Goal: Browse casually

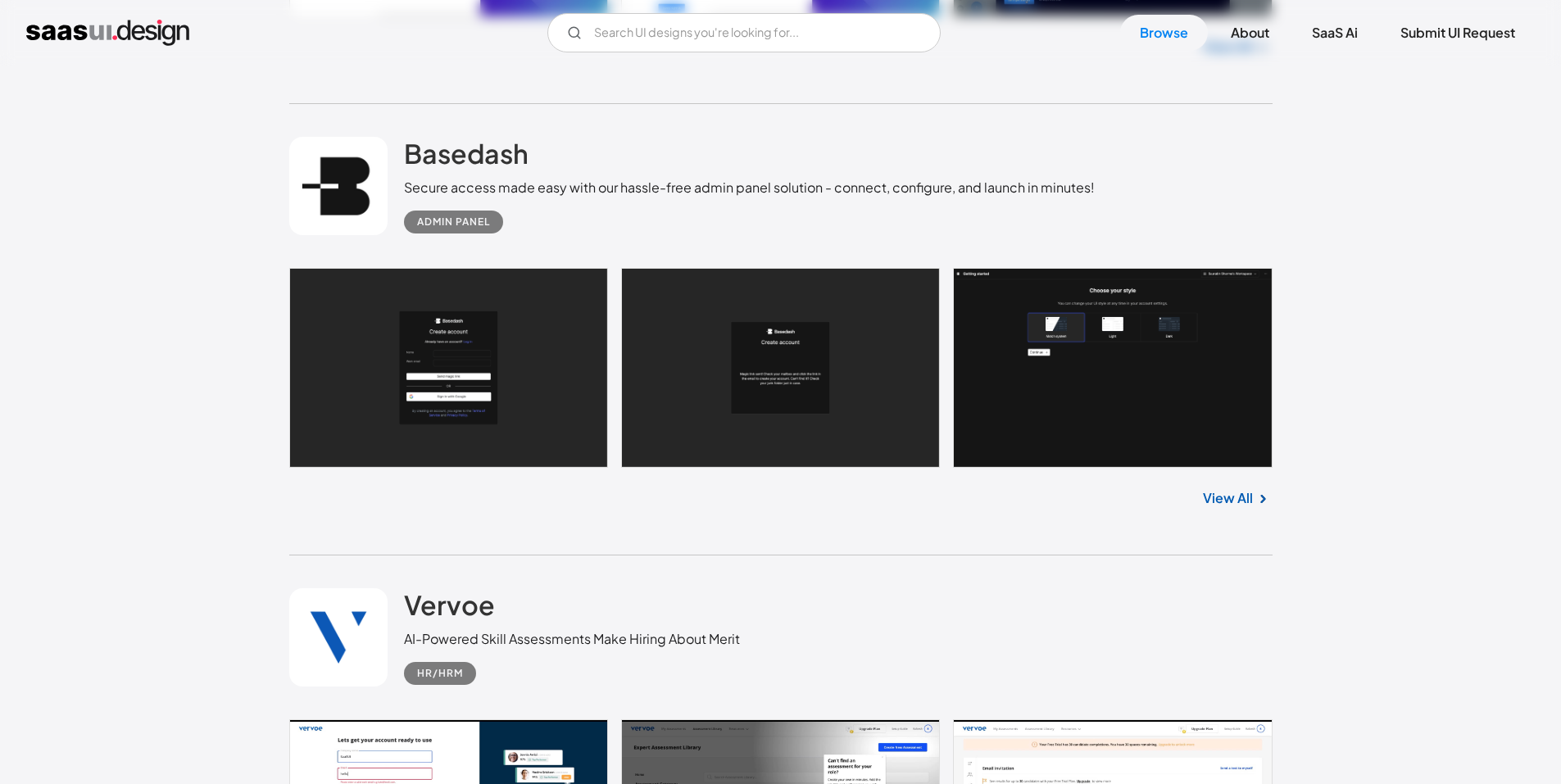
scroll to position [28024, 0]
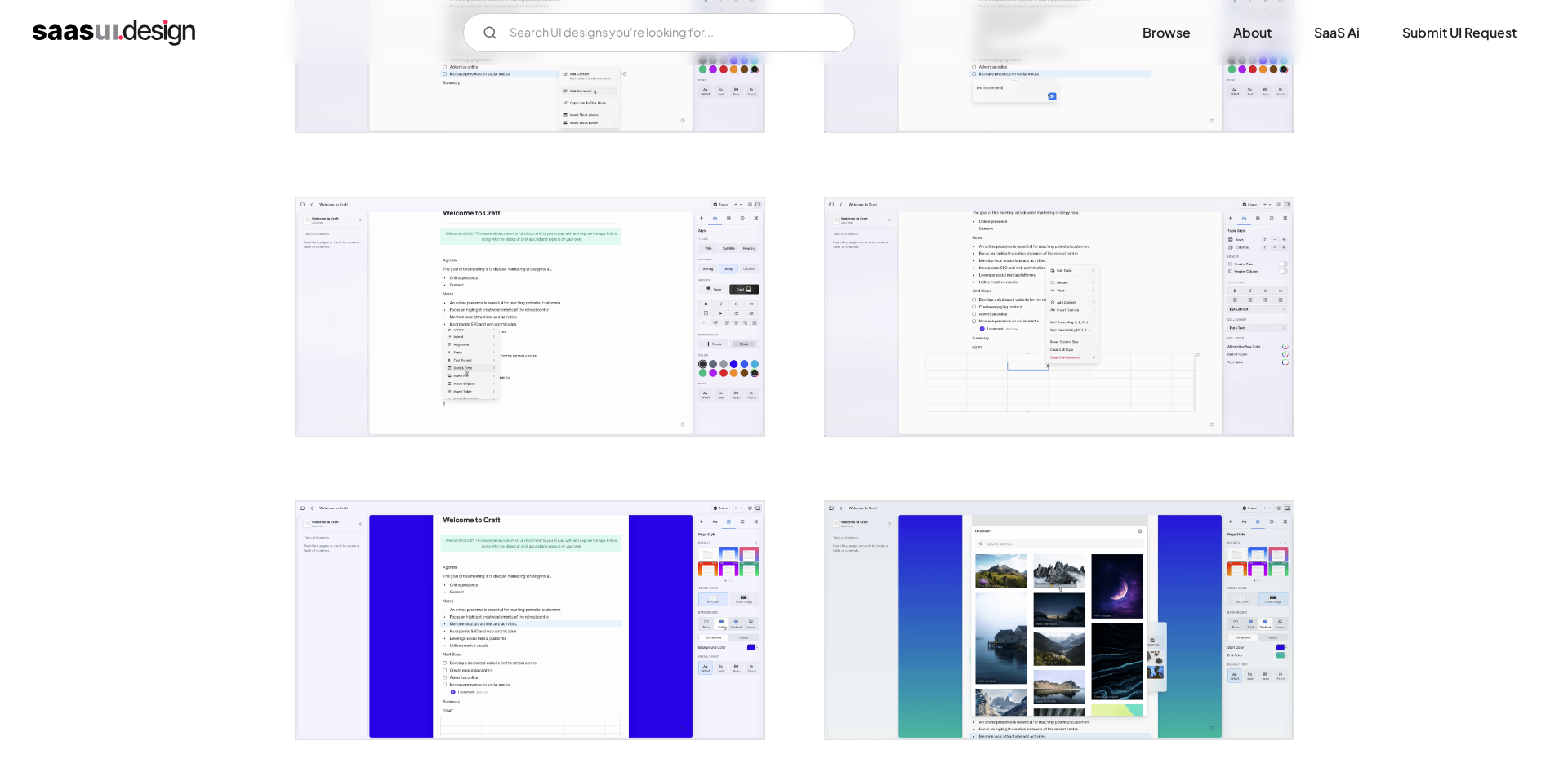
scroll to position [1714, 0]
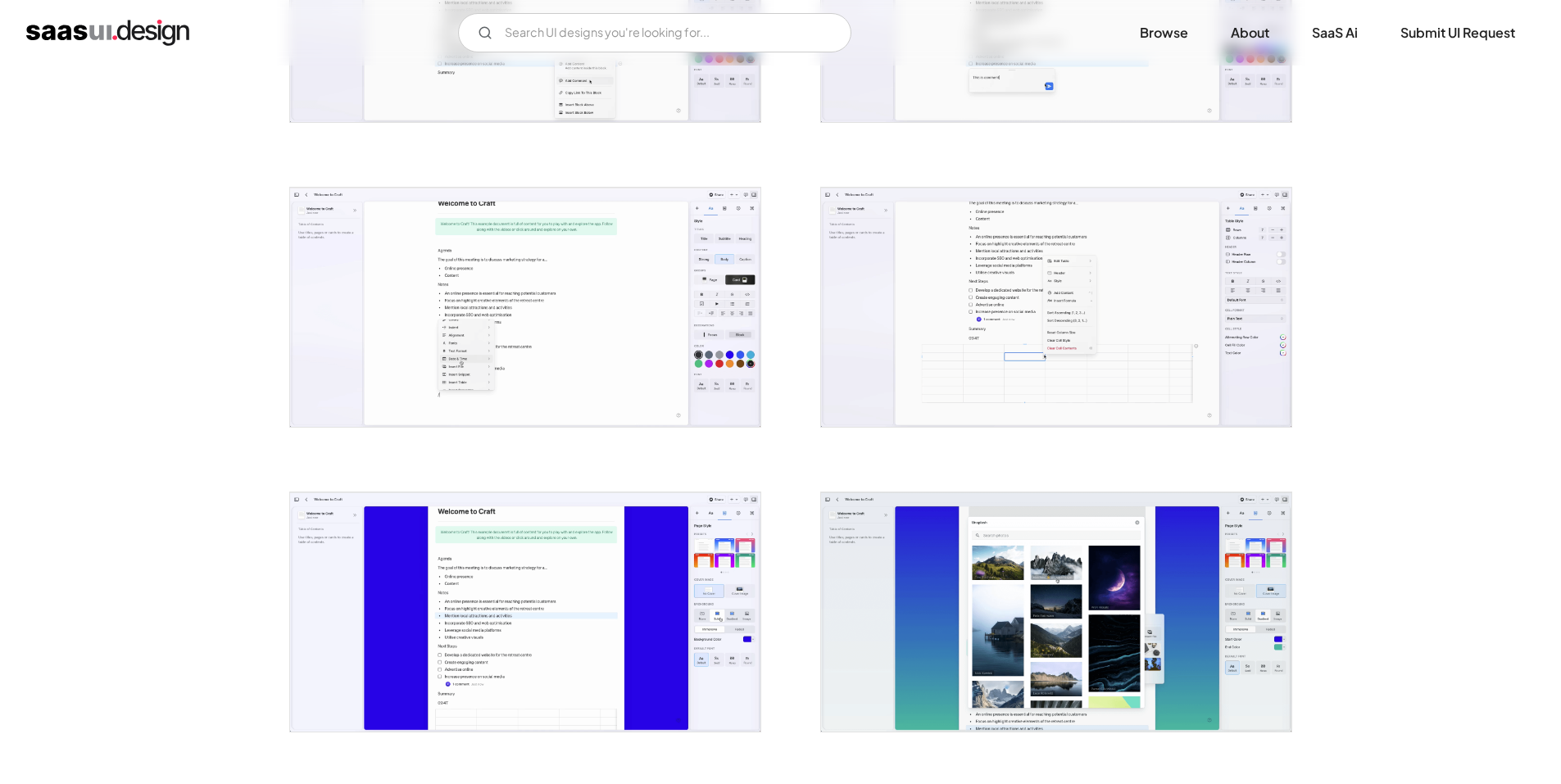
click at [920, 237] on img "open lightbox" at bounding box center [1057, 306] width 471 height 239
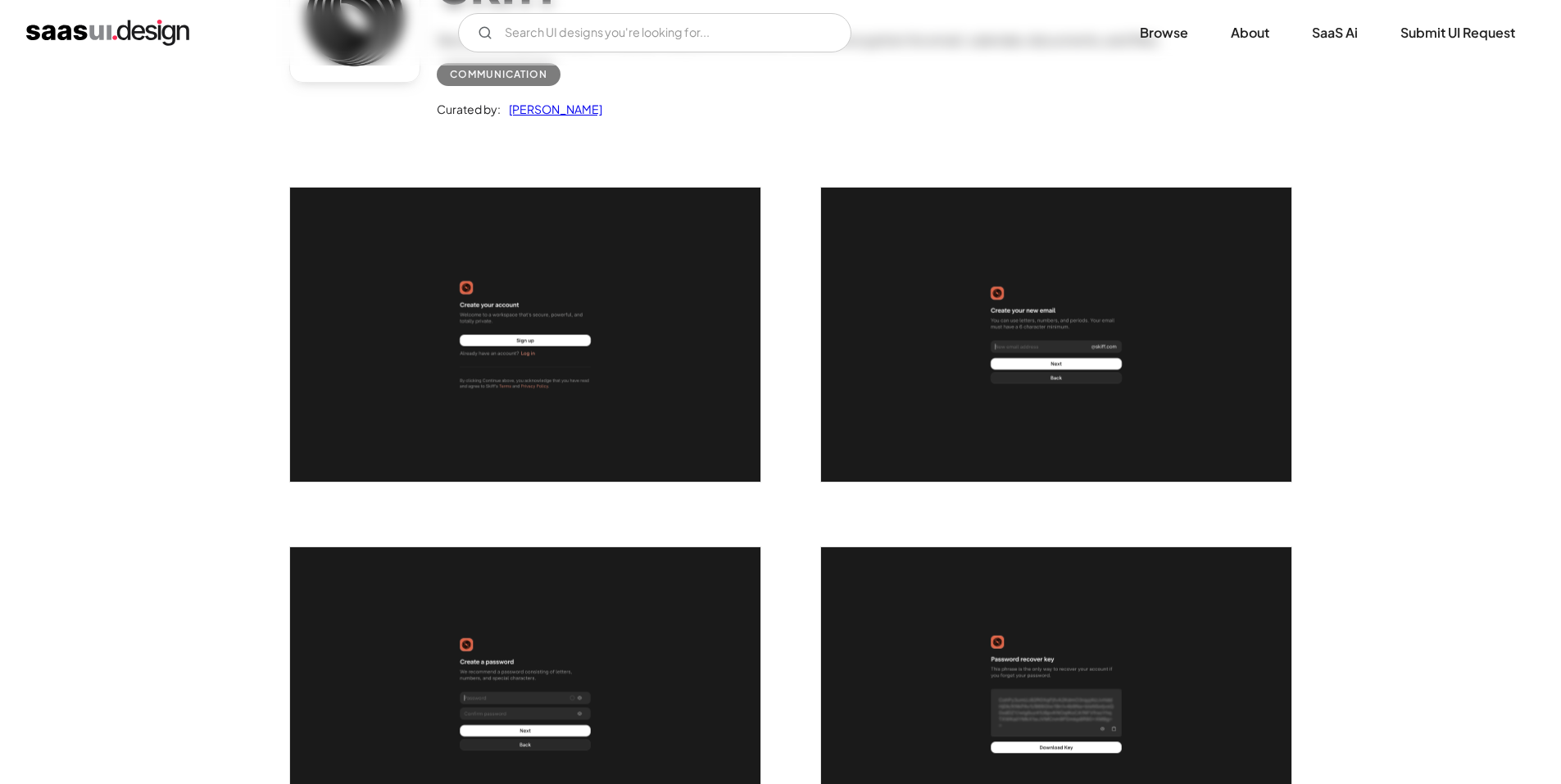
scroll to position [246, 0]
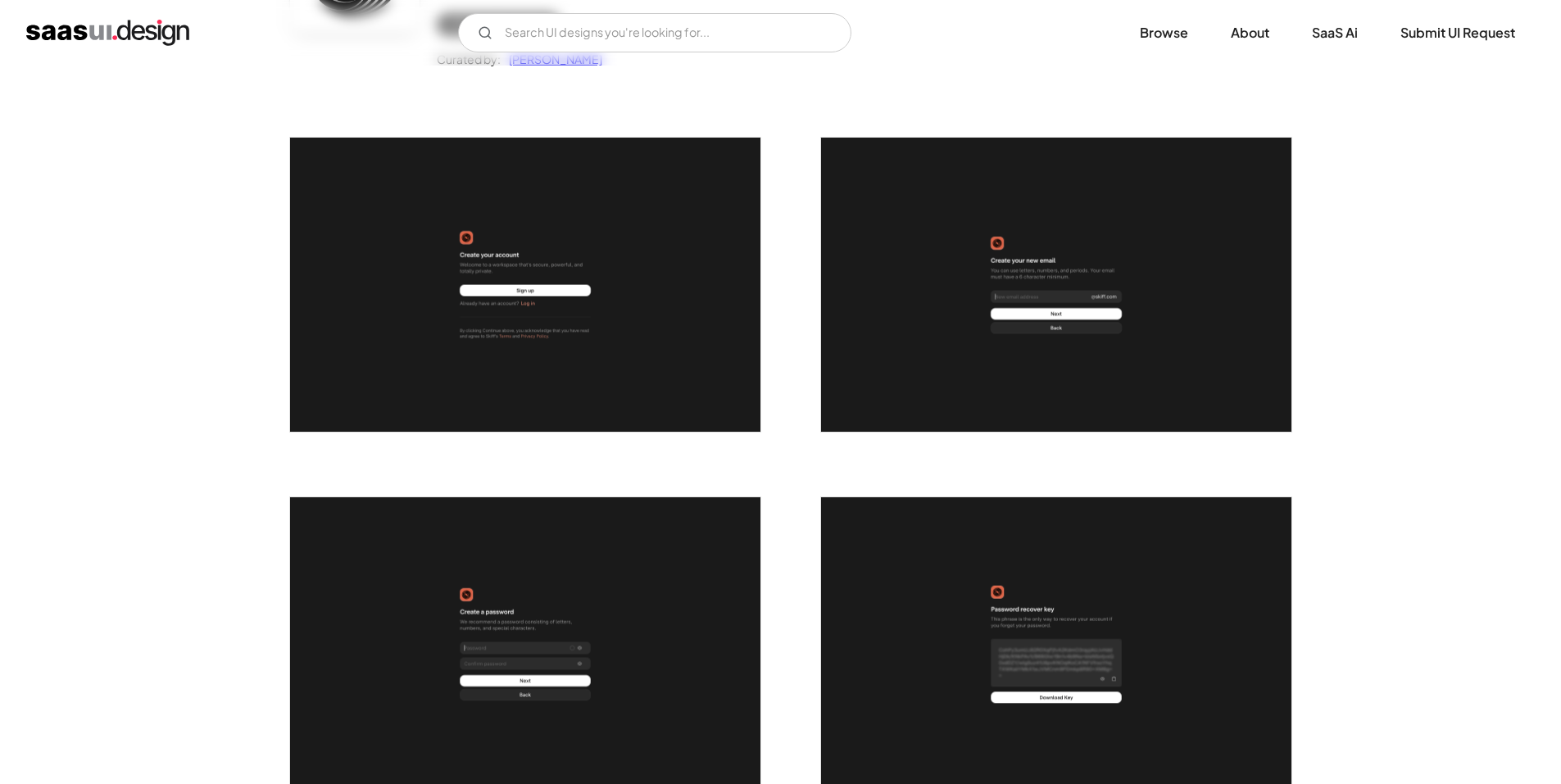
click at [637, 258] on img "open lightbox" at bounding box center [526, 284] width 471 height 294
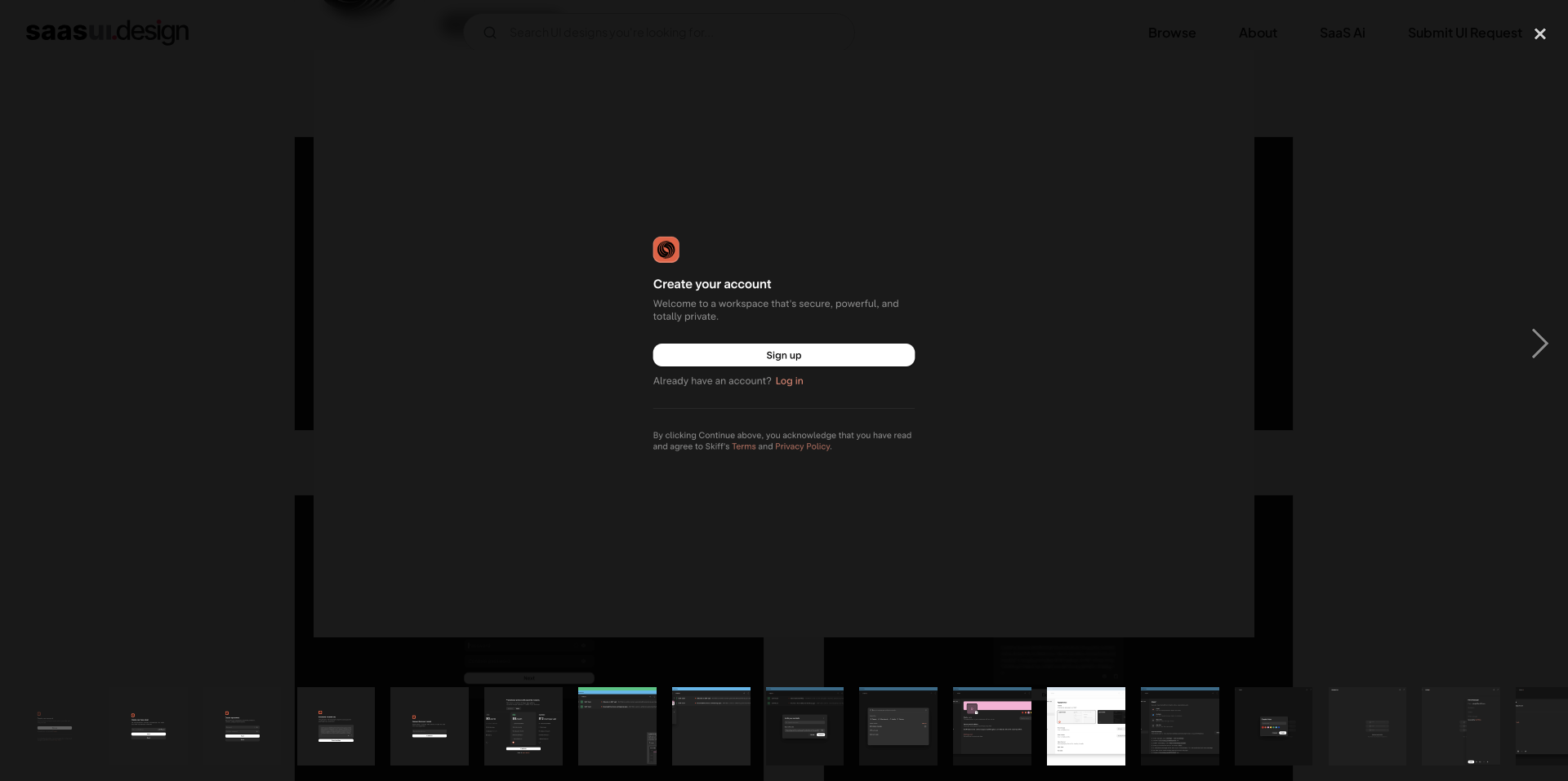
click at [147, 326] on div at bounding box center [784, 344] width 1568 height 656
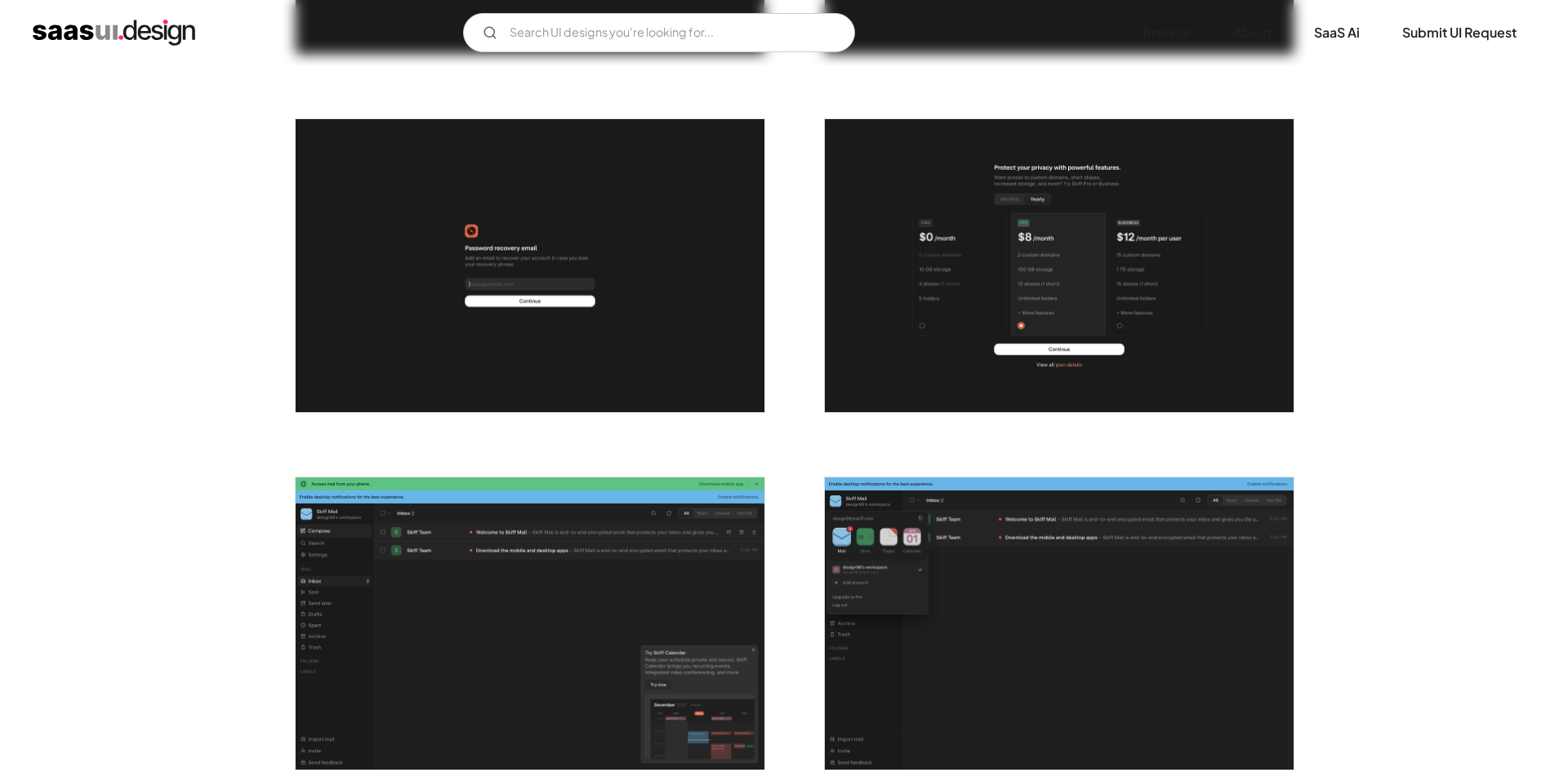
scroll to position [1224, 0]
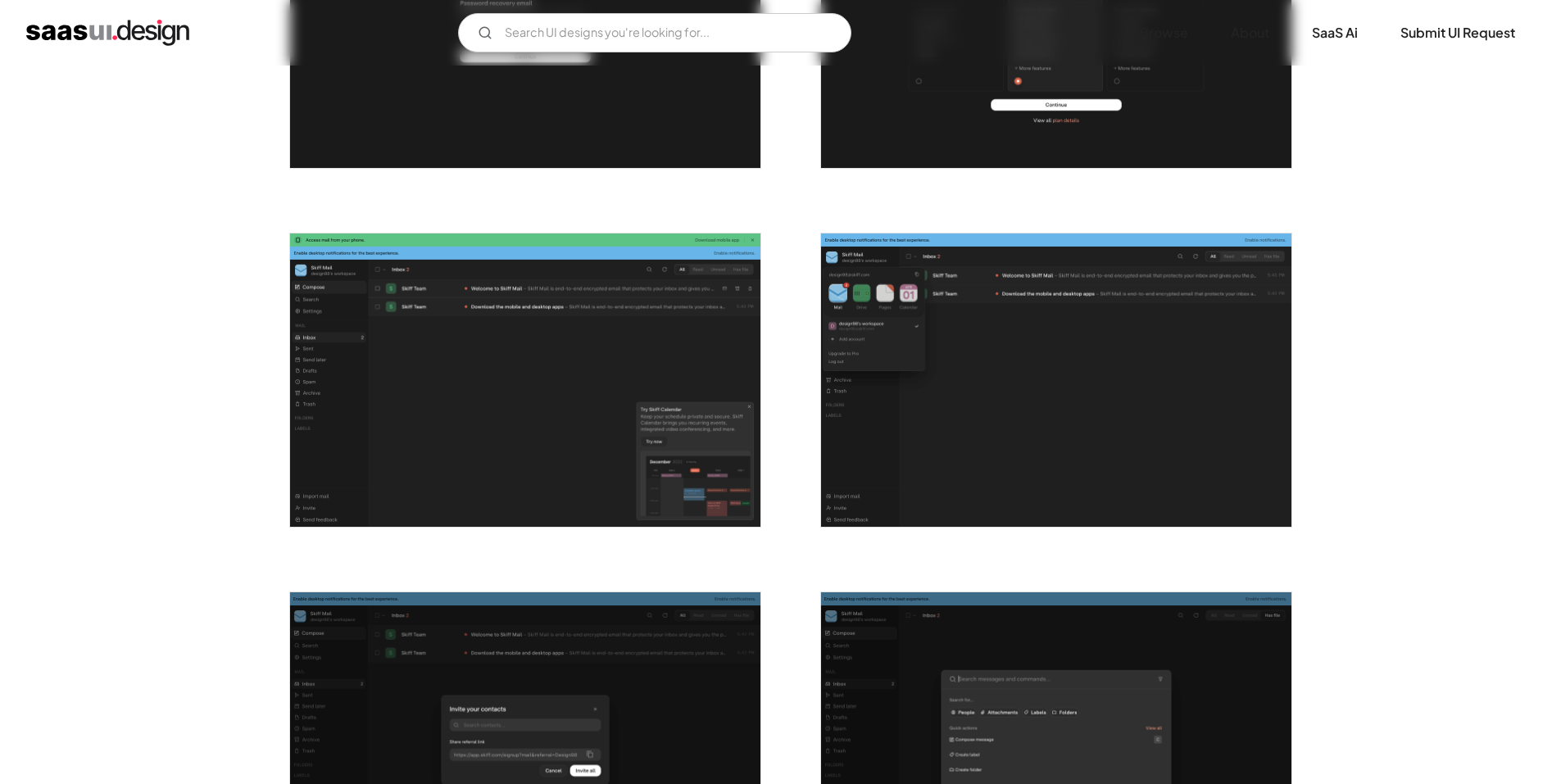
click at [419, 324] on img "open lightbox" at bounding box center [526, 380] width 471 height 294
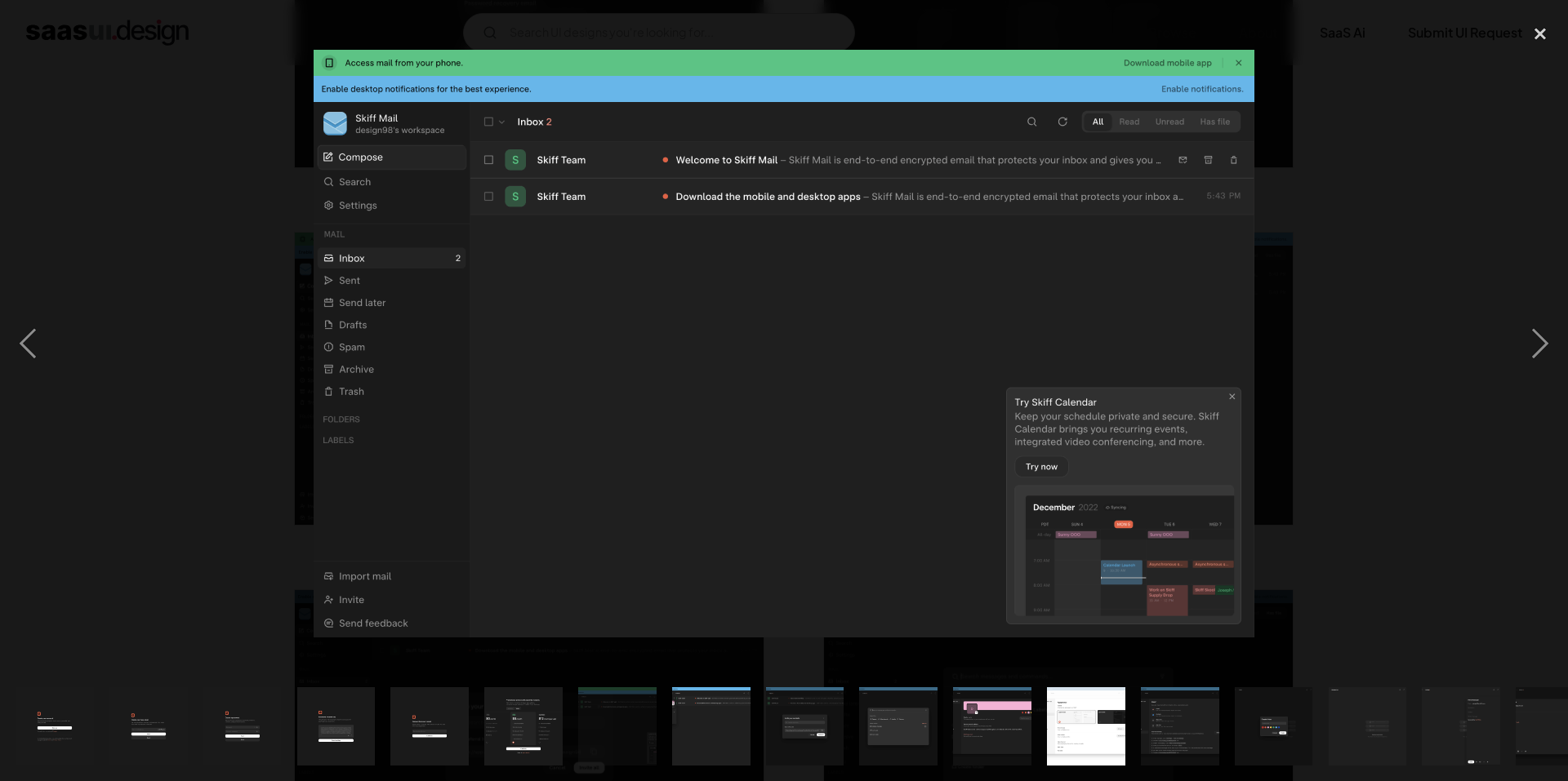
click at [182, 337] on div at bounding box center [784, 344] width 1568 height 656
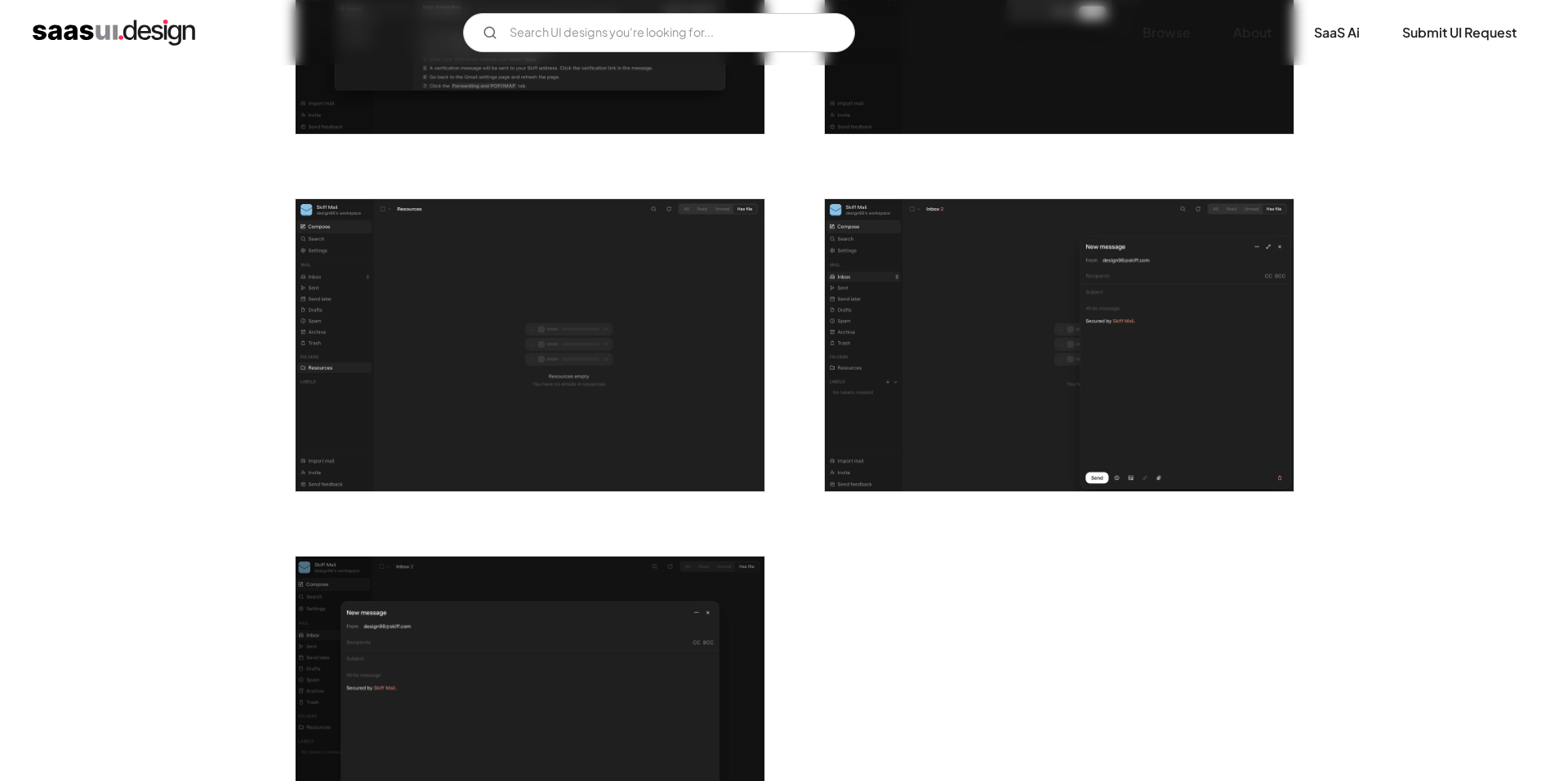
scroll to position [2694, 0]
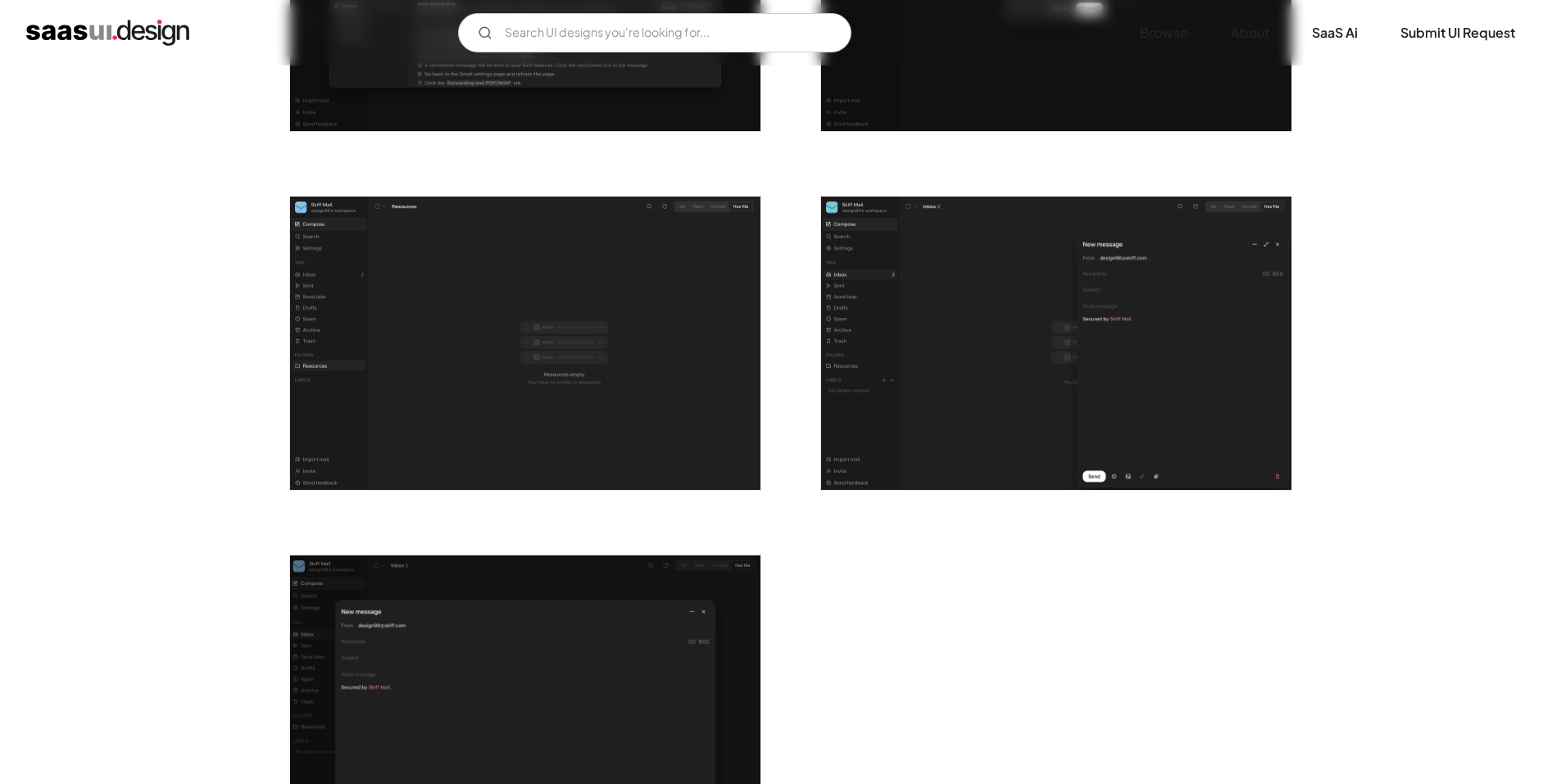
click at [893, 308] on img "open lightbox" at bounding box center [1057, 343] width 471 height 294
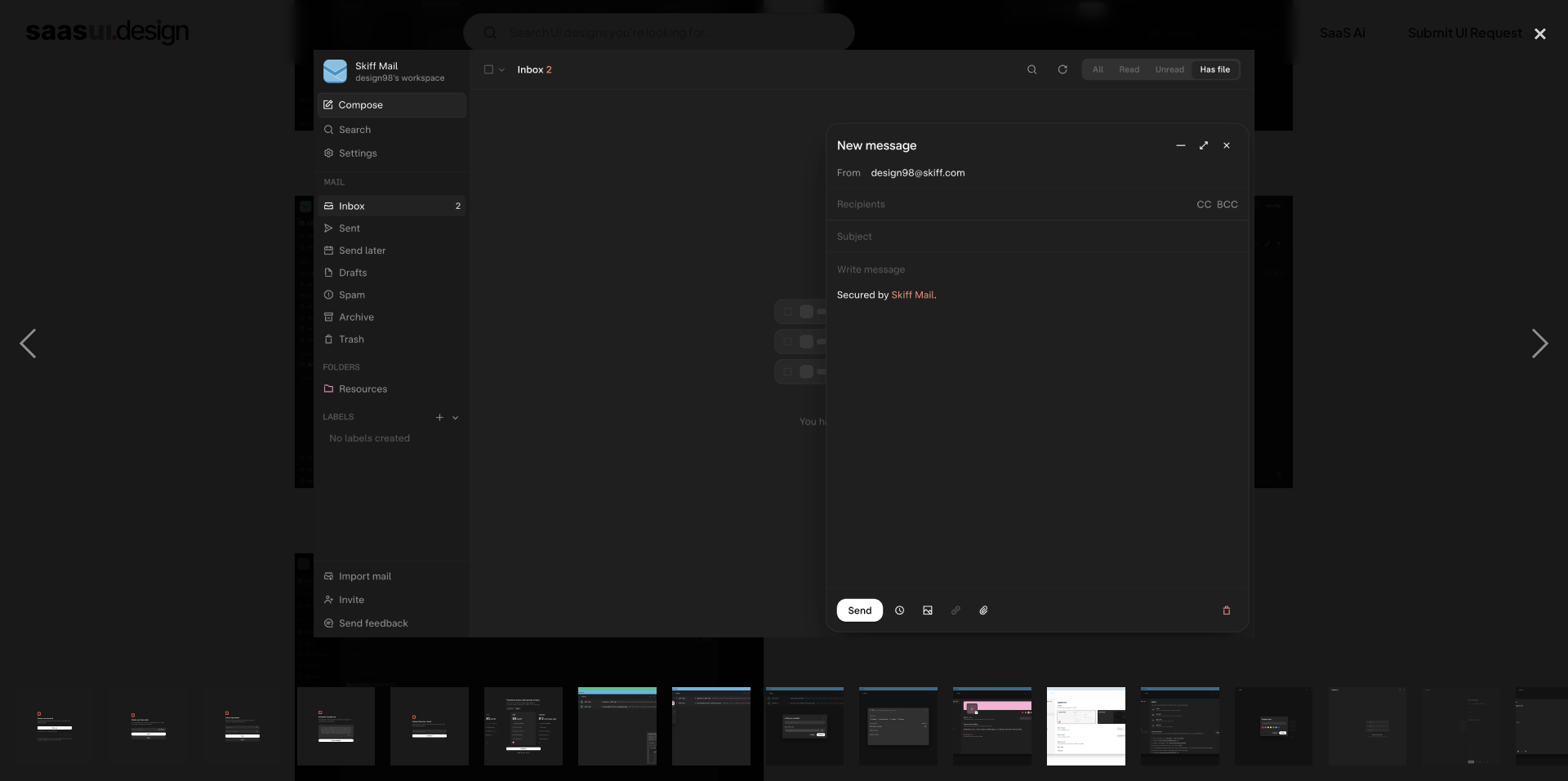
click at [158, 448] on div at bounding box center [784, 344] width 1568 height 656
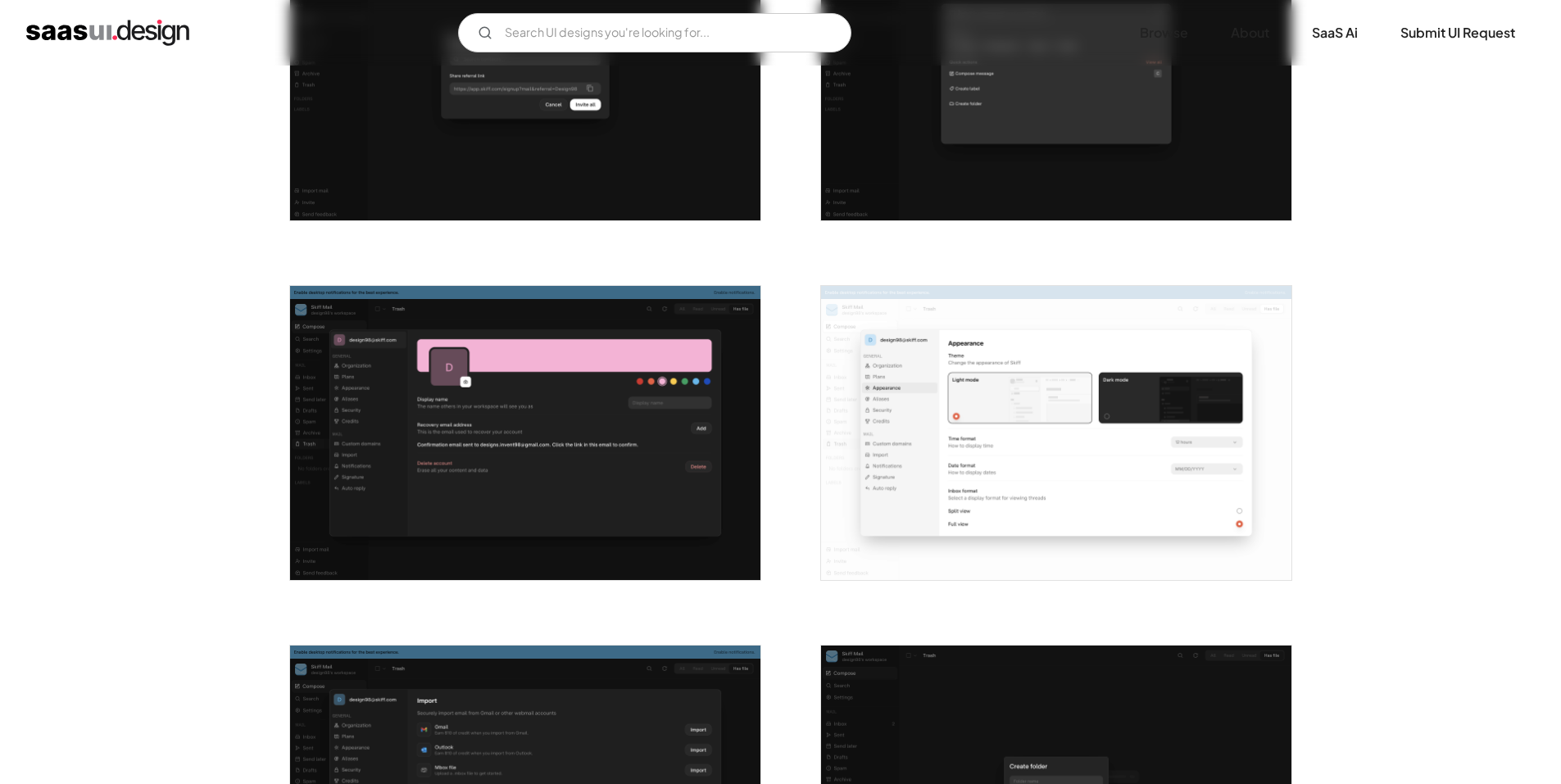
scroll to position [1889, 0]
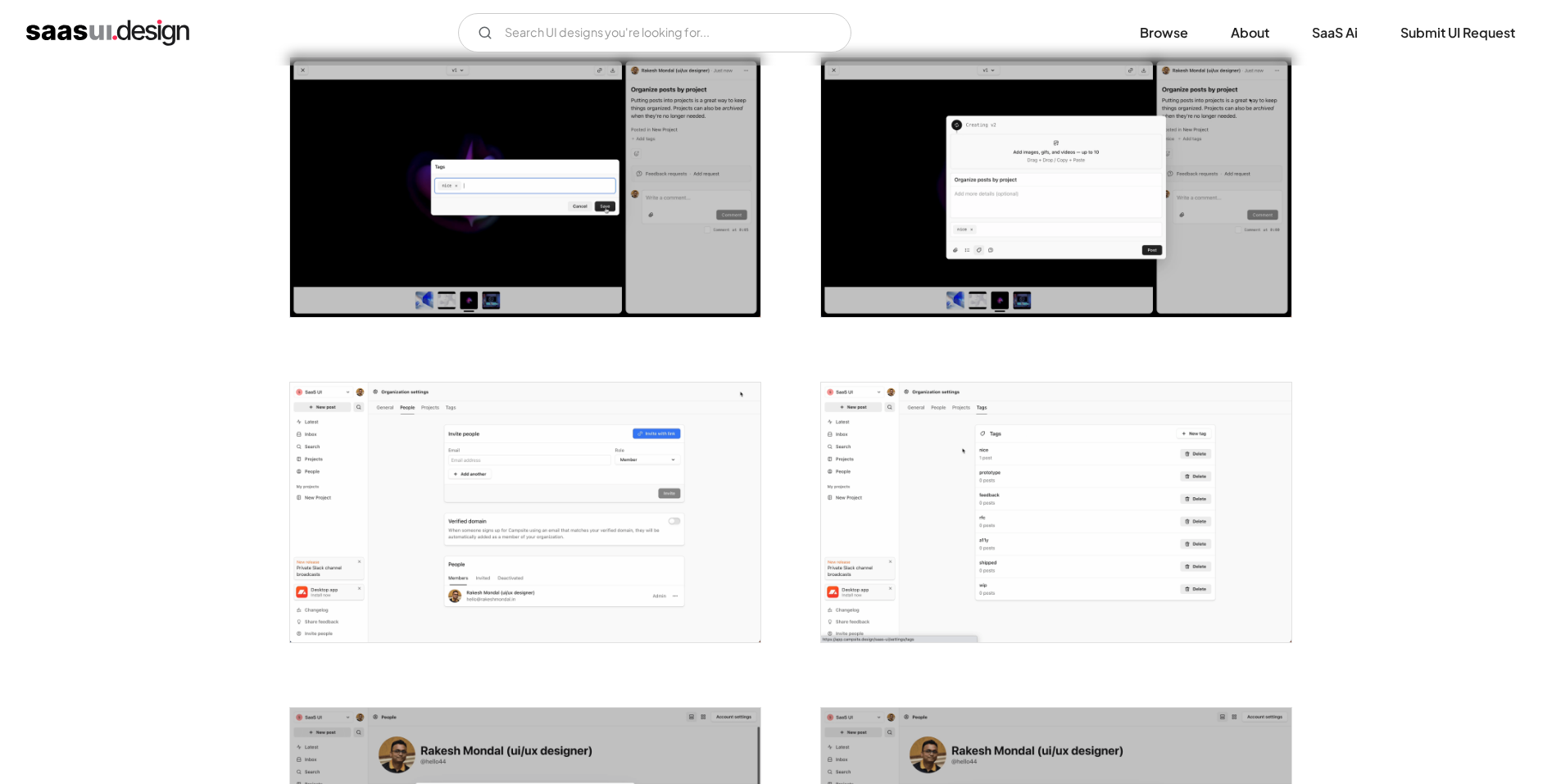
scroll to position [1802, 0]
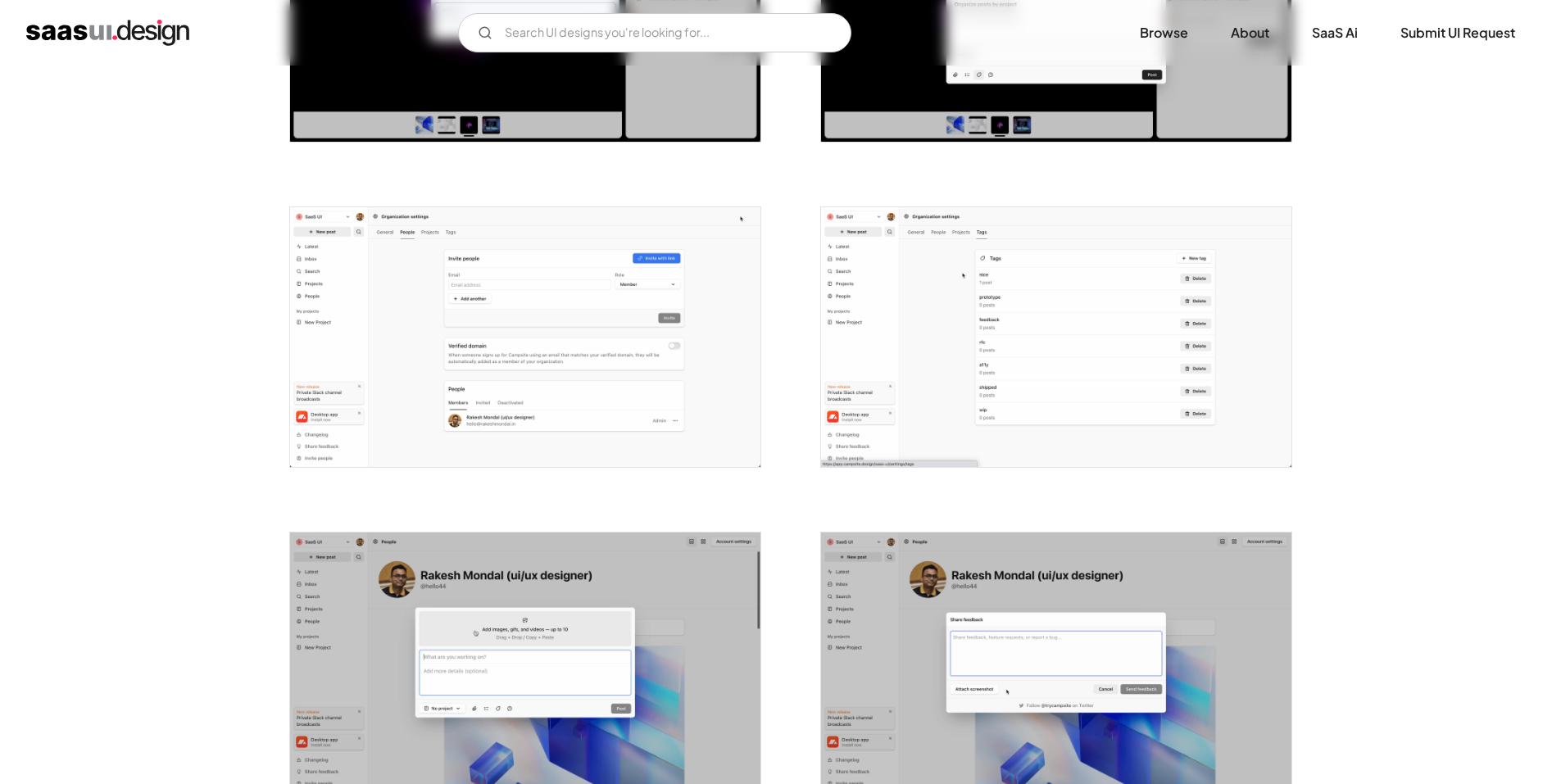
click at [943, 286] on img "open lightbox" at bounding box center [1057, 337] width 471 height 260
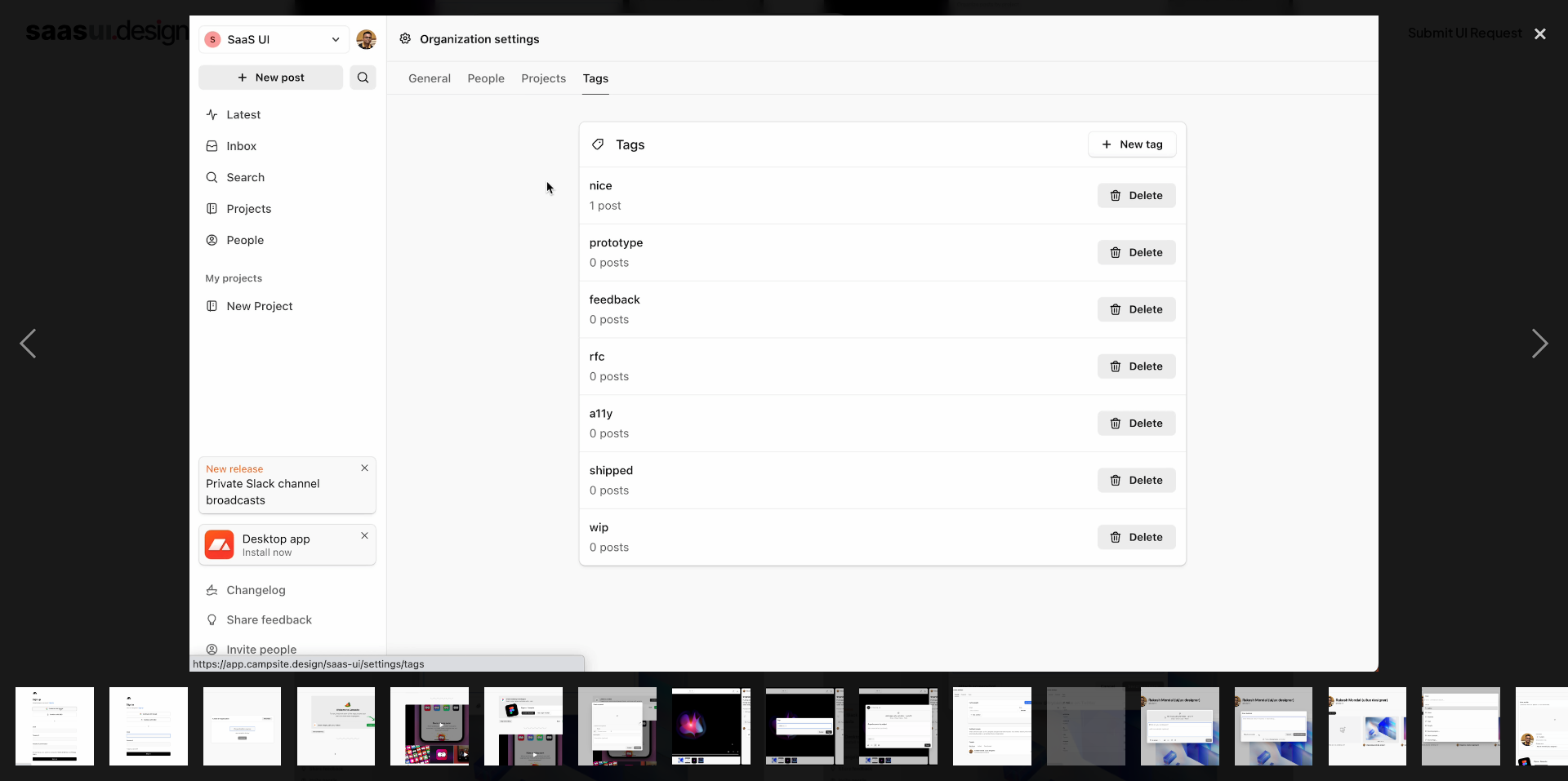
click at [94, 397] on div at bounding box center [784, 344] width 1568 height 656
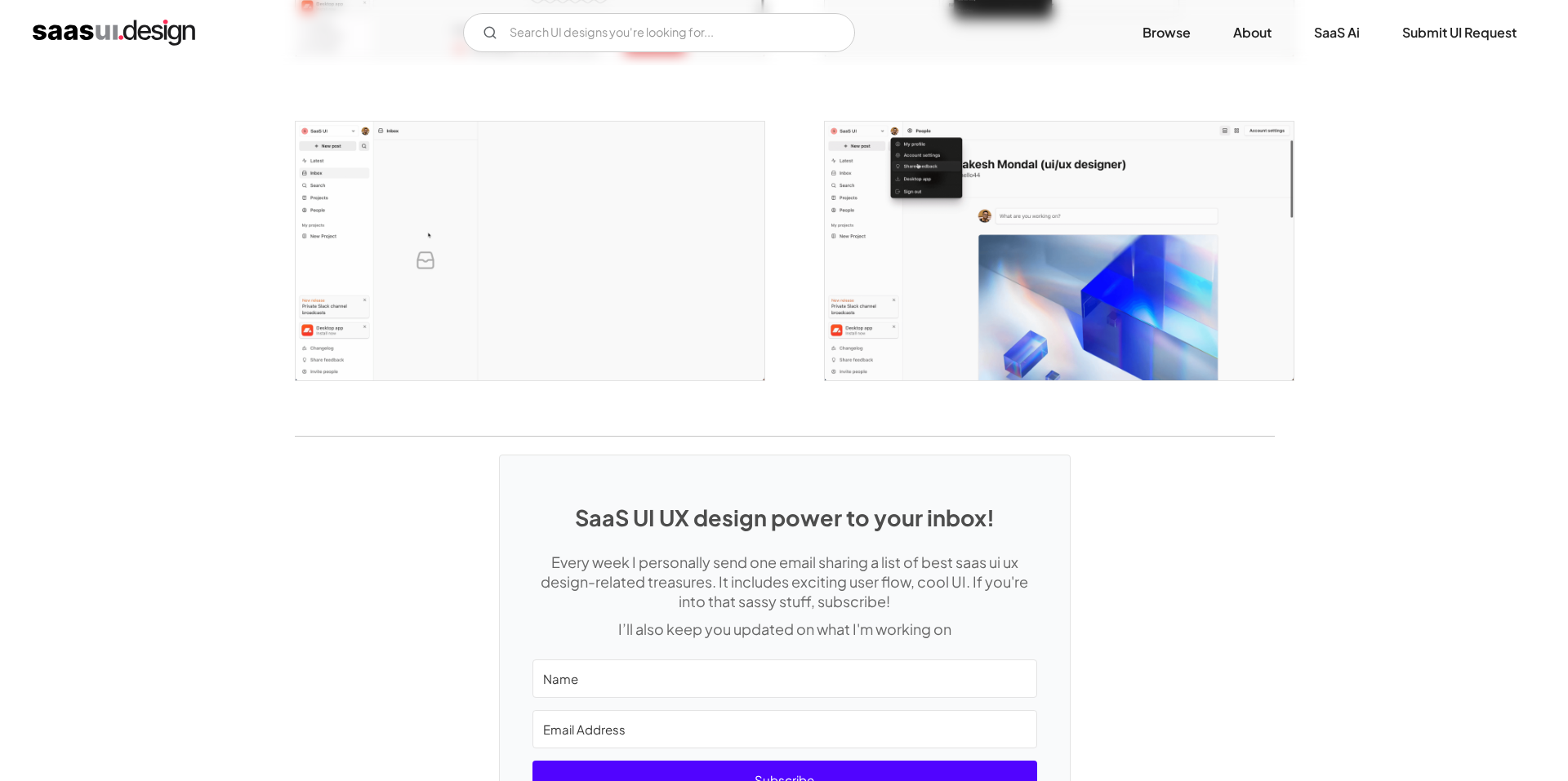
scroll to position [3447, 0]
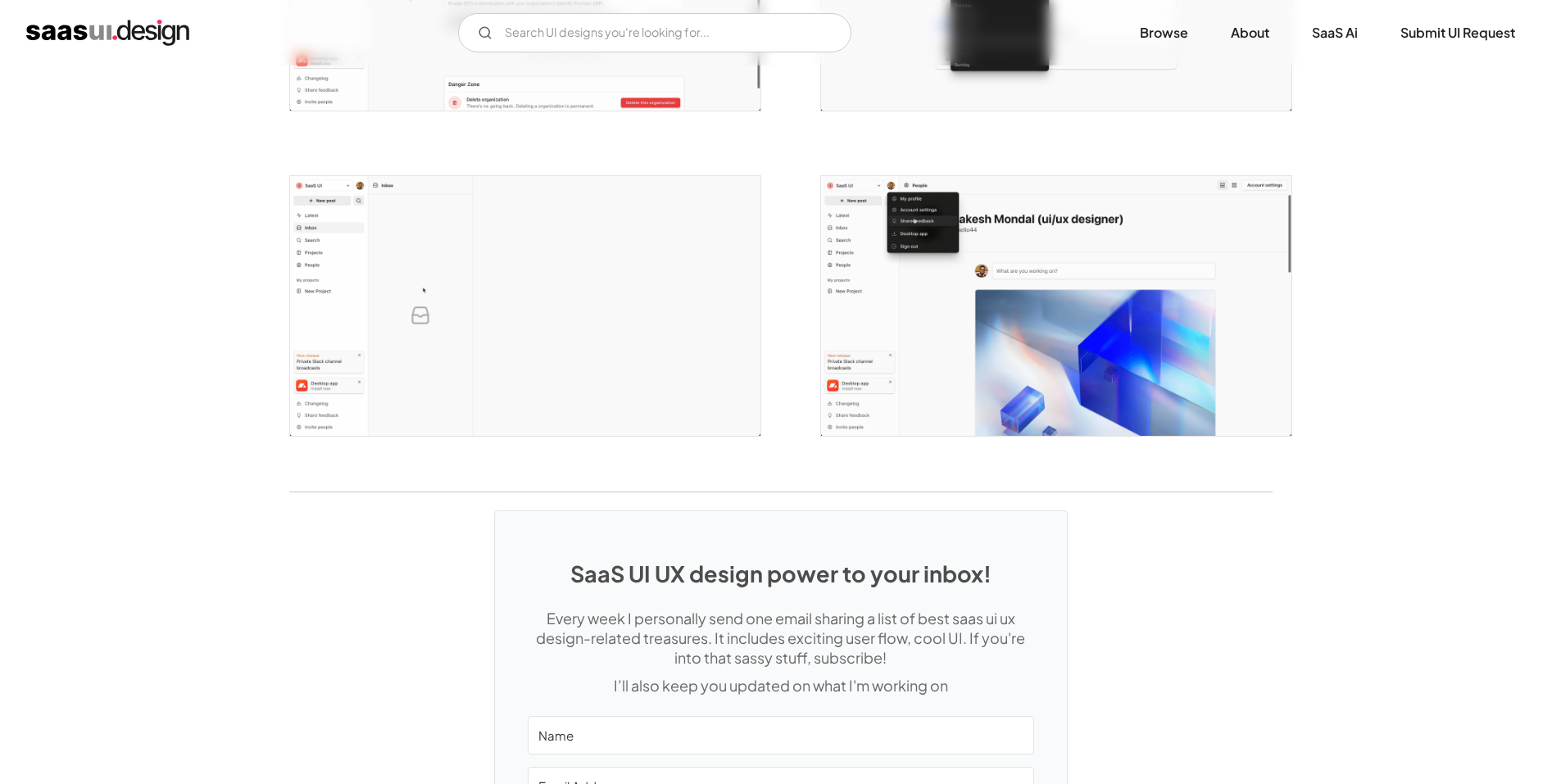
click at [529, 329] on img "open lightbox" at bounding box center [526, 305] width 471 height 260
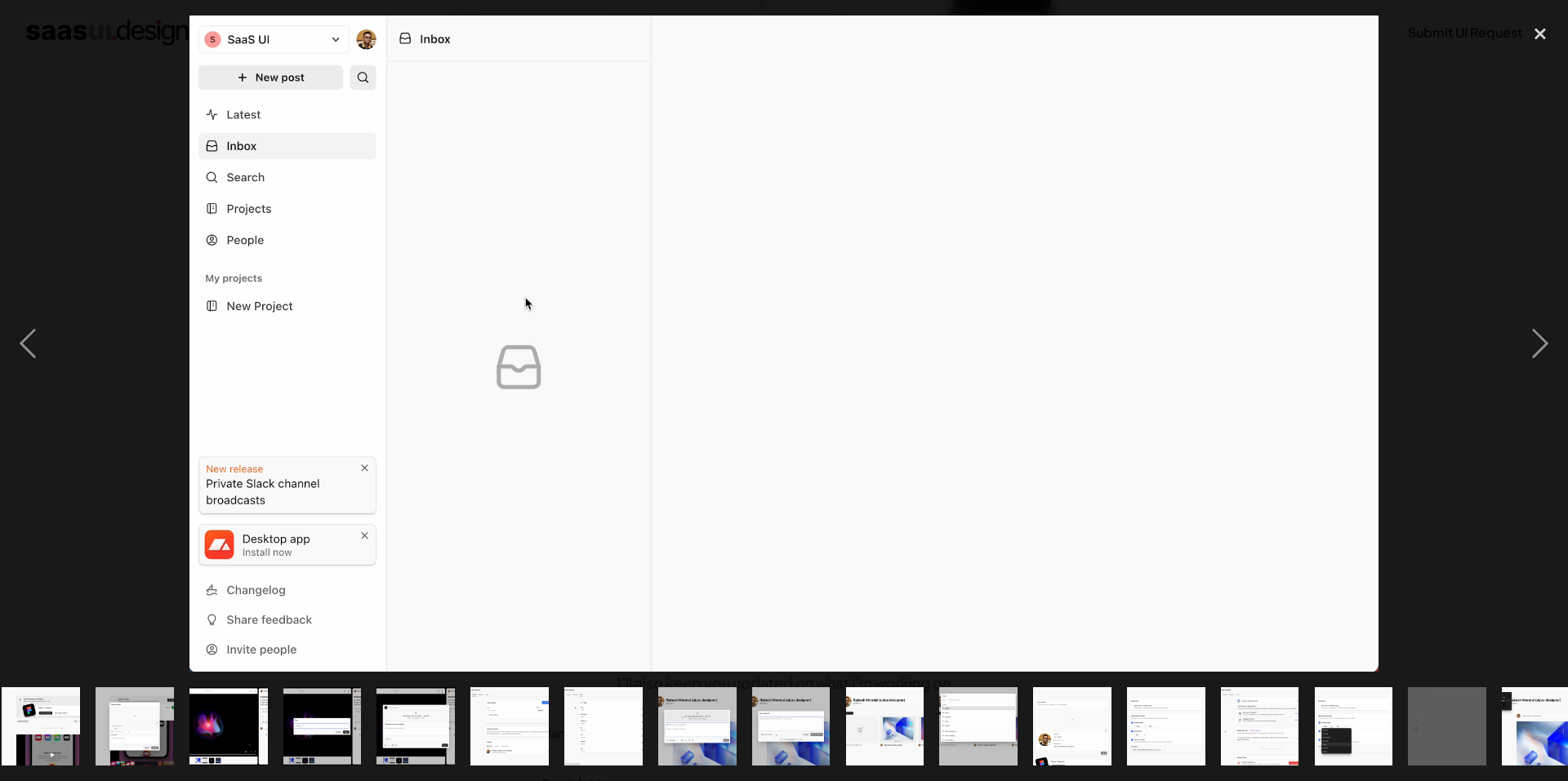
scroll to position [0, 511]
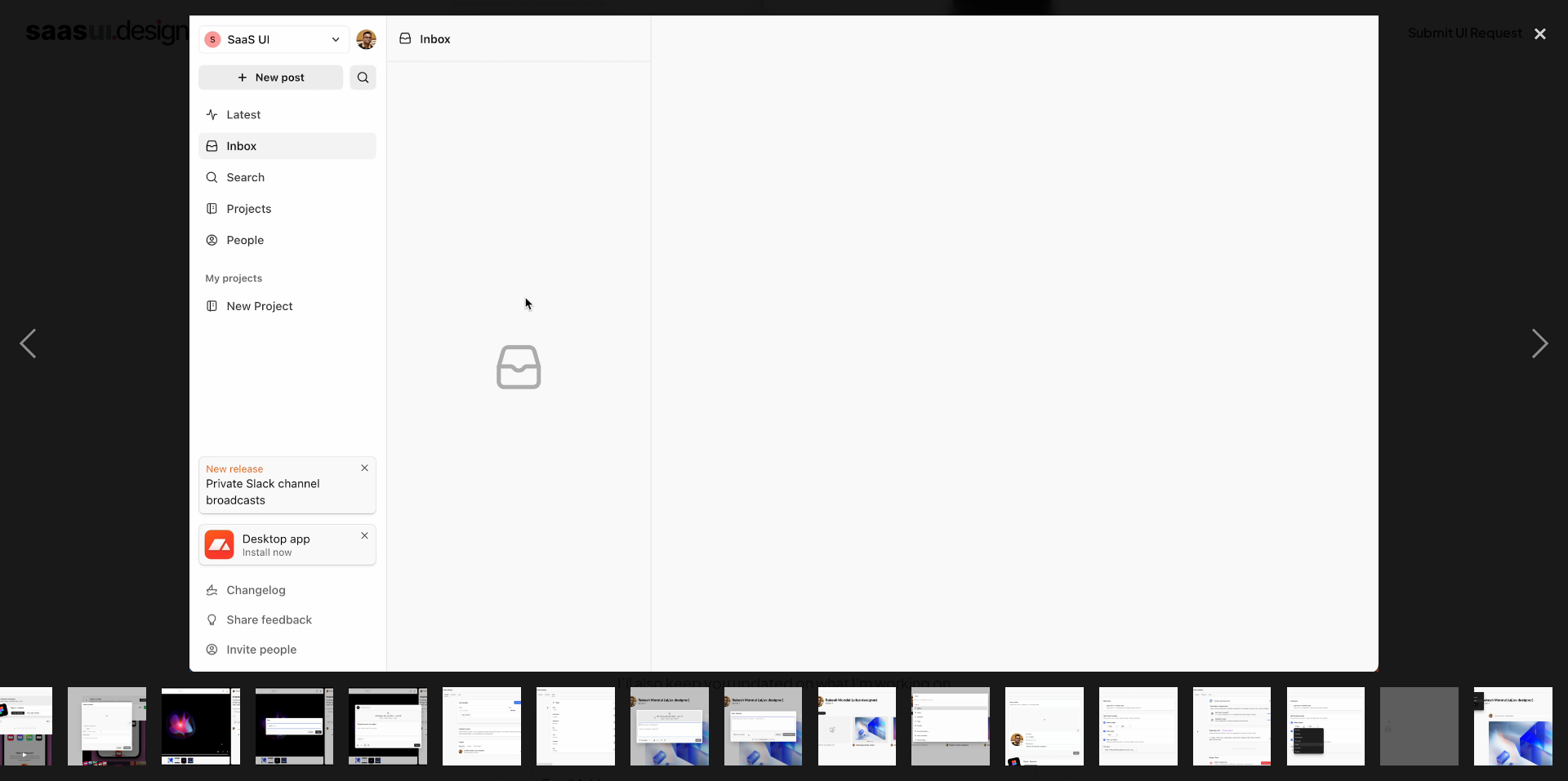
click at [112, 452] on div at bounding box center [784, 344] width 1568 height 656
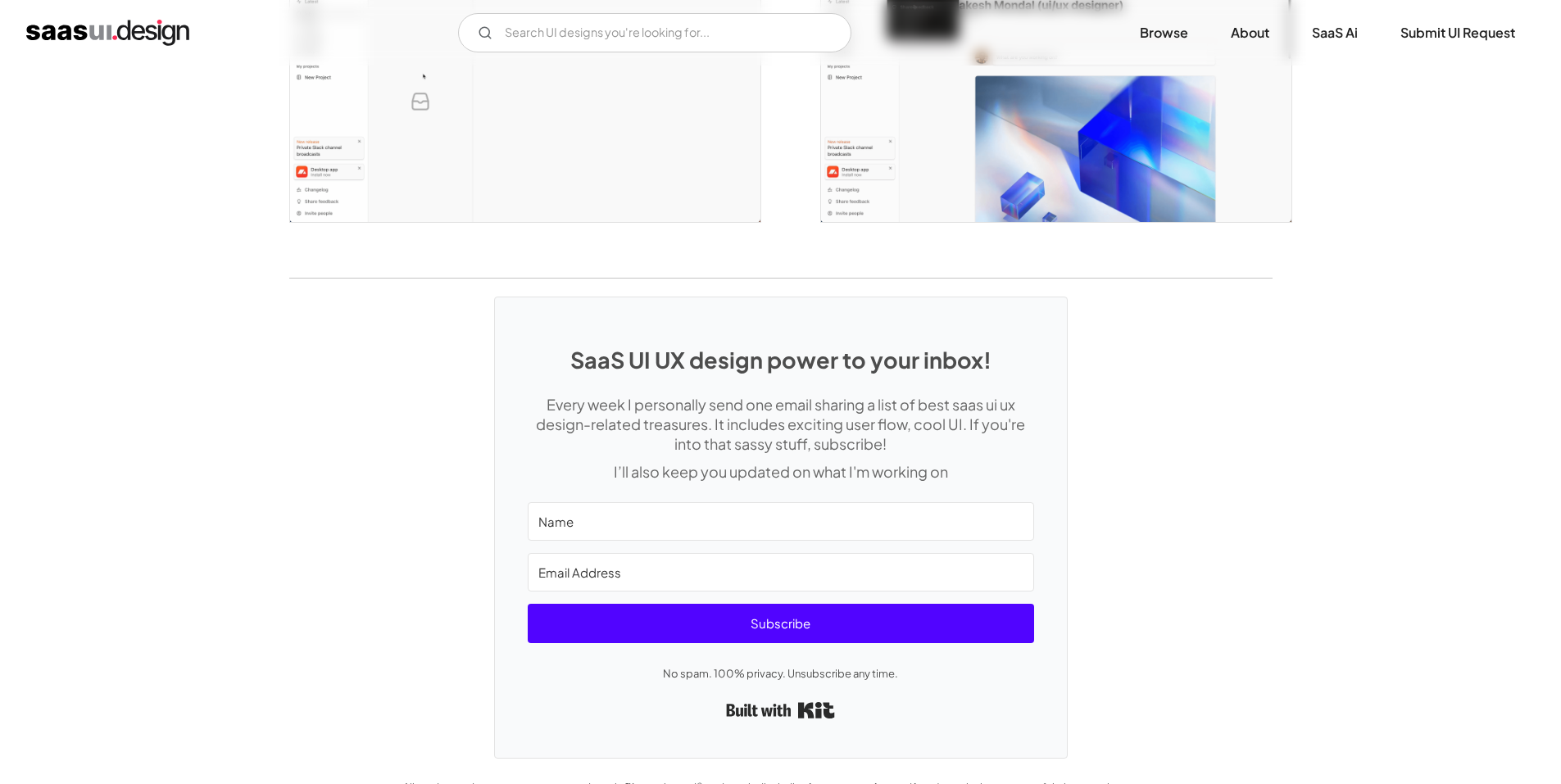
scroll to position [3706, 0]
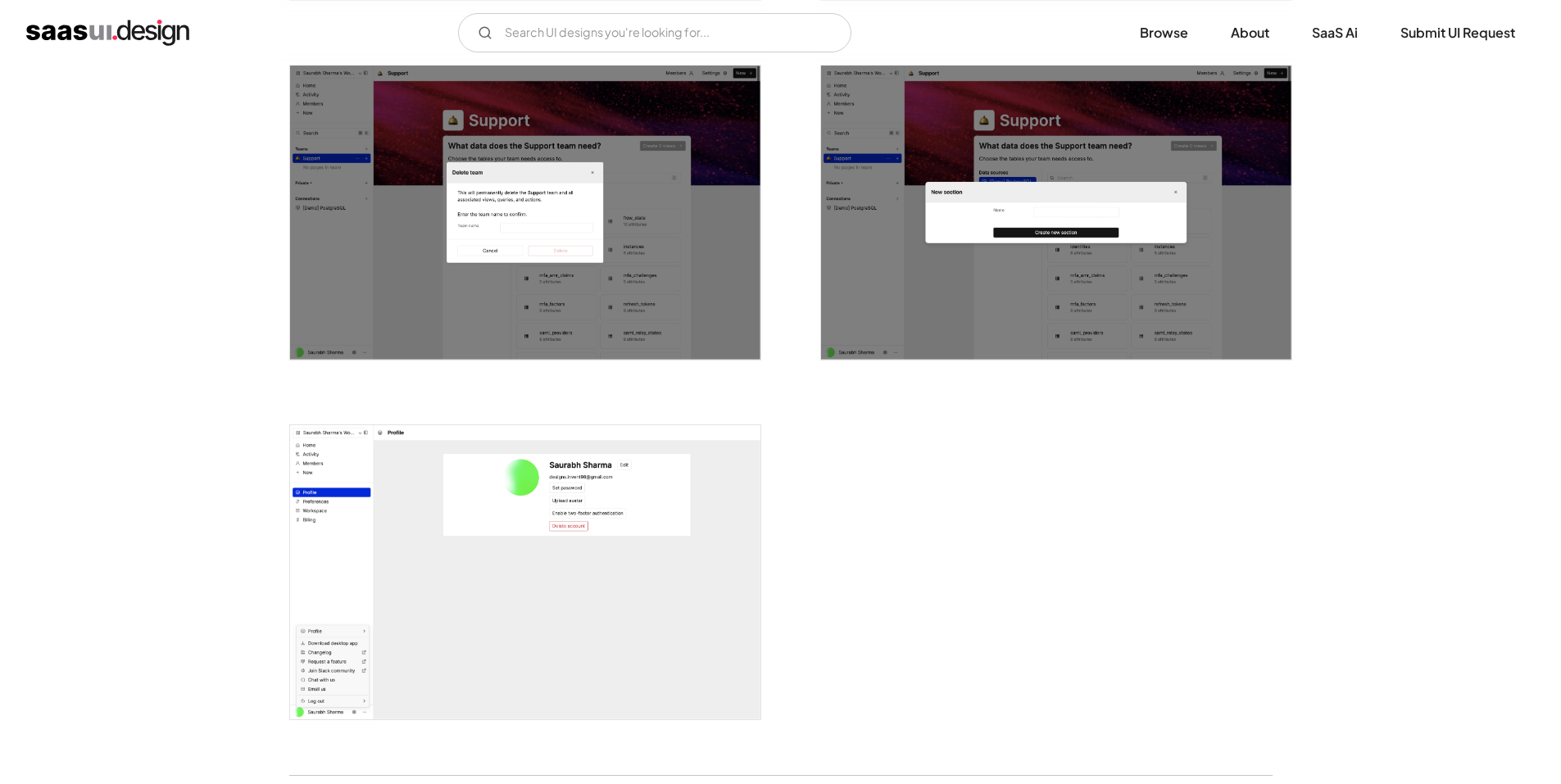
scroll to position [3441, 0]
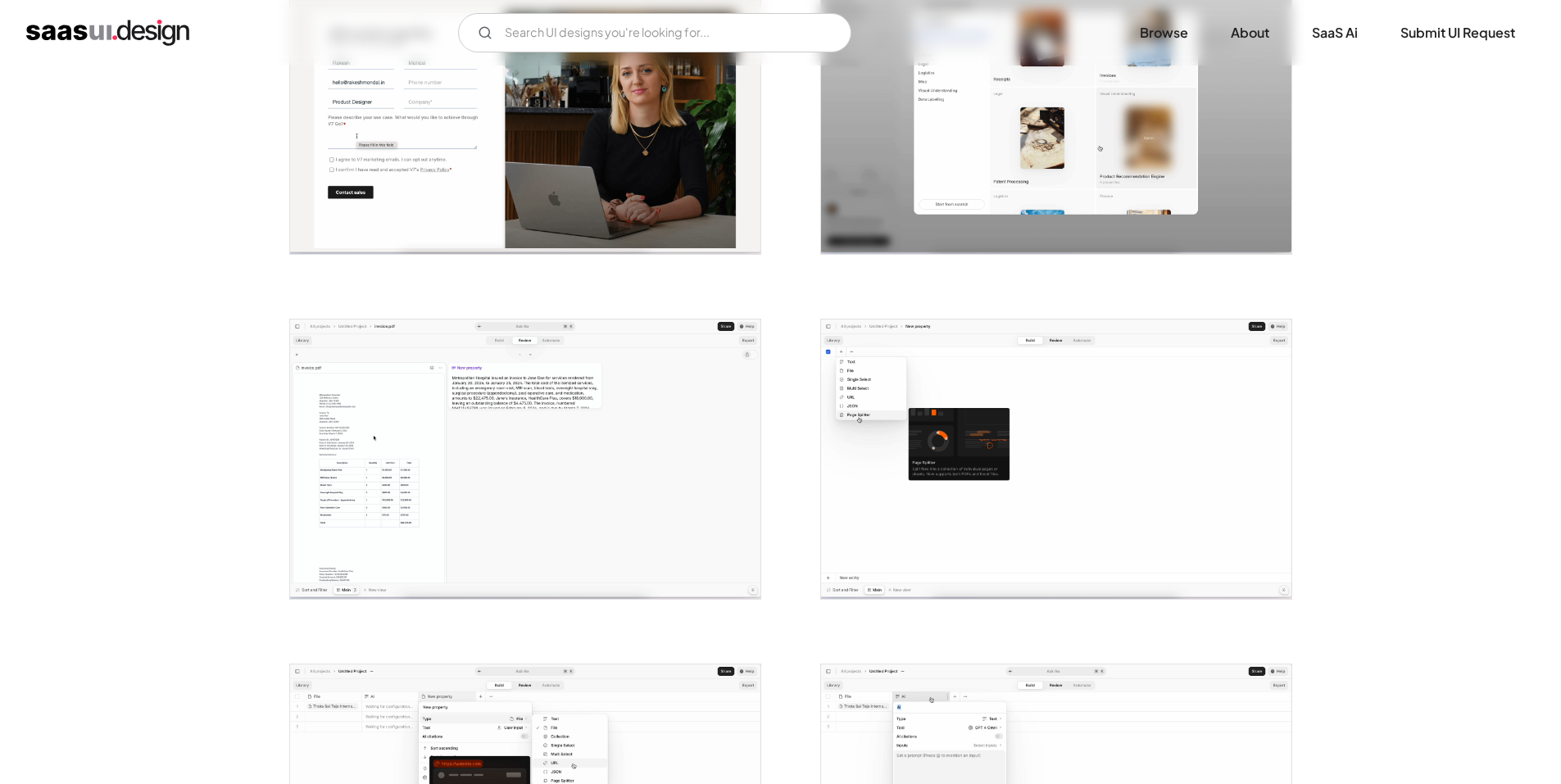
scroll to position [409, 0]
click at [554, 400] on img "open lightbox" at bounding box center [526, 458] width 471 height 280
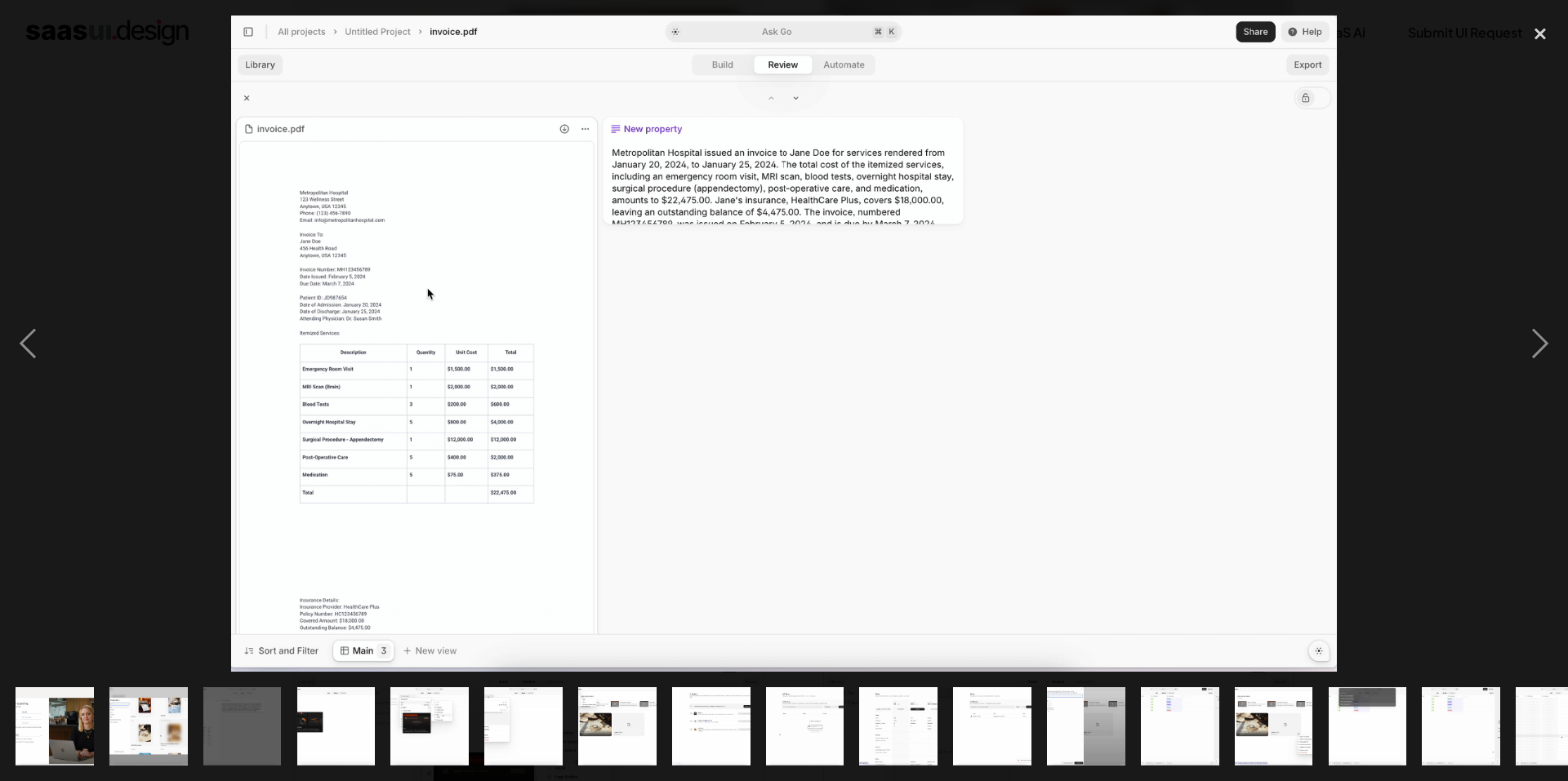
click at [250, 394] on img at bounding box center [784, 344] width 1107 height 656
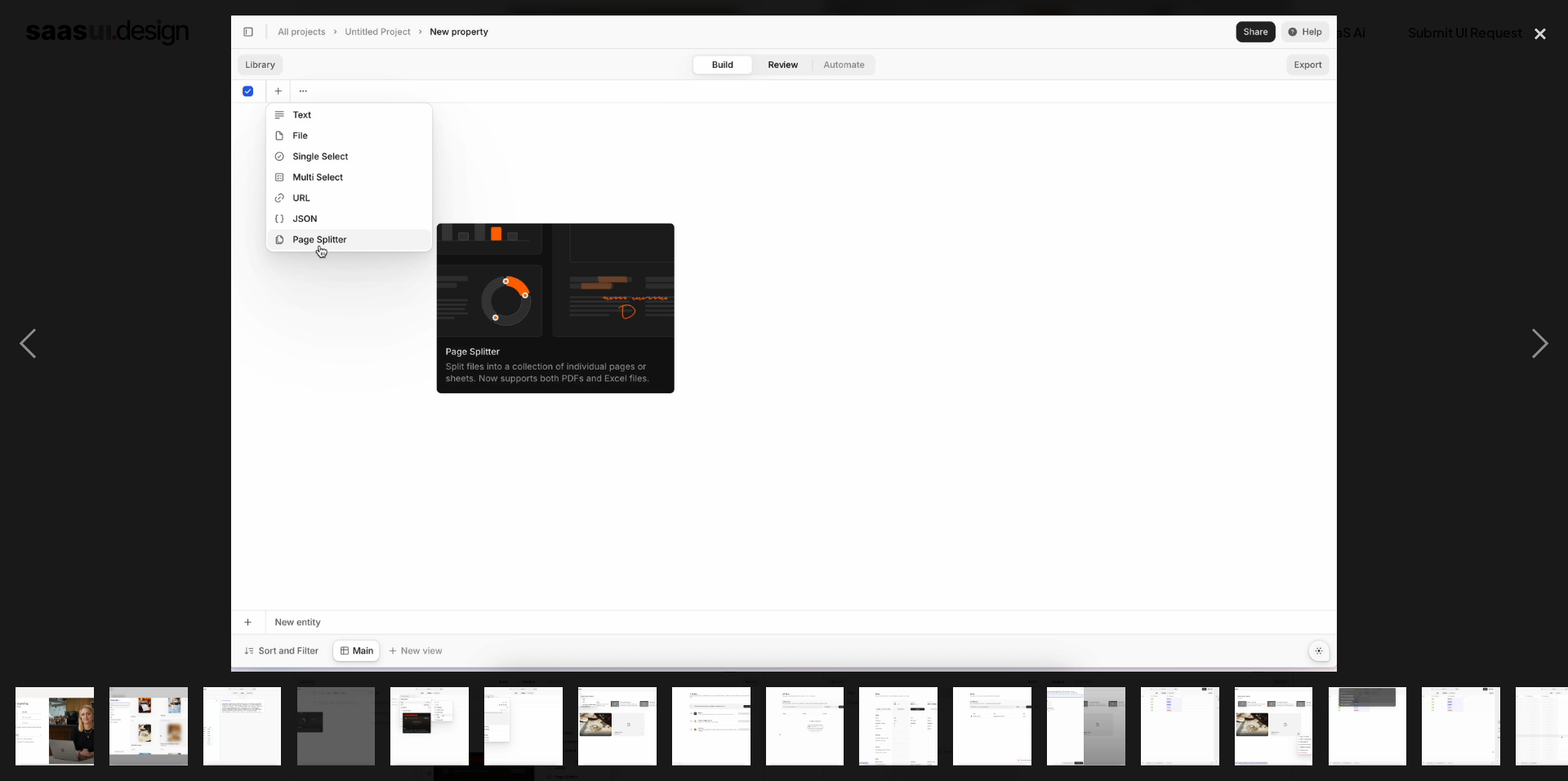
click at [122, 400] on div at bounding box center [784, 344] width 1568 height 656
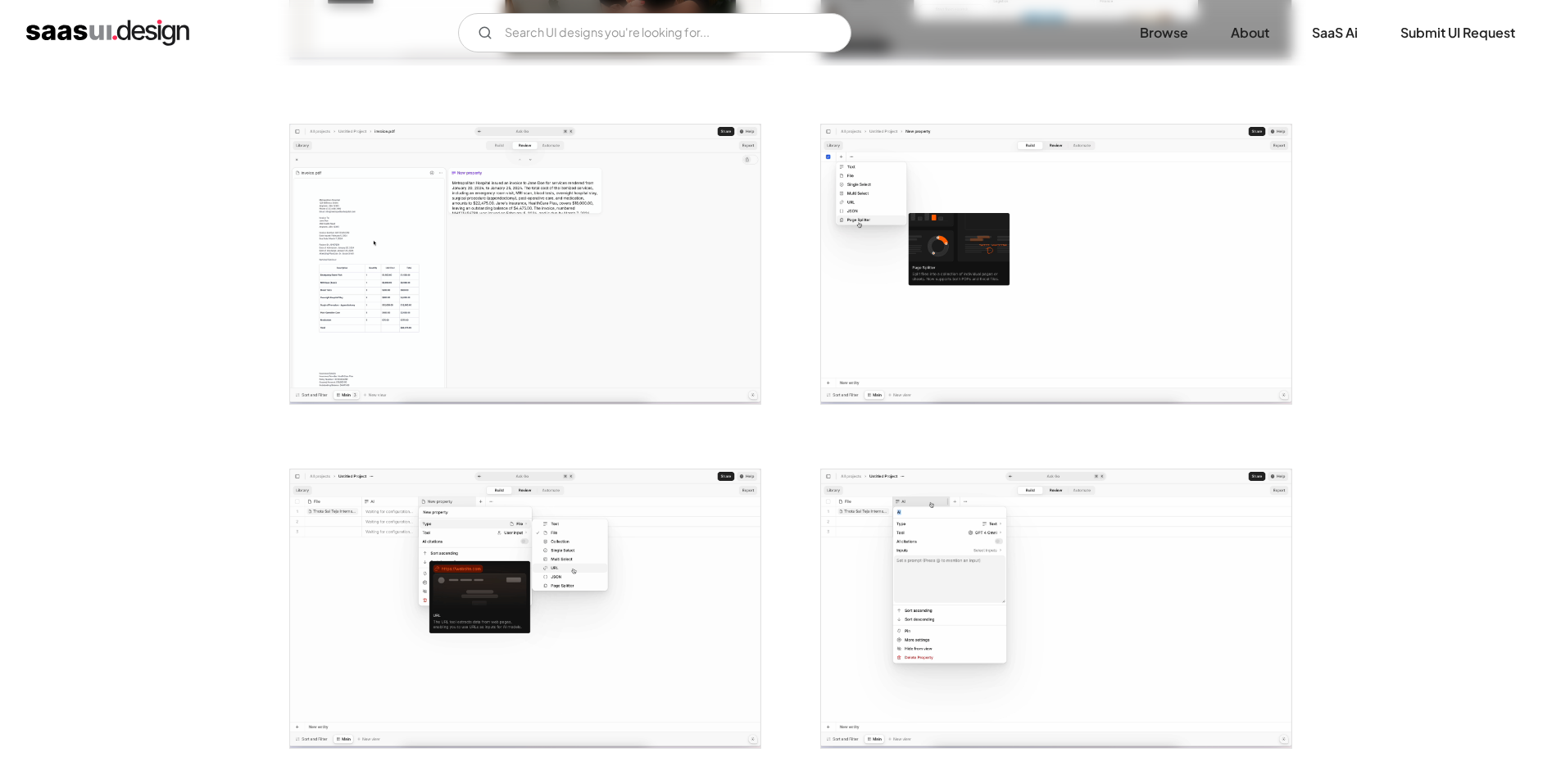
scroll to position [655, 0]
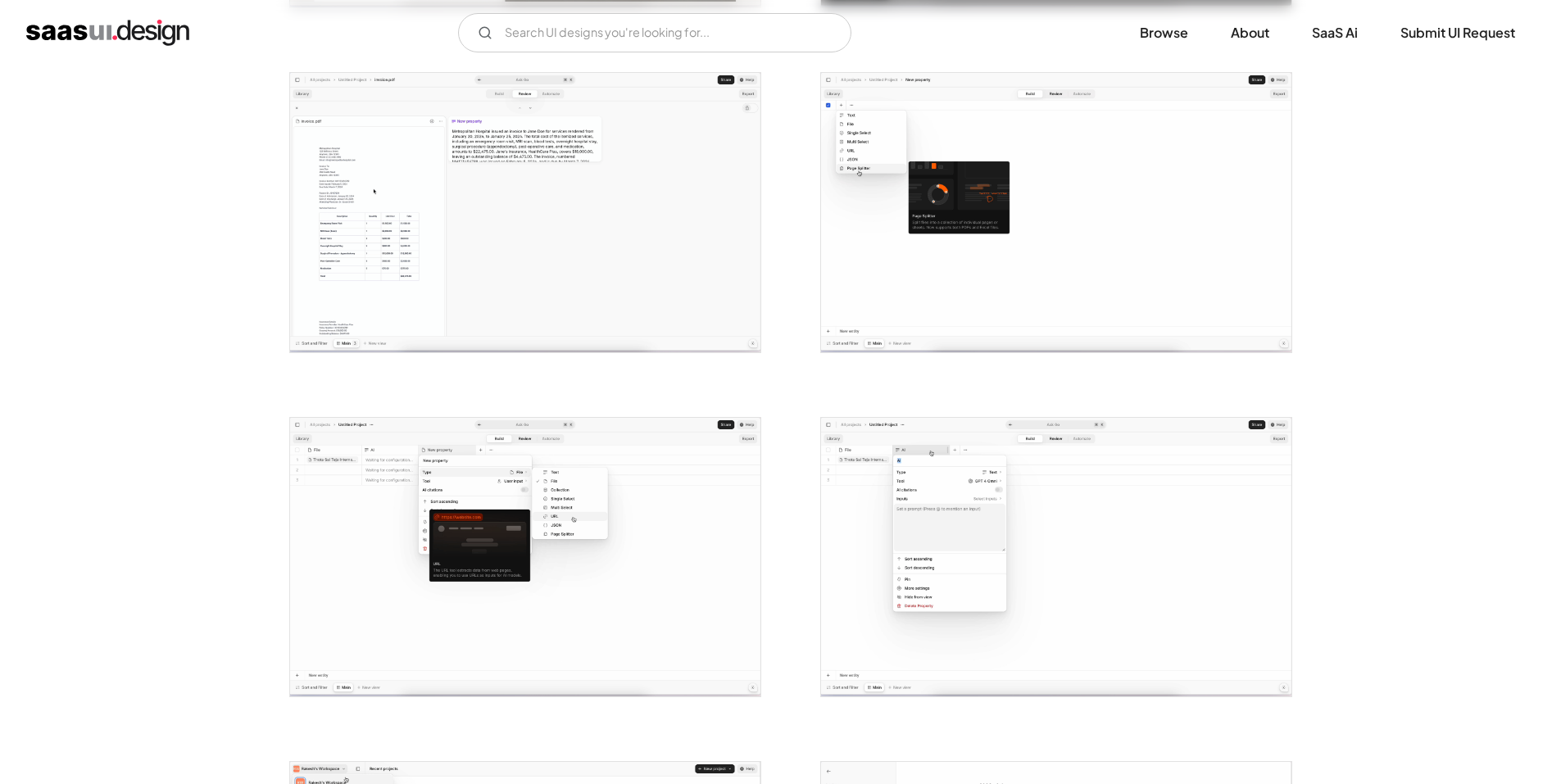
click at [849, 510] on img "open lightbox" at bounding box center [1057, 558] width 471 height 280
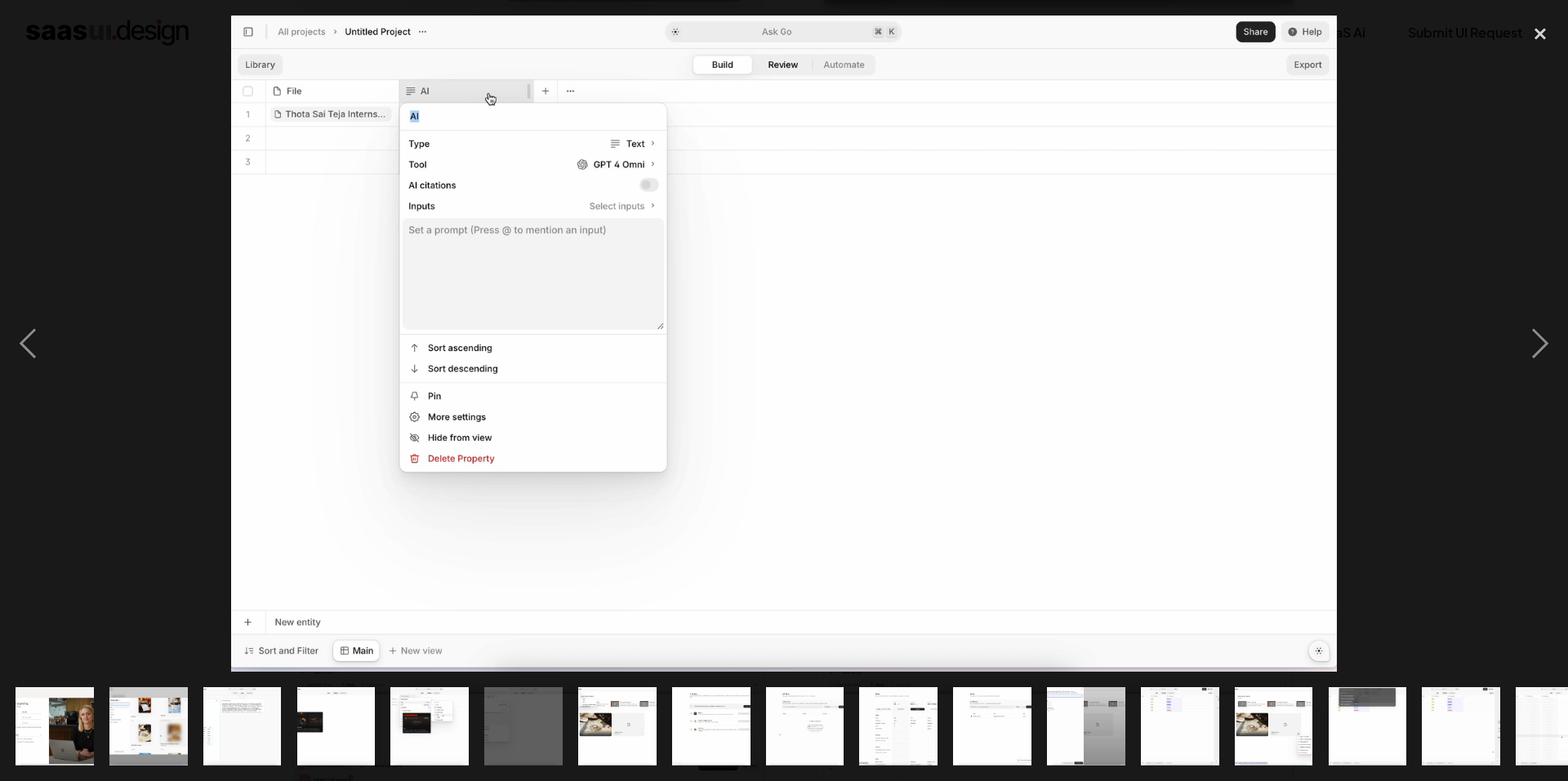
click at [149, 461] on div at bounding box center [784, 344] width 1568 height 656
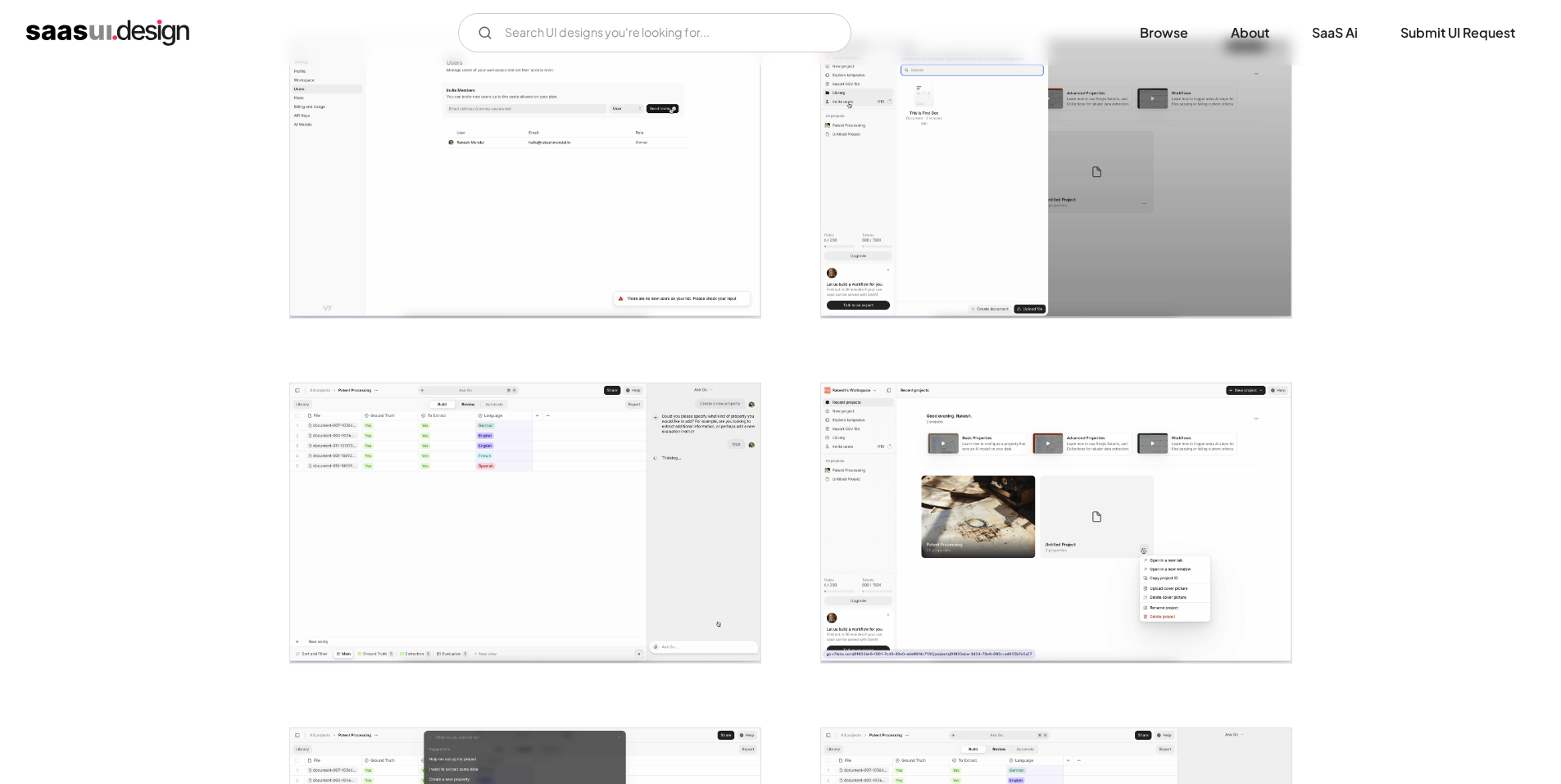
scroll to position [1721, 0]
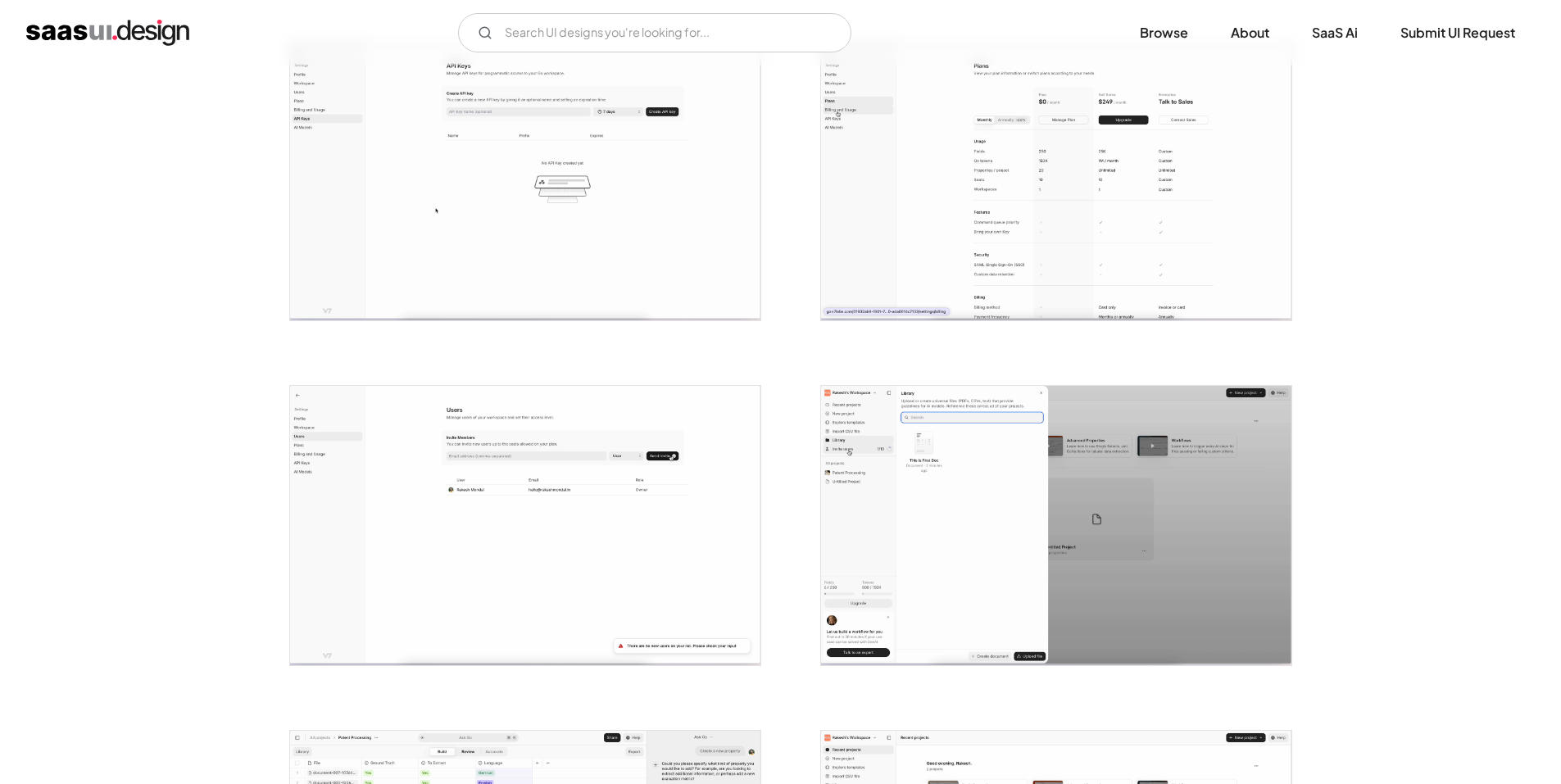
click at [536, 243] on img "open lightbox" at bounding box center [526, 181] width 471 height 280
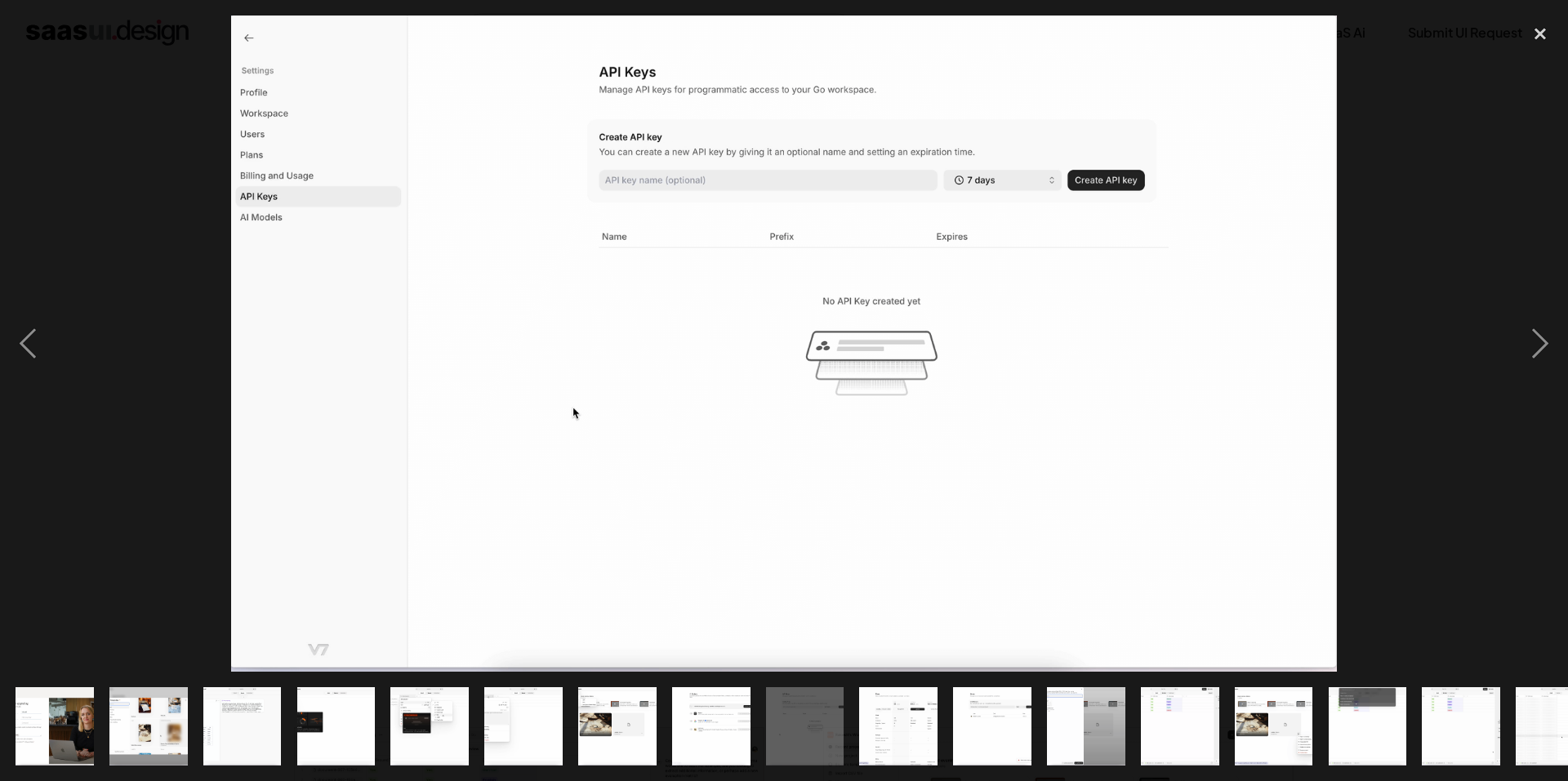
click at [155, 380] on div at bounding box center [784, 344] width 1568 height 656
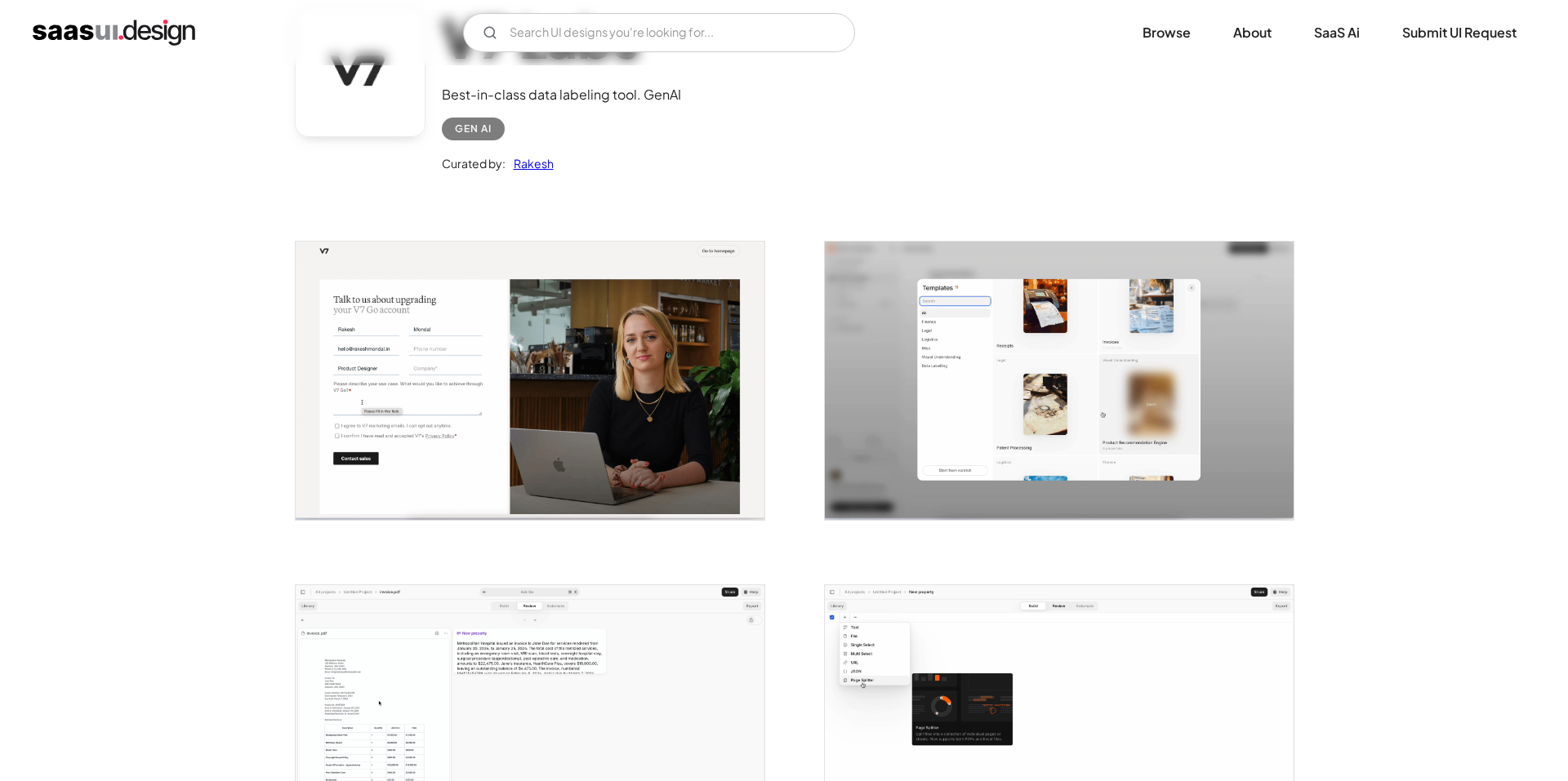
scroll to position [164, 0]
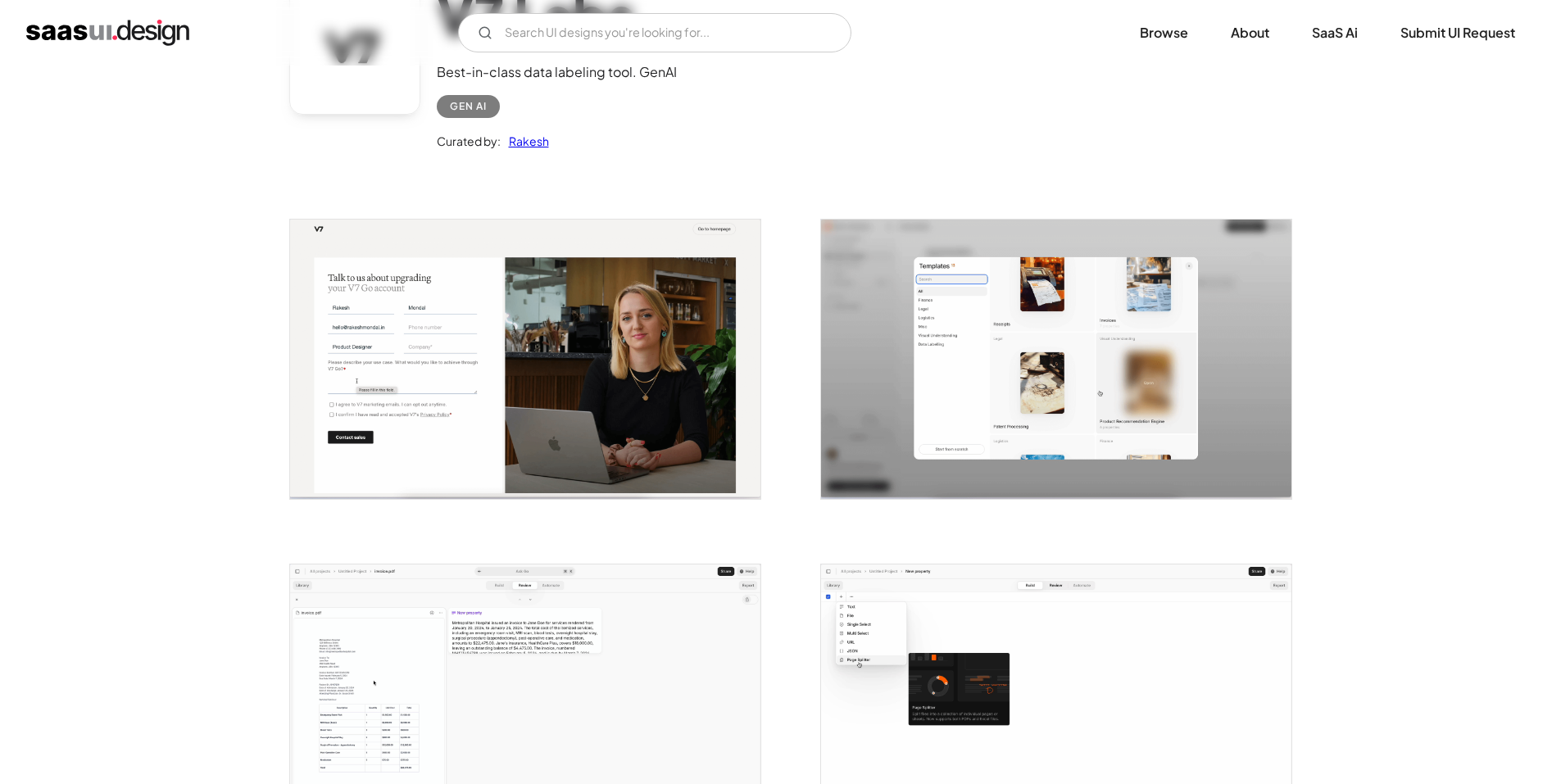
click at [519, 636] on img "open lightbox" at bounding box center [526, 704] width 471 height 280
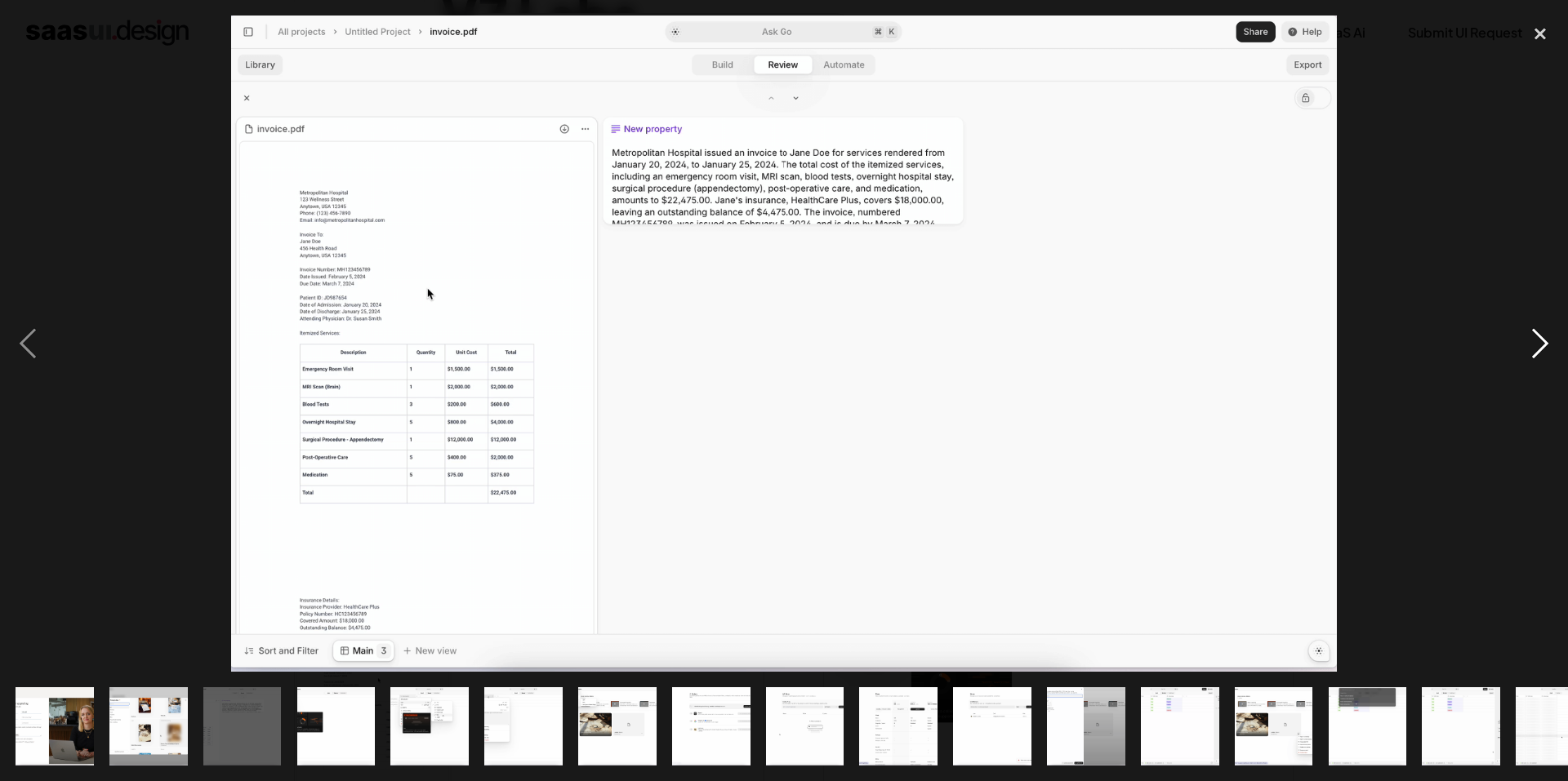
click at [1541, 340] on div "next image" at bounding box center [1540, 344] width 56 height 656
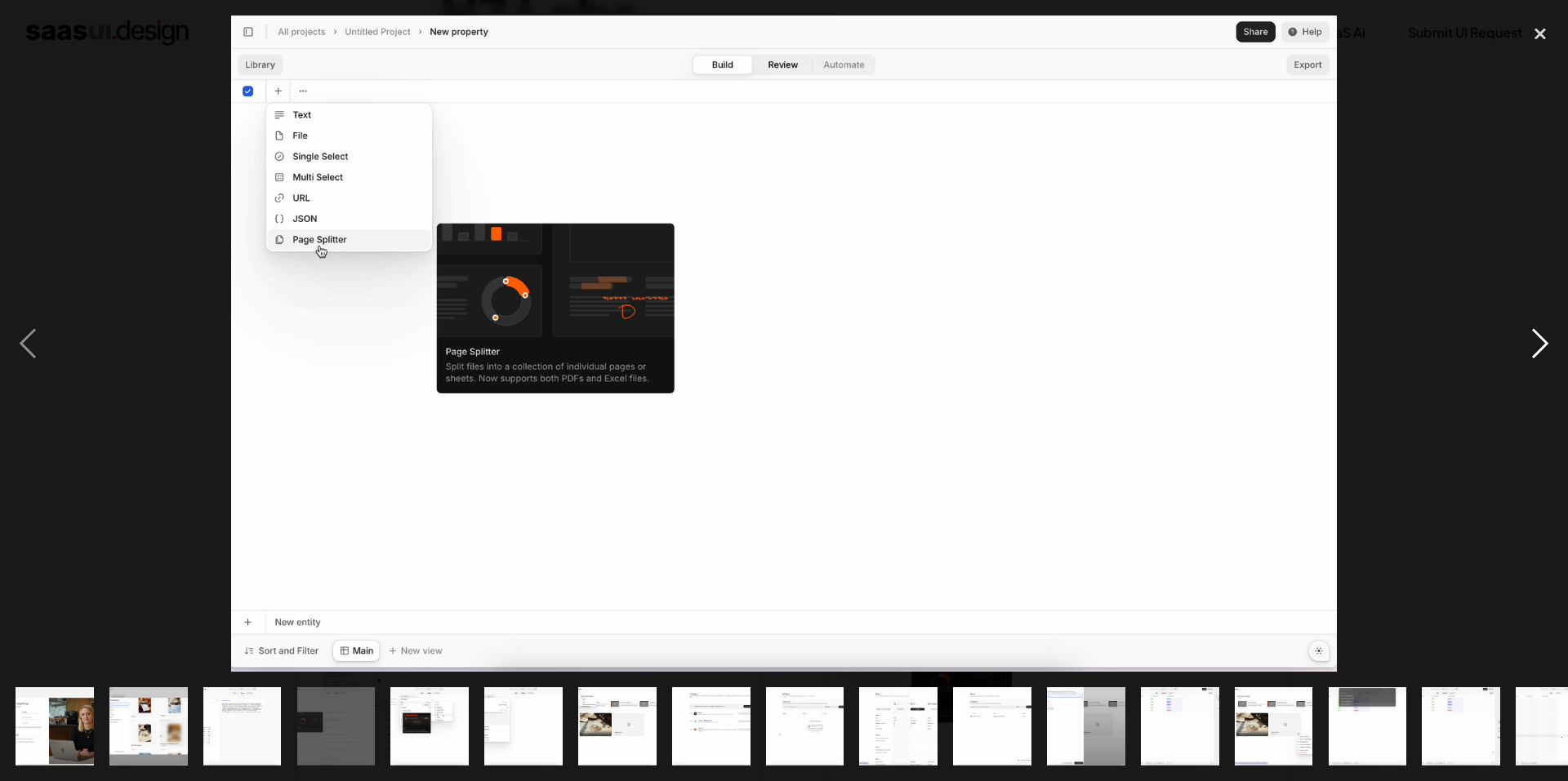
click at [1541, 340] on div "next image" at bounding box center [1540, 344] width 56 height 656
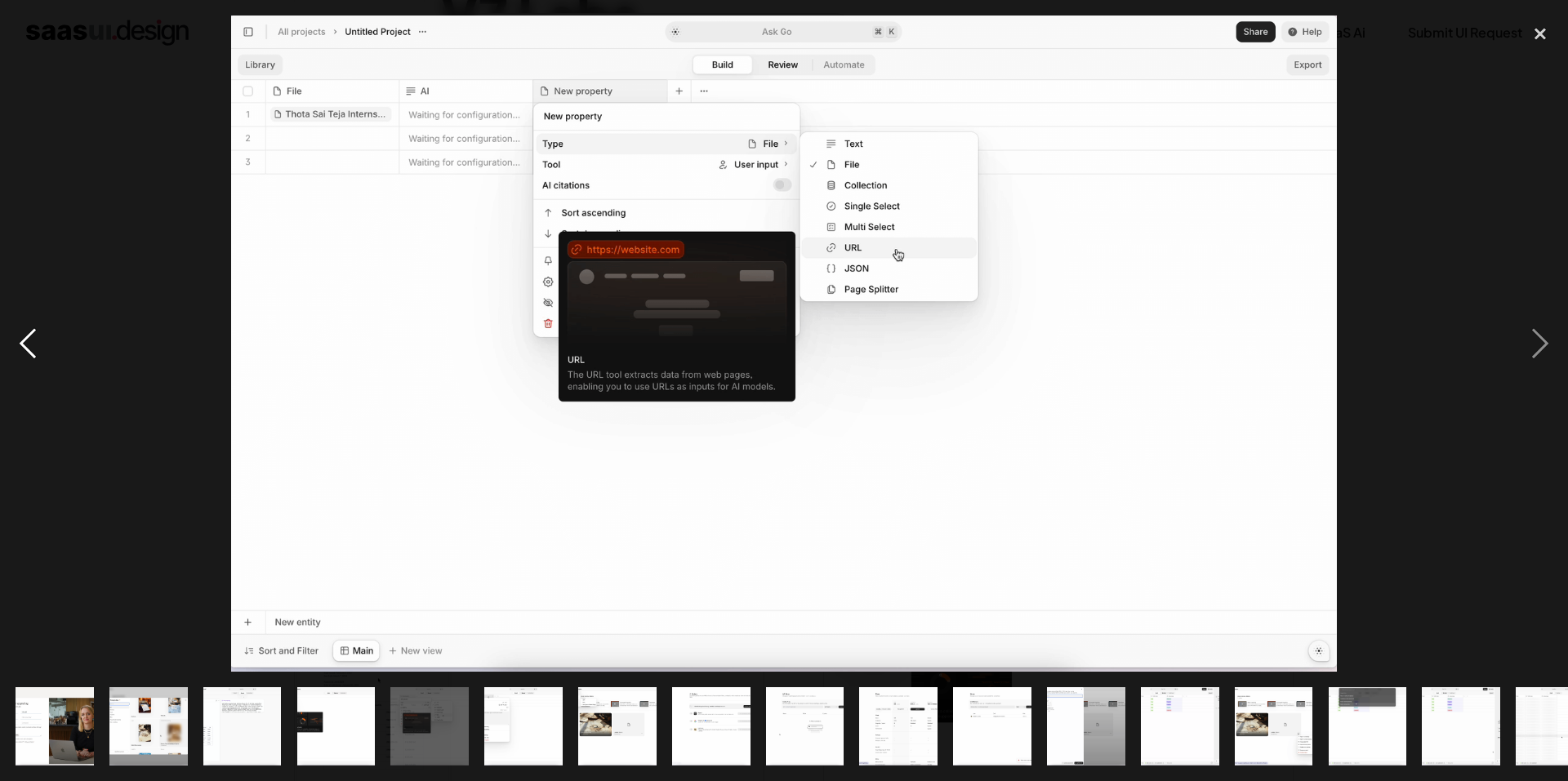
click at [8, 320] on div "previous image" at bounding box center [27, 344] width 56 height 656
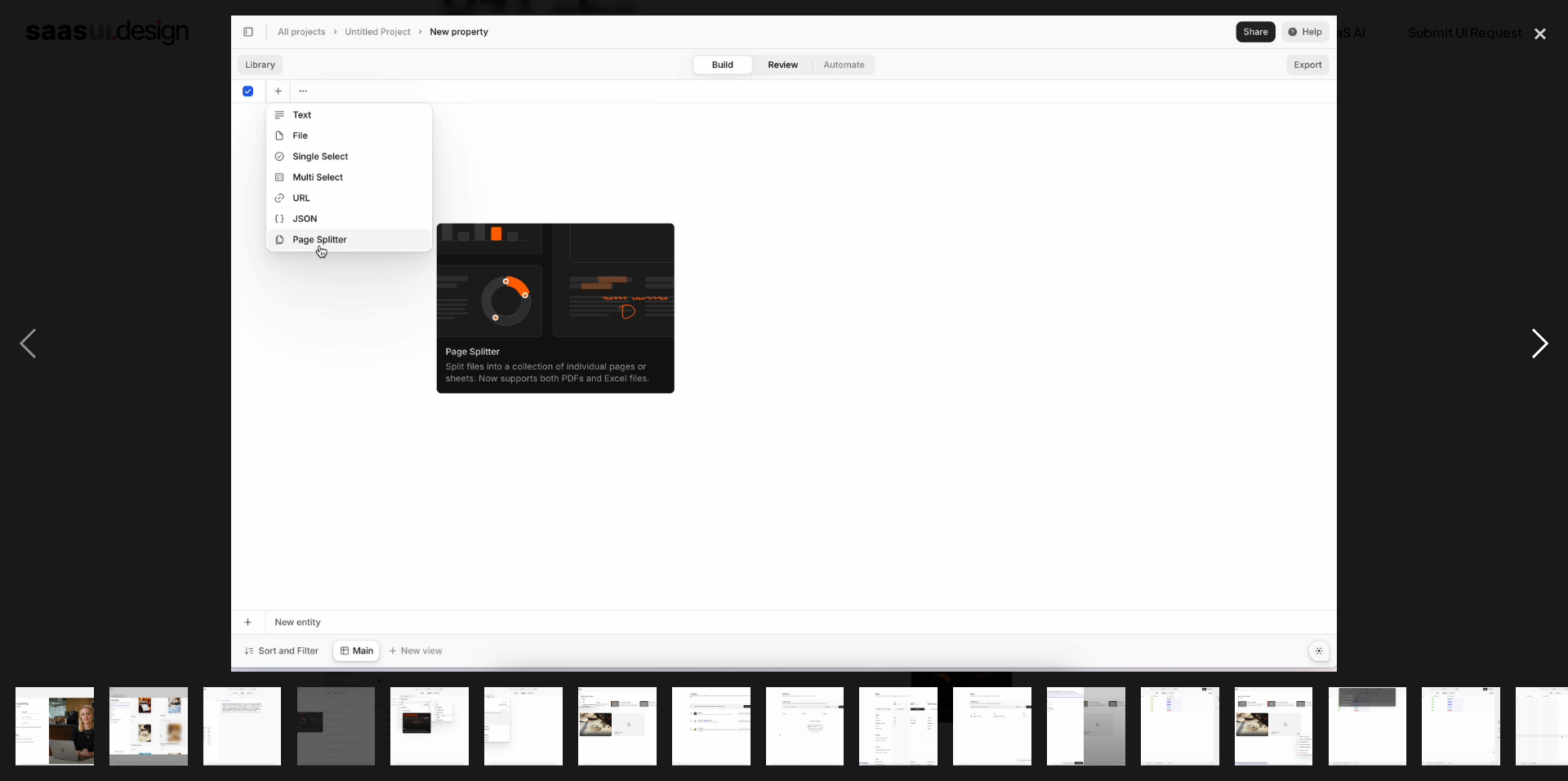
click at [1525, 343] on div "next image" at bounding box center [1540, 344] width 56 height 656
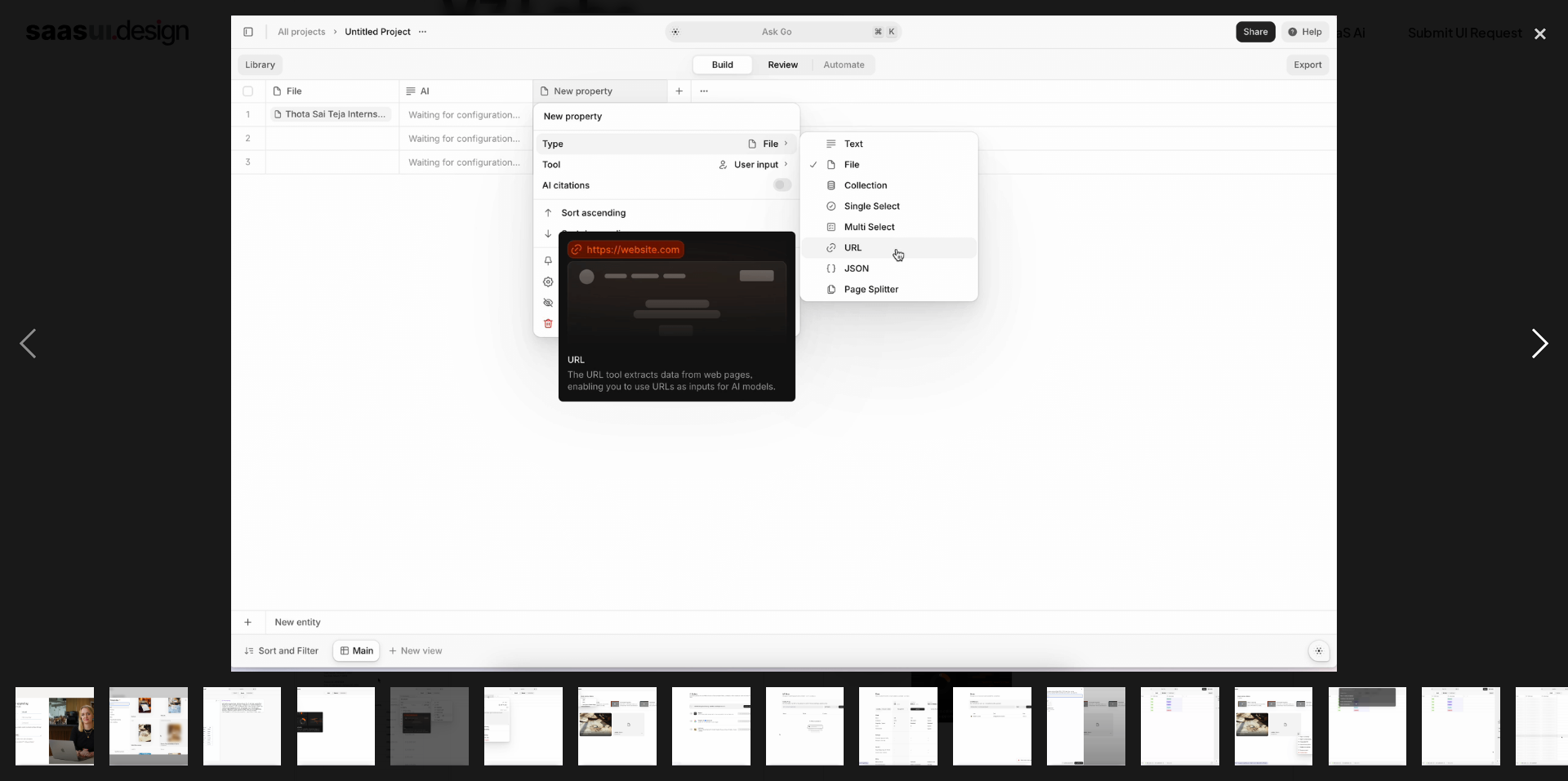
click at [1536, 356] on div "next image" at bounding box center [1540, 344] width 56 height 656
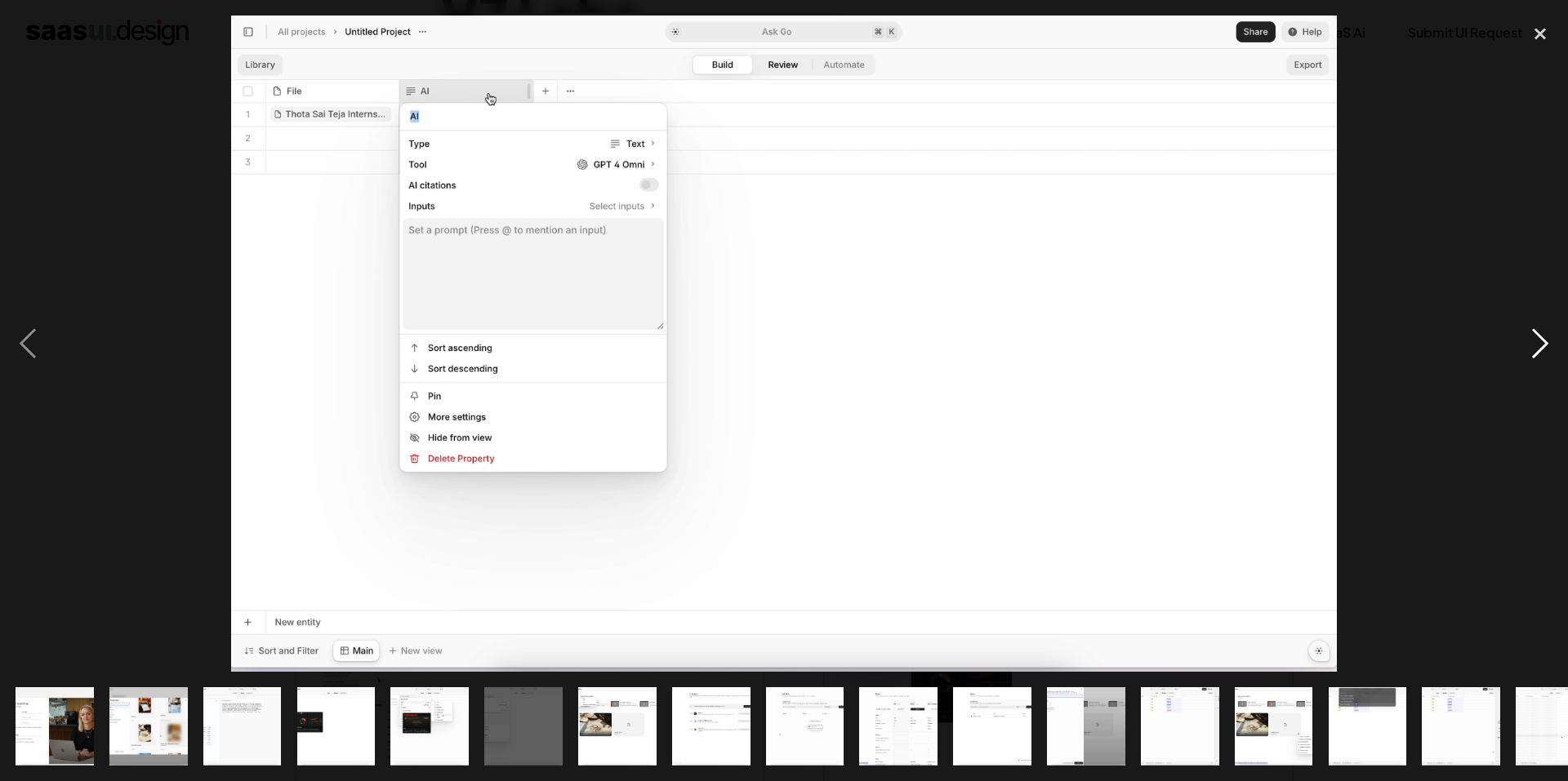
click at [1541, 340] on div "next image" at bounding box center [1540, 344] width 56 height 656
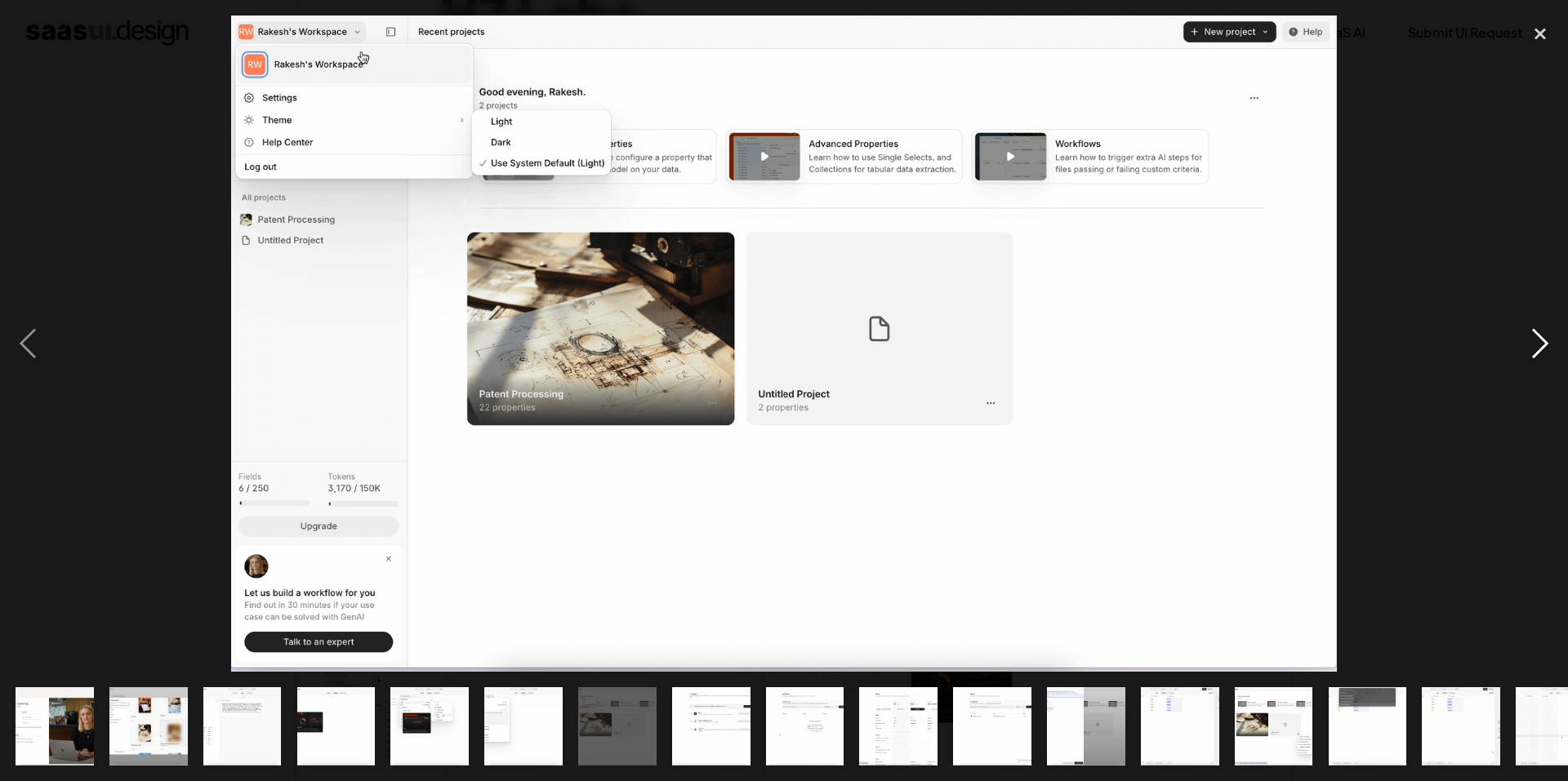
click at [1541, 340] on div "next image" at bounding box center [1540, 344] width 56 height 656
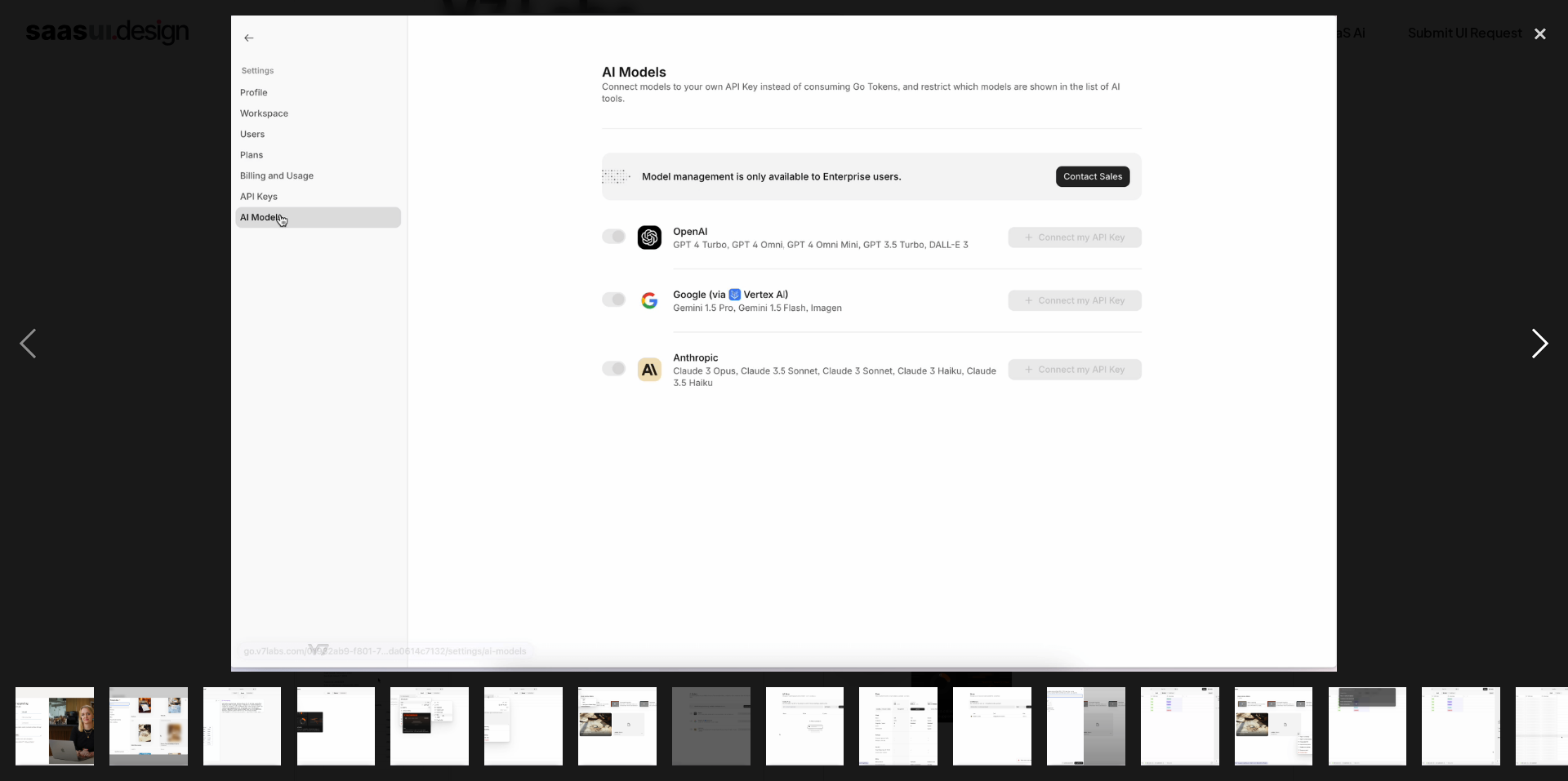
click at [1541, 340] on div "next image" at bounding box center [1540, 344] width 56 height 656
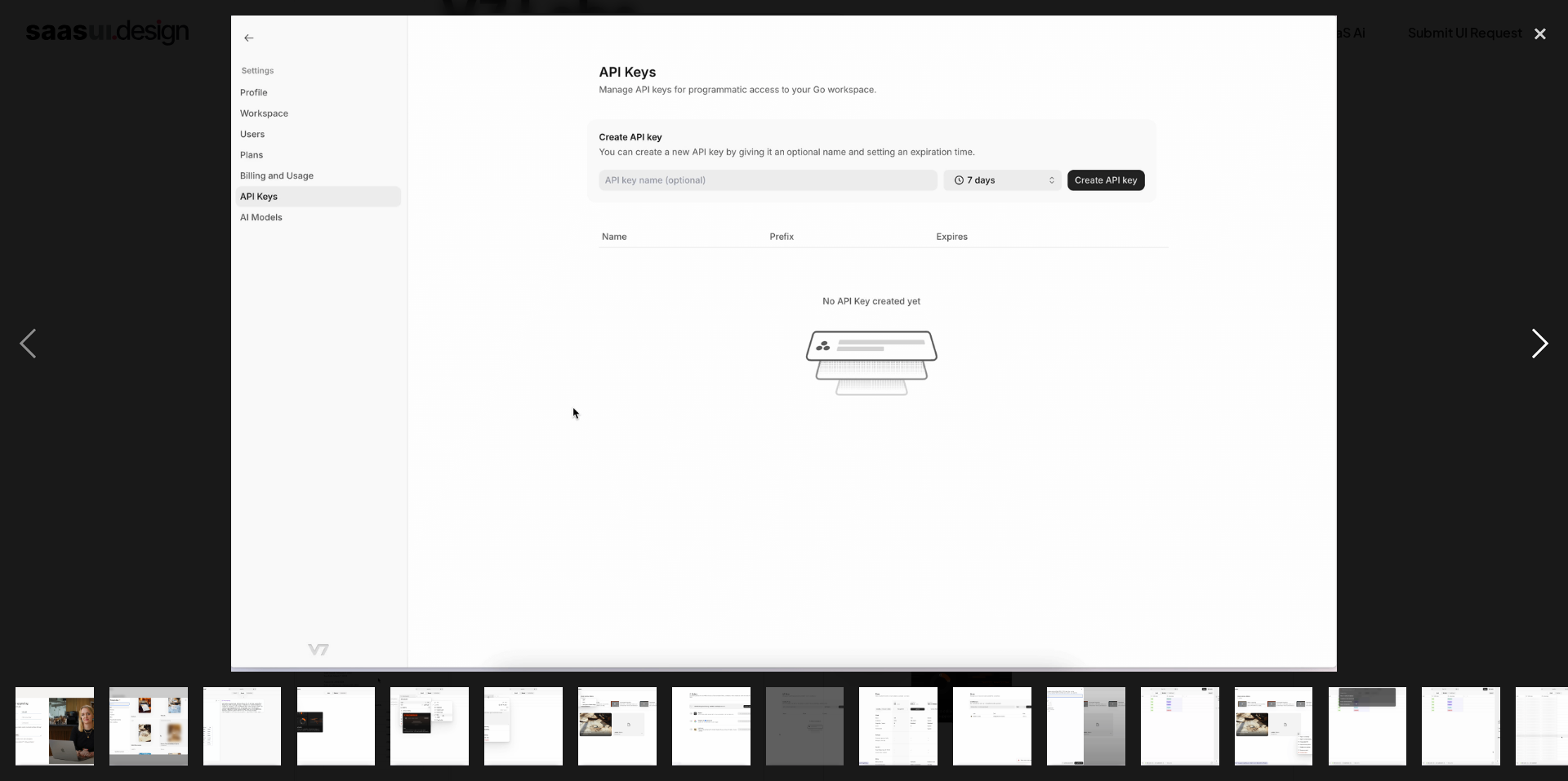
click at [1541, 340] on div "next image" at bounding box center [1540, 344] width 56 height 656
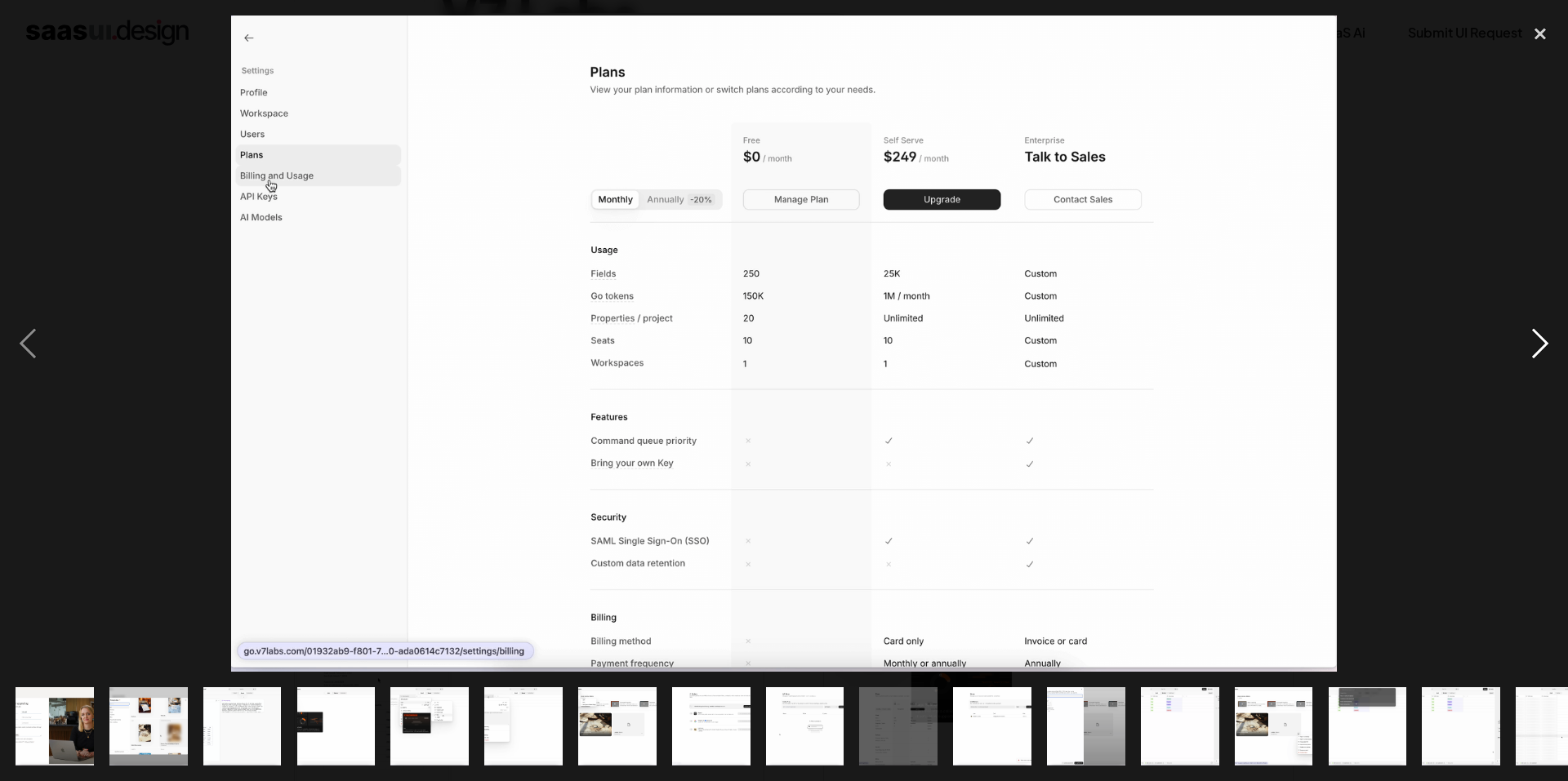
click at [1541, 340] on div "next image" at bounding box center [1540, 344] width 56 height 656
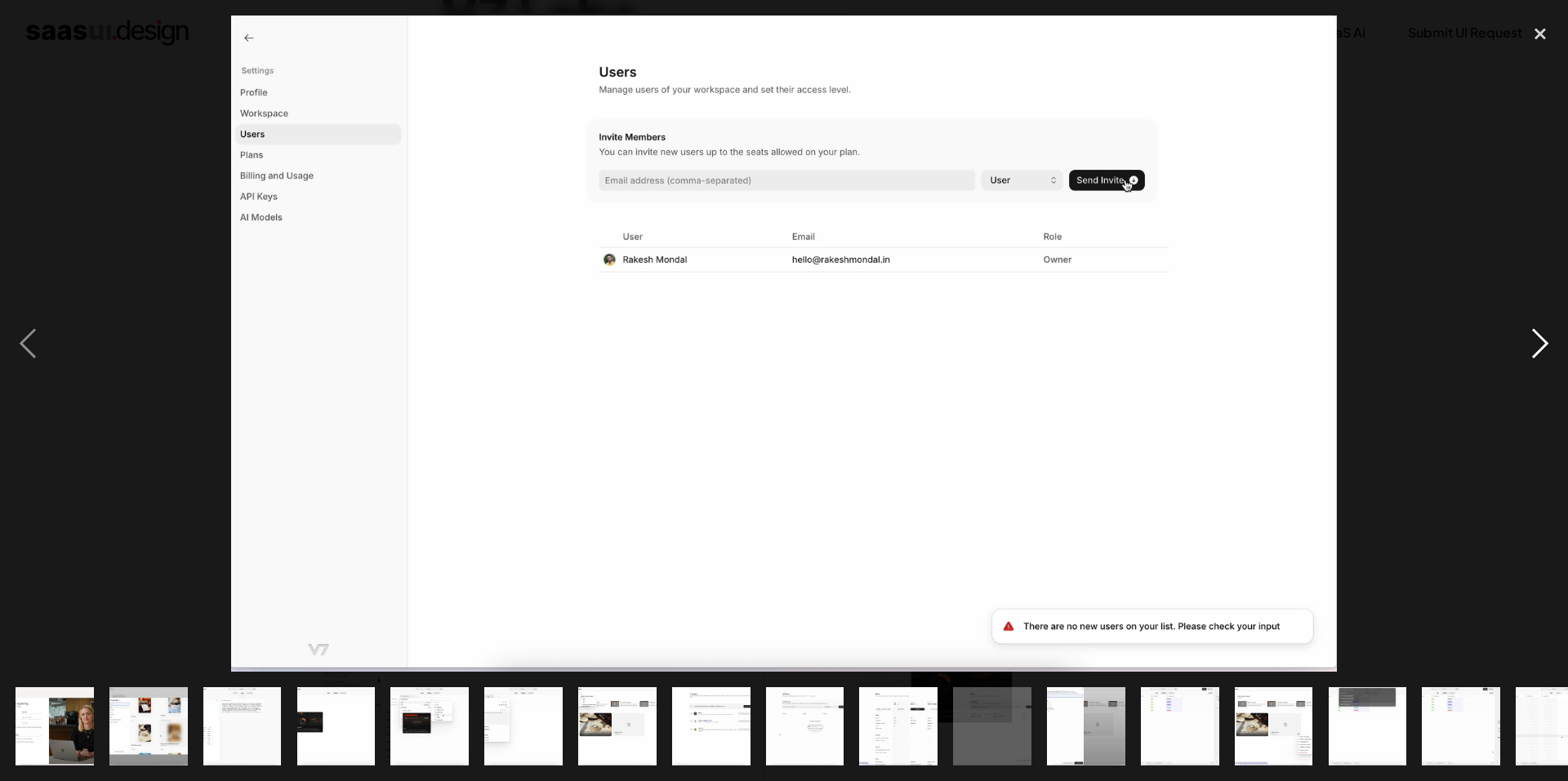
click at [1541, 340] on div "next image" at bounding box center [1540, 344] width 56 height 656
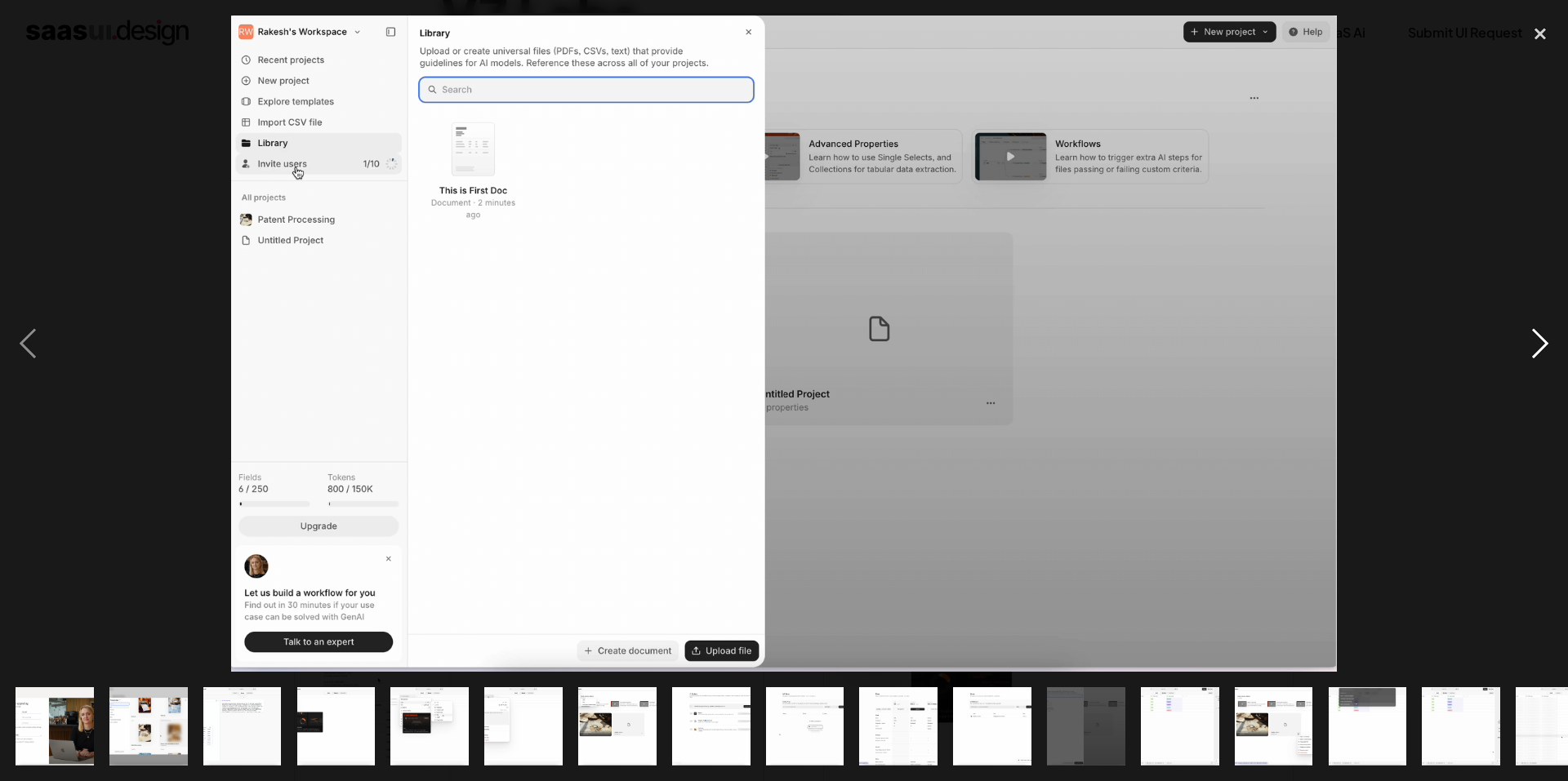
click at [1541, 340] on div "next image" at bounding box center [1540, 344] width 56 height 656
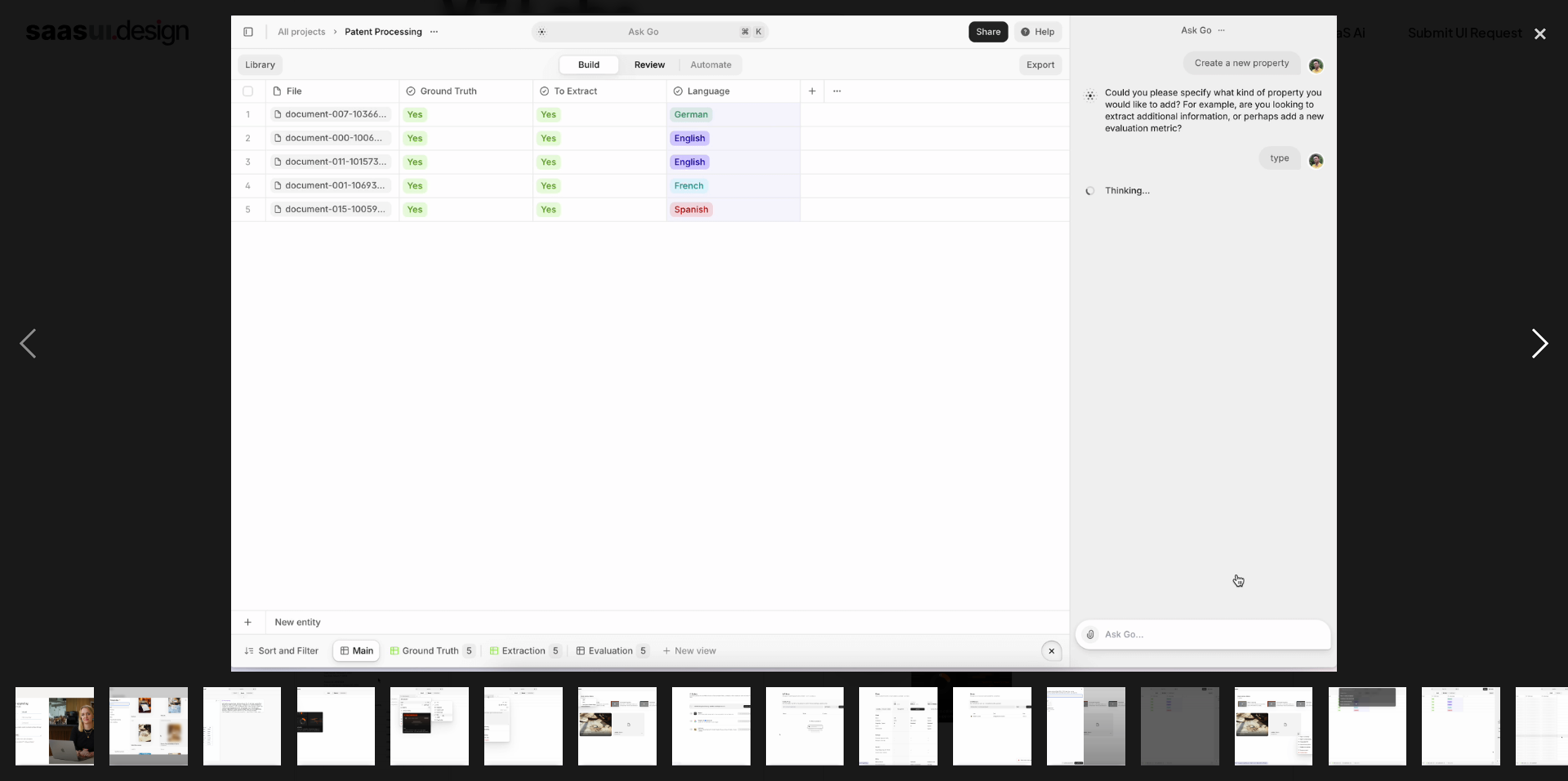
click at [1541, 340] on div "next image" at bounding box center [1540, 344] width 56 height 656
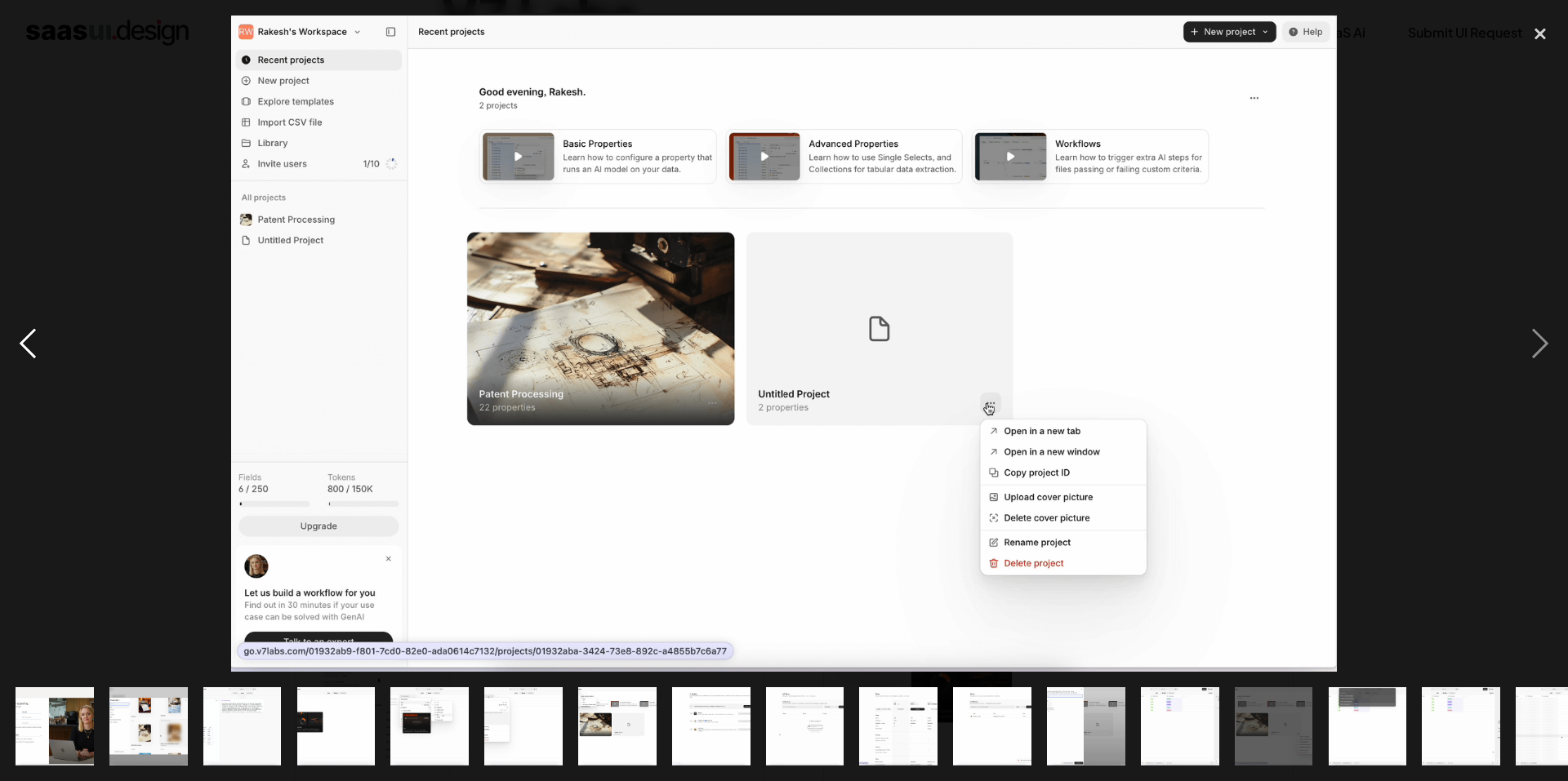
click at [16, 356] on div "previous image" at bounding box center [27, 344] width 56 height 656
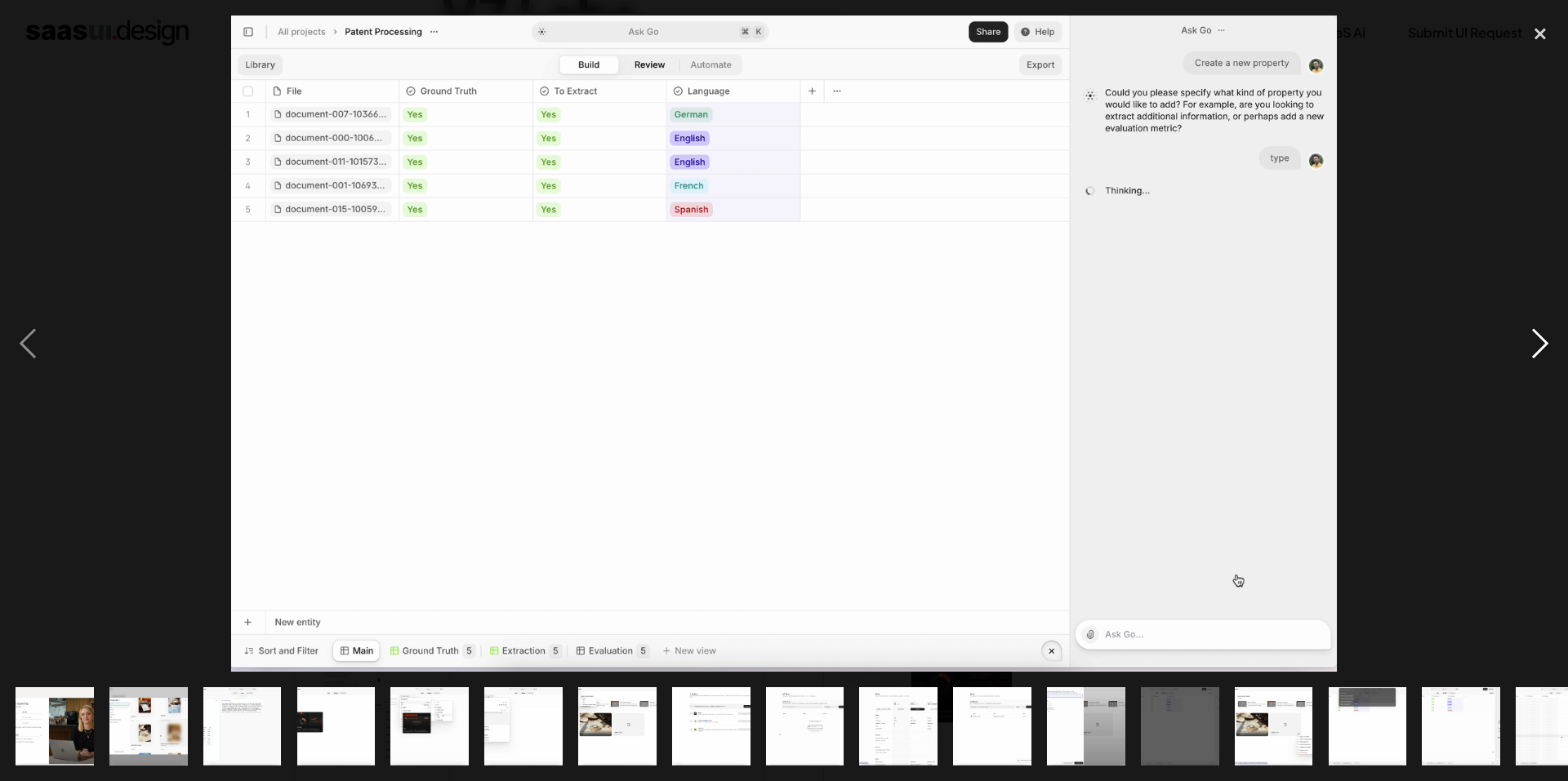
click at [1549, 337] on div "next image" at bounding box center [1540, 344] width 56 height 656
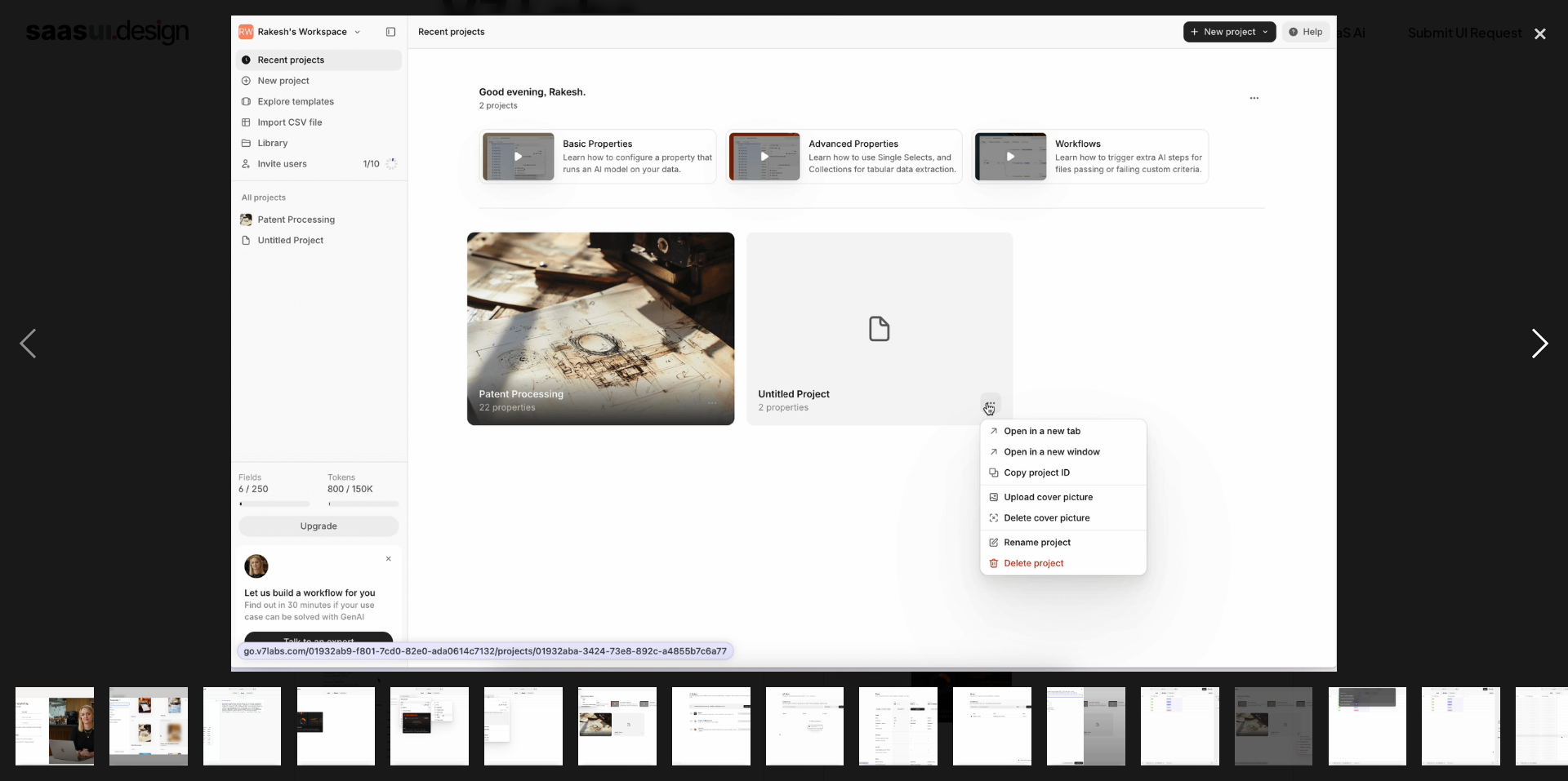
click at [1549, 337] on div "next image" at bounding box center [1540, 344] width 56 height 656
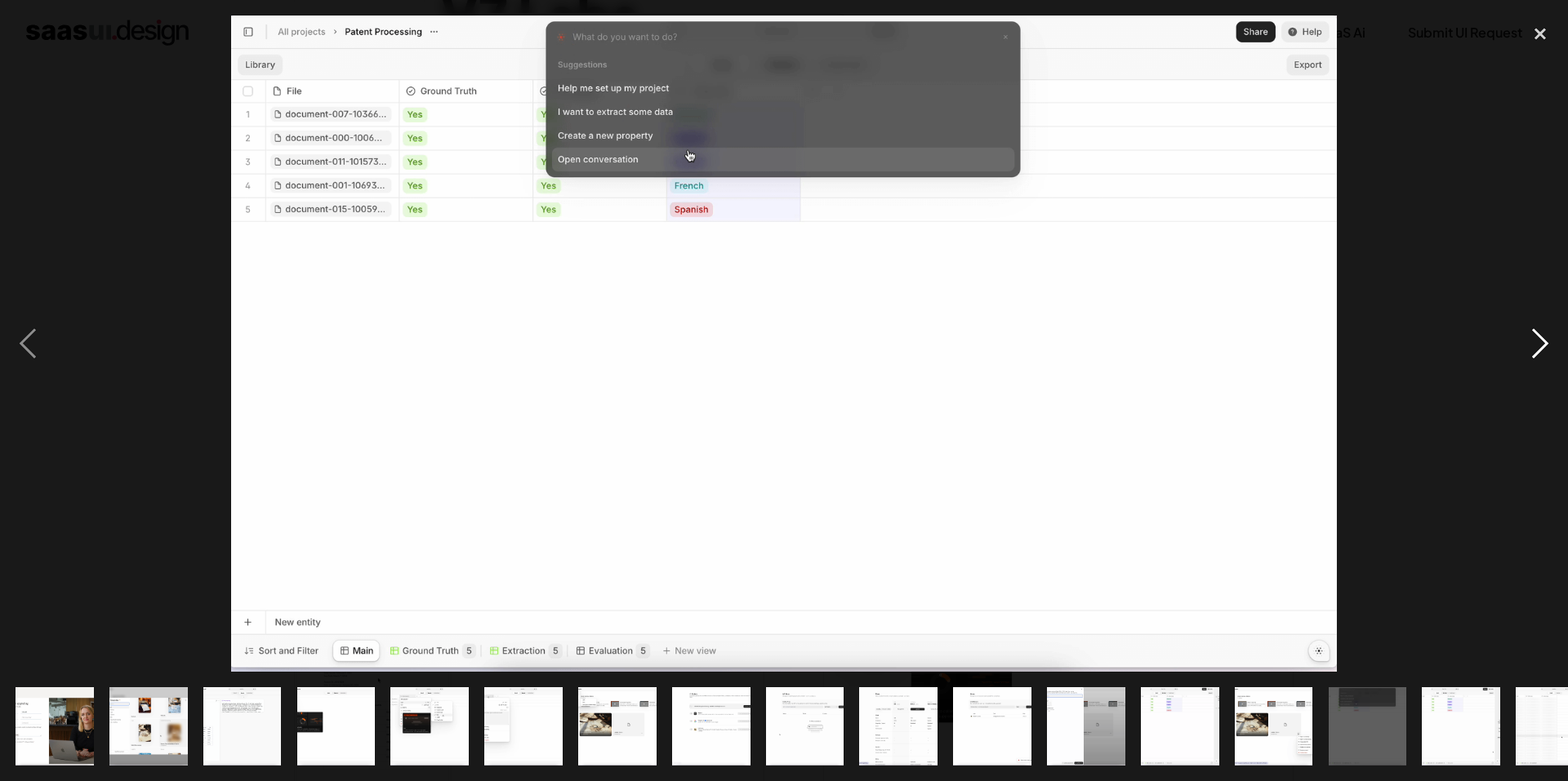
click at [1549, 337] on div "next image" at bounding box center [1540, 344] width 56 height 656
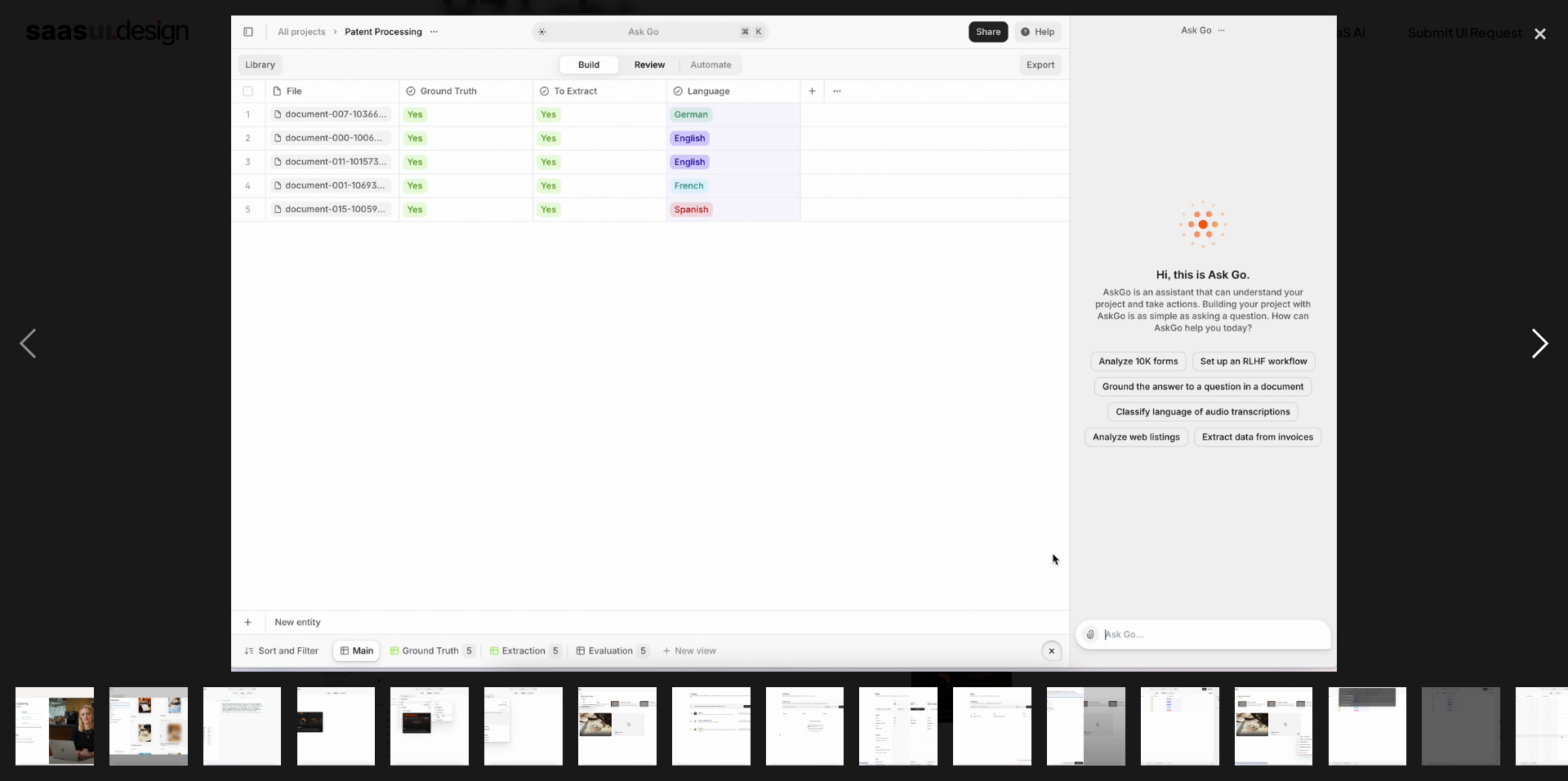
click at [1549, 337] on div "next image" at bounding box center [1540, 344] width 56 height 656
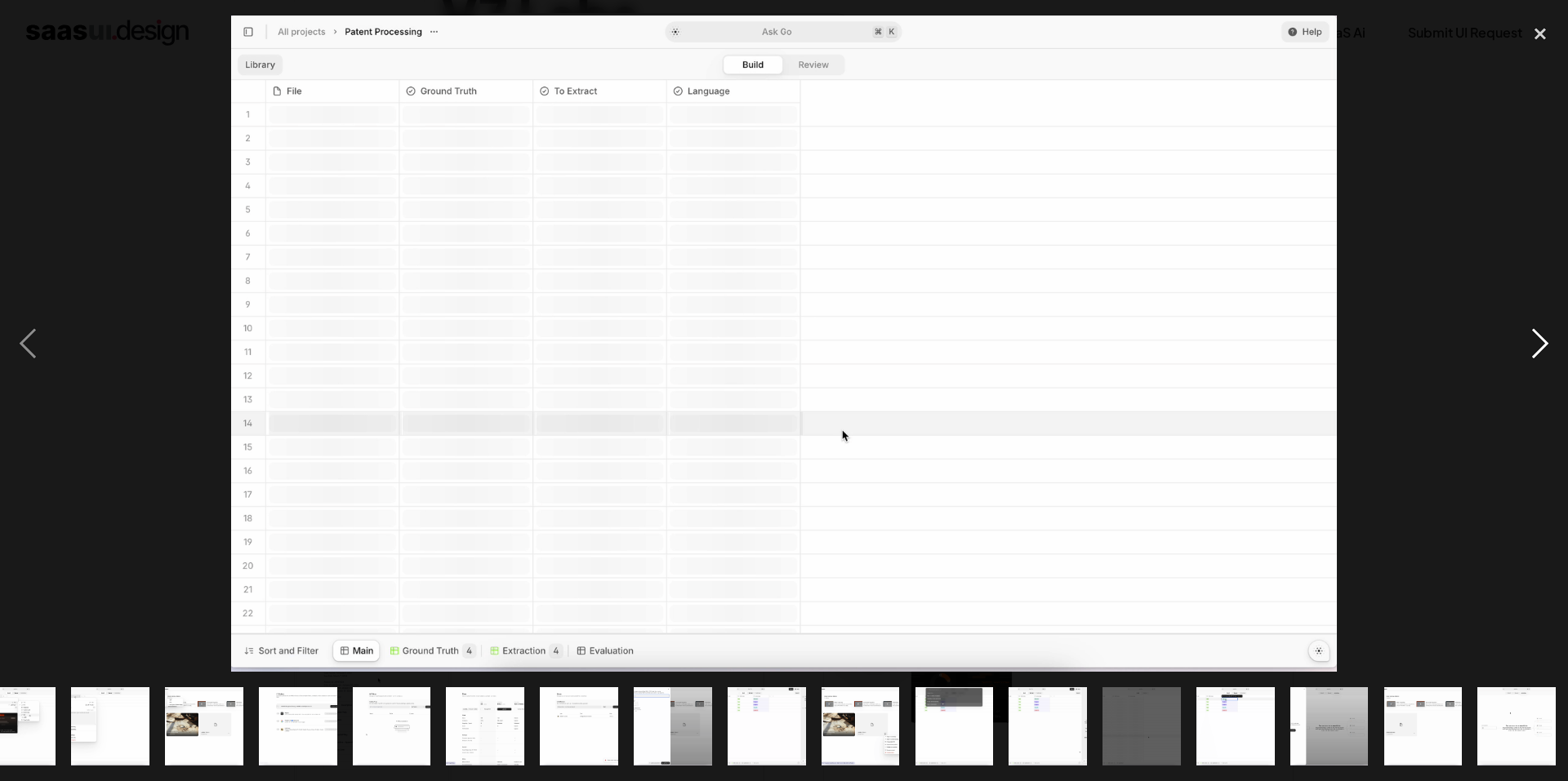
scroll to position [0, 417]
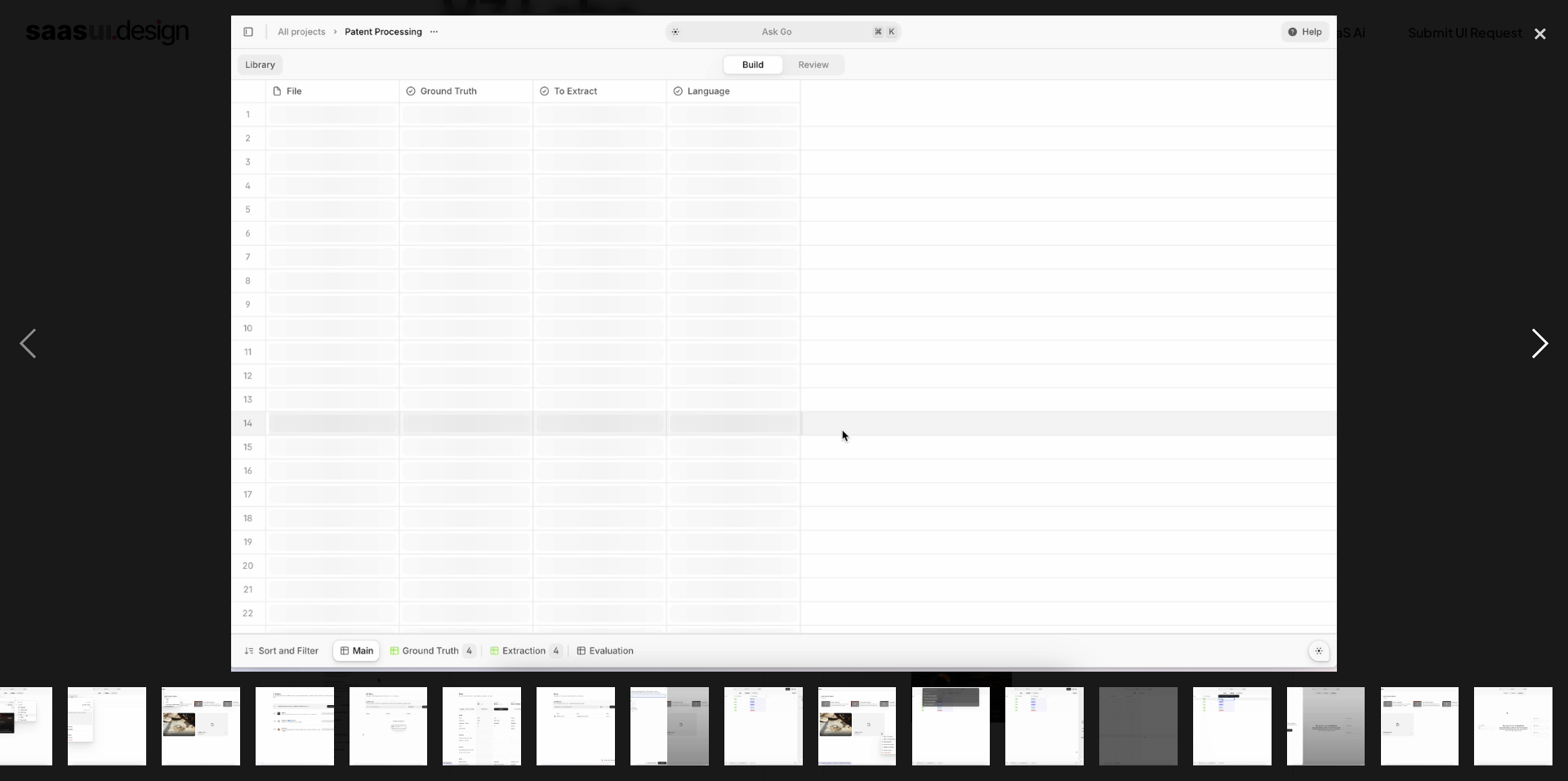
click at [1555, 345] on div "next image" at bounding box center [1540, 344] width 56 height 656
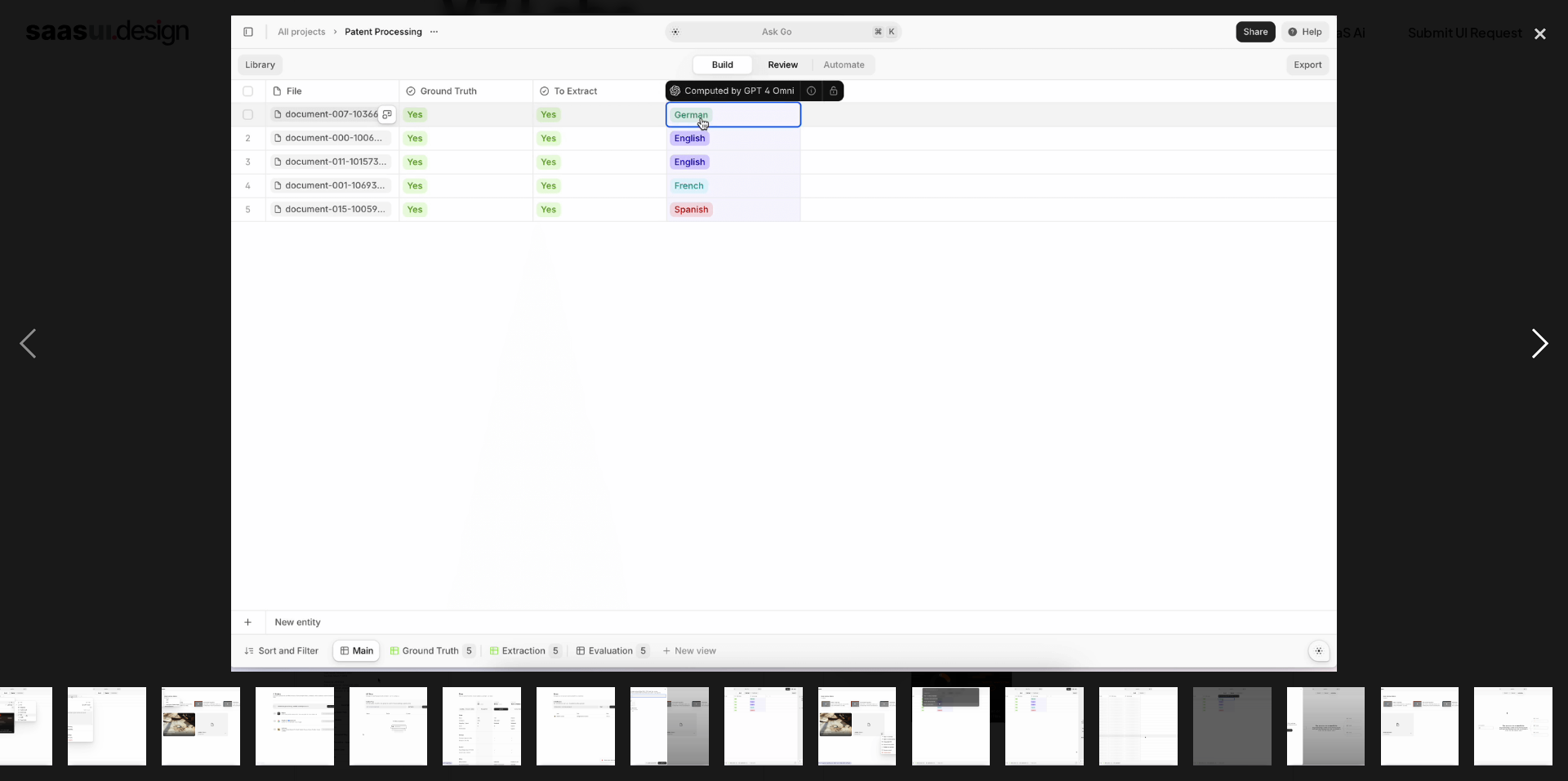
click at [1555, 345] on div "next image" at bounding box center [1540, 344] width 56 height 656
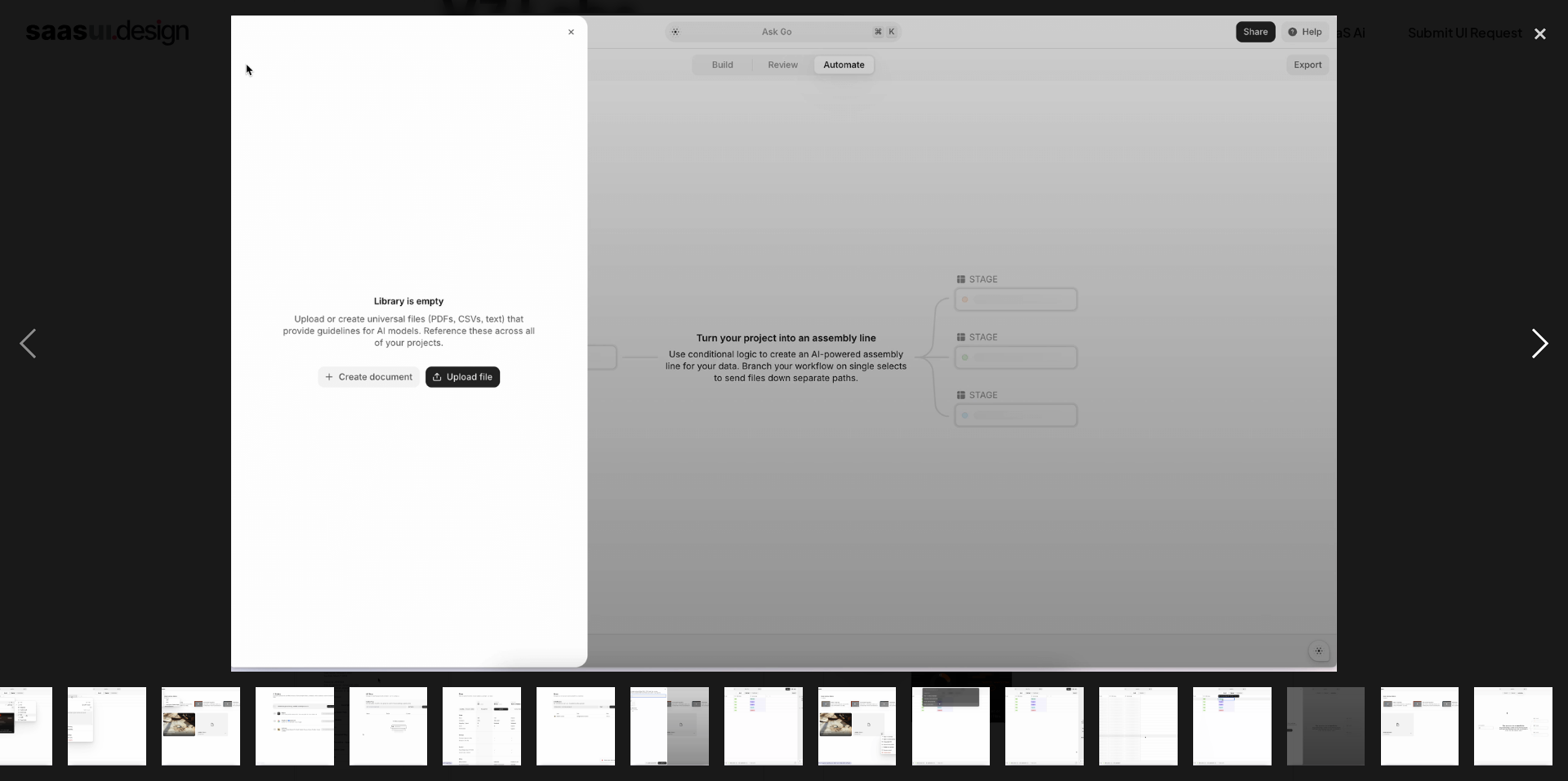
click at [1555, 345] on div "next image" at bounding box center [1540, 344] width 56 height 656
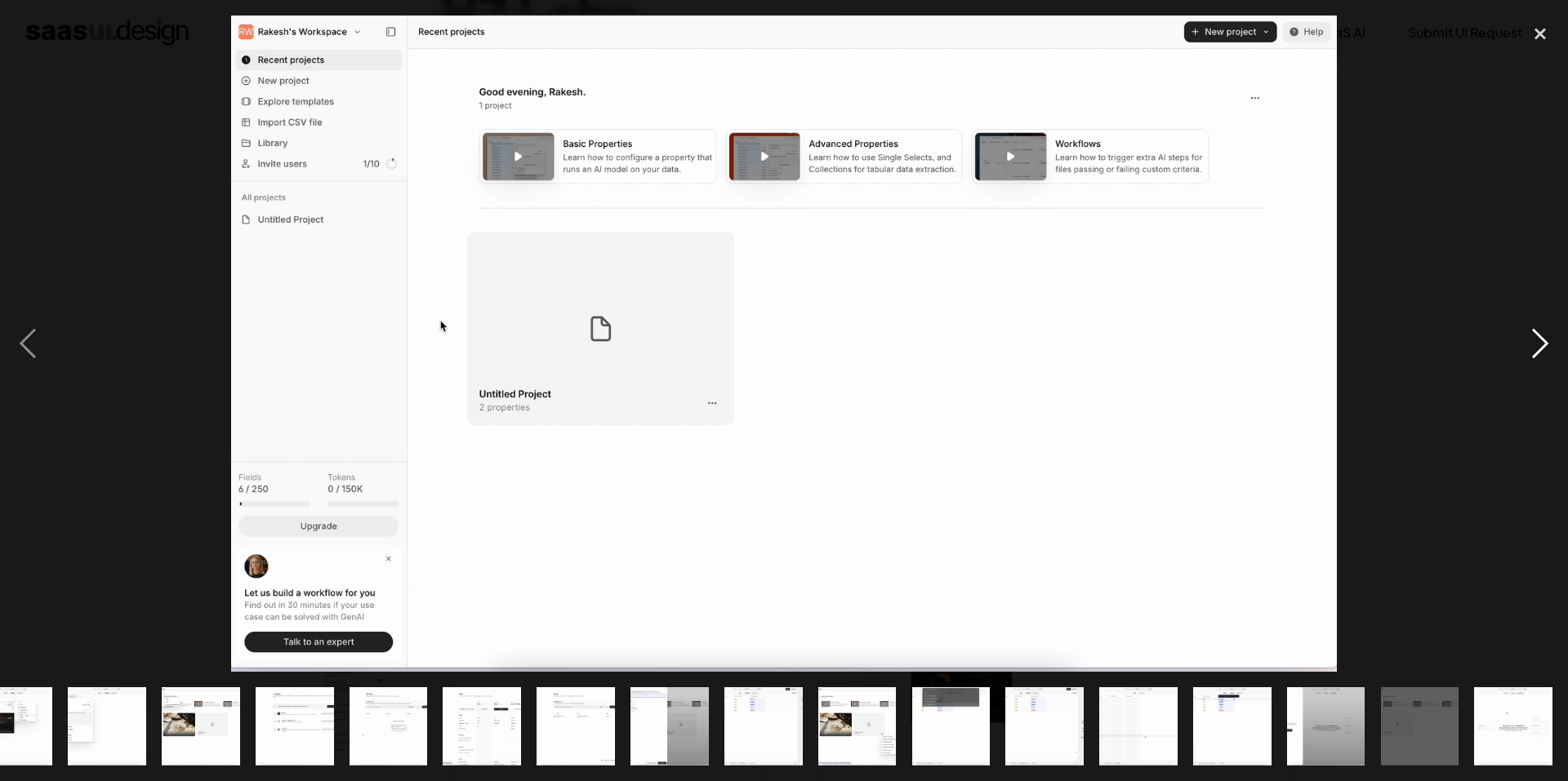
click at [1555, 345] on div "next image" at bounding box center [1540, 344] width 56 height 656
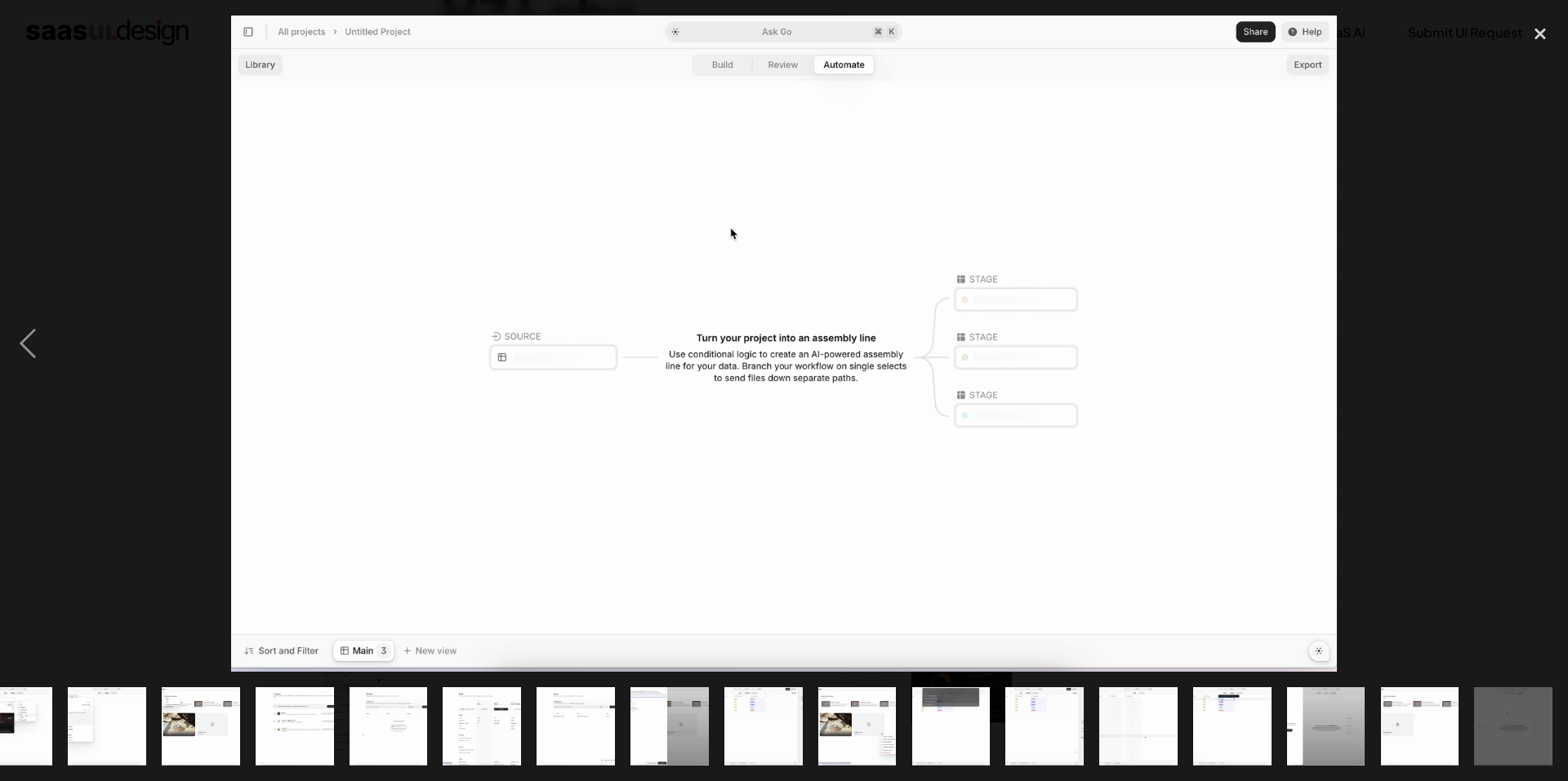
click at [1555, 345] on div "next image" at bounding box center [1540, 344] width 56 height 656
click at [50, 344] on div "previous image" at bounding box center [27, 344] width 56 height 656
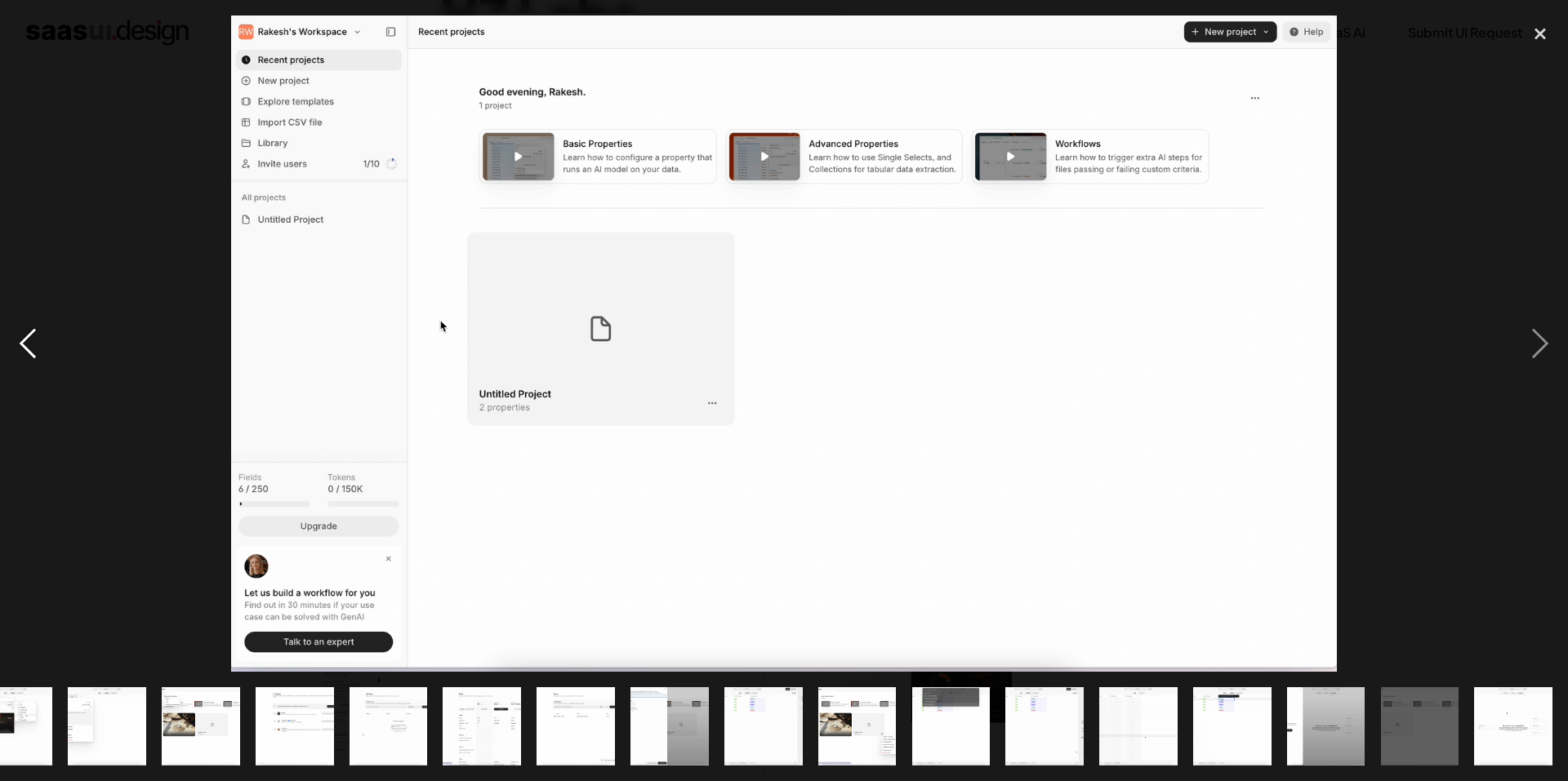
click at [50, 344] on div "previous image" at bounding box center [27, 344] width 56 height 656
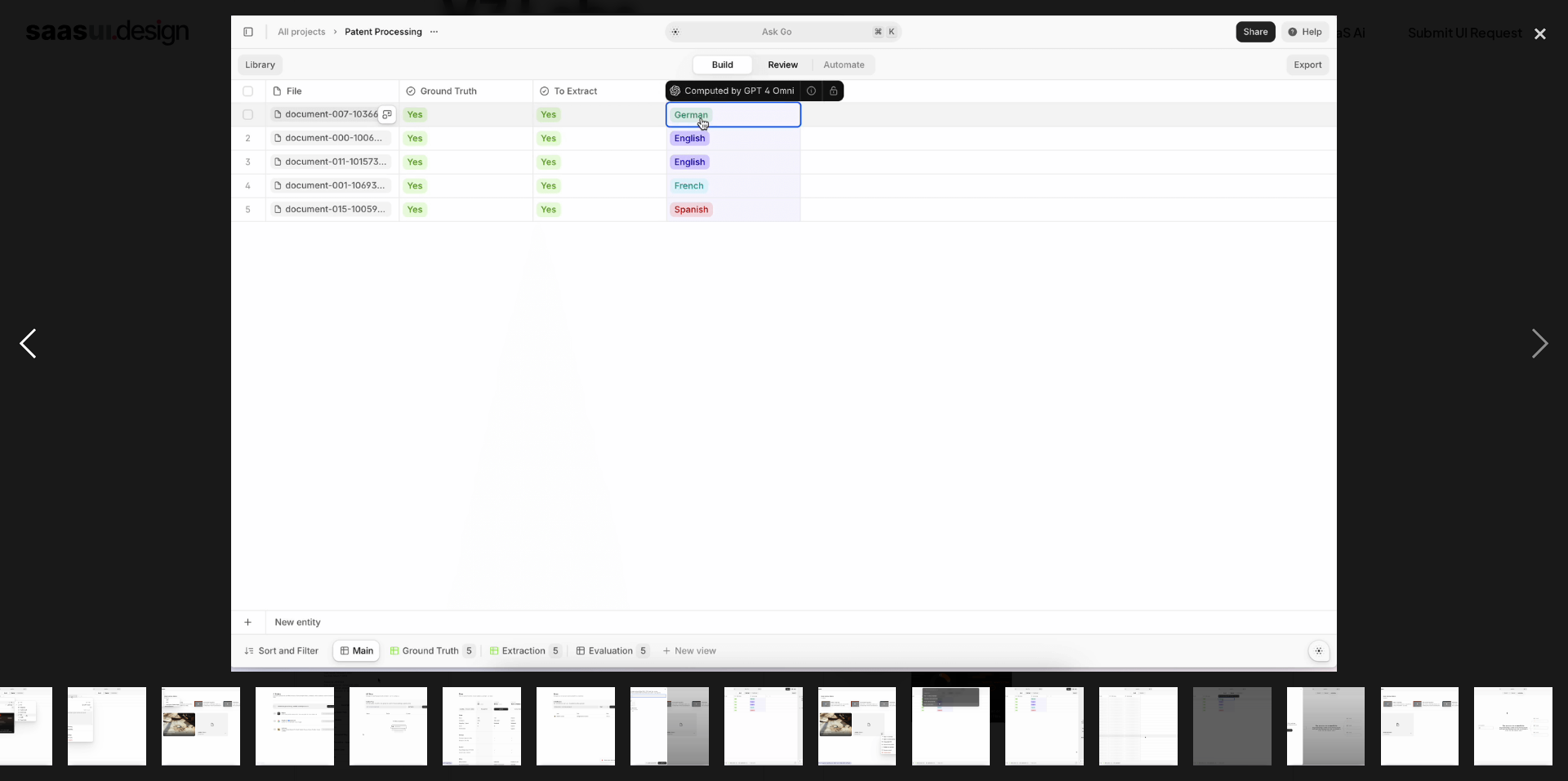
click at [50, 344] on div "previous image" at bounding box center [27, 344] width 56 height 656
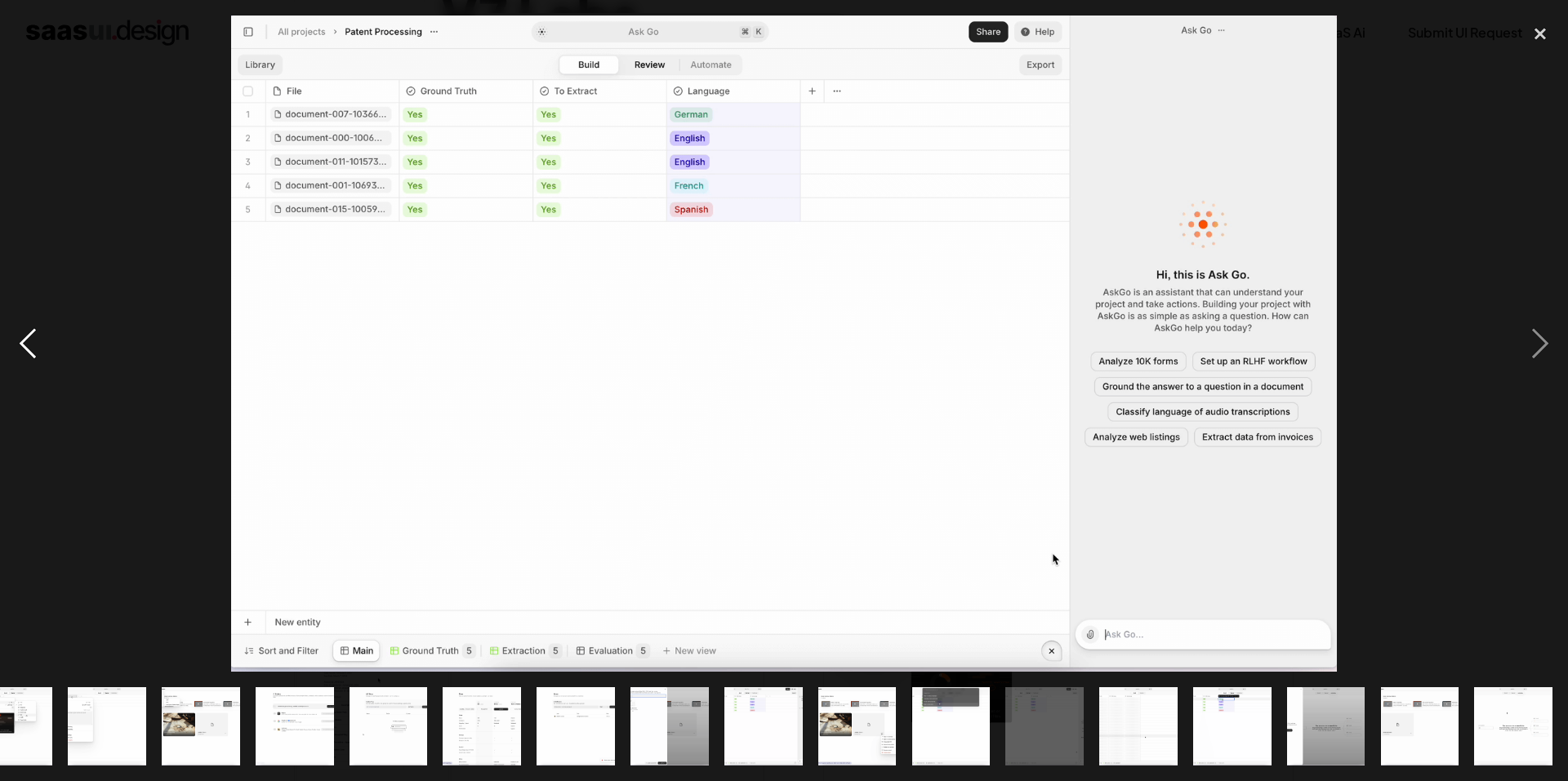
click at [50, 344] on div "previous image" at bounding box center [27, 344] width 56 height 656
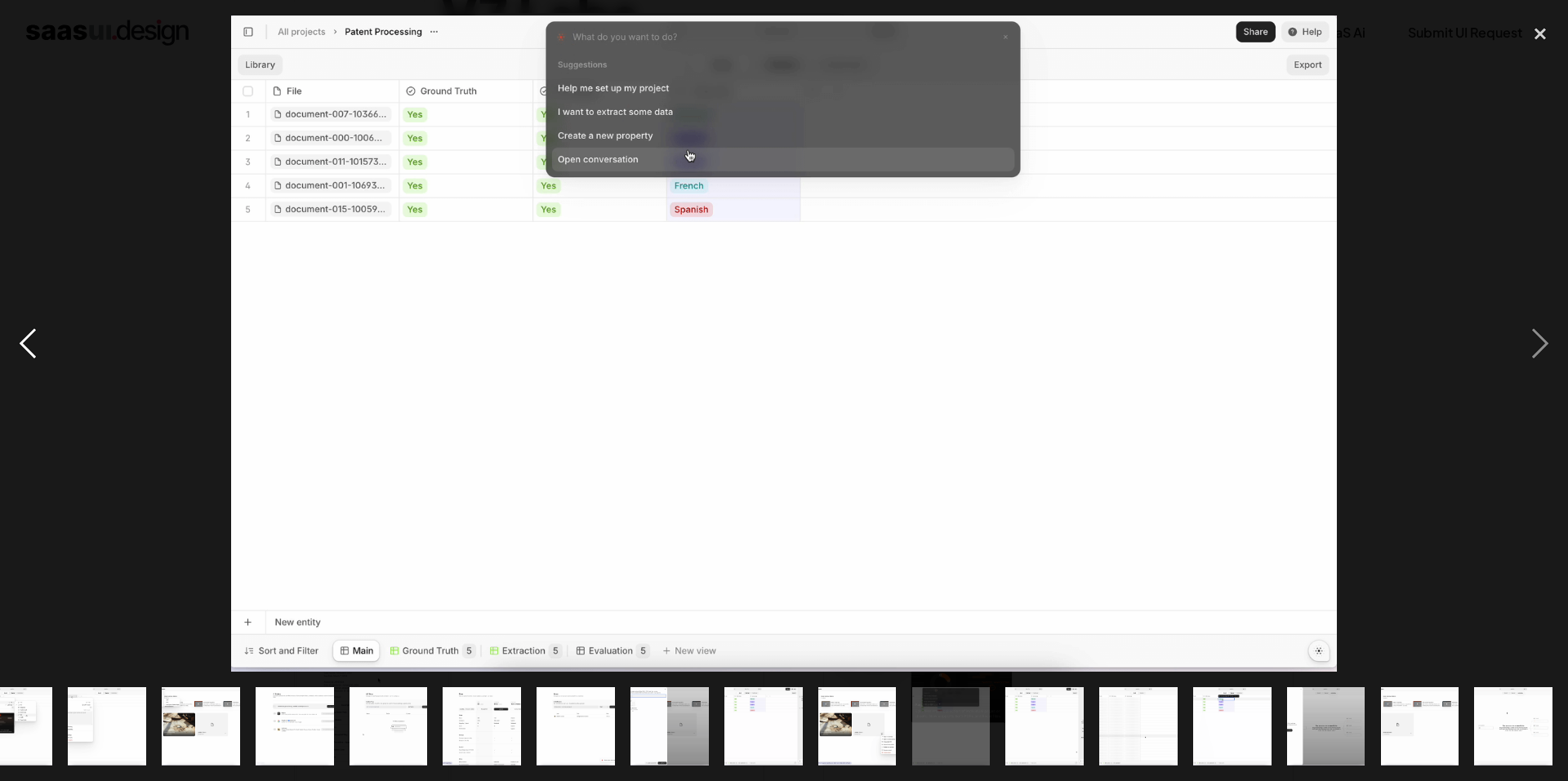
click at [50, 344] on div "previous image" at bounding box center [27, 344] width 56 height 656
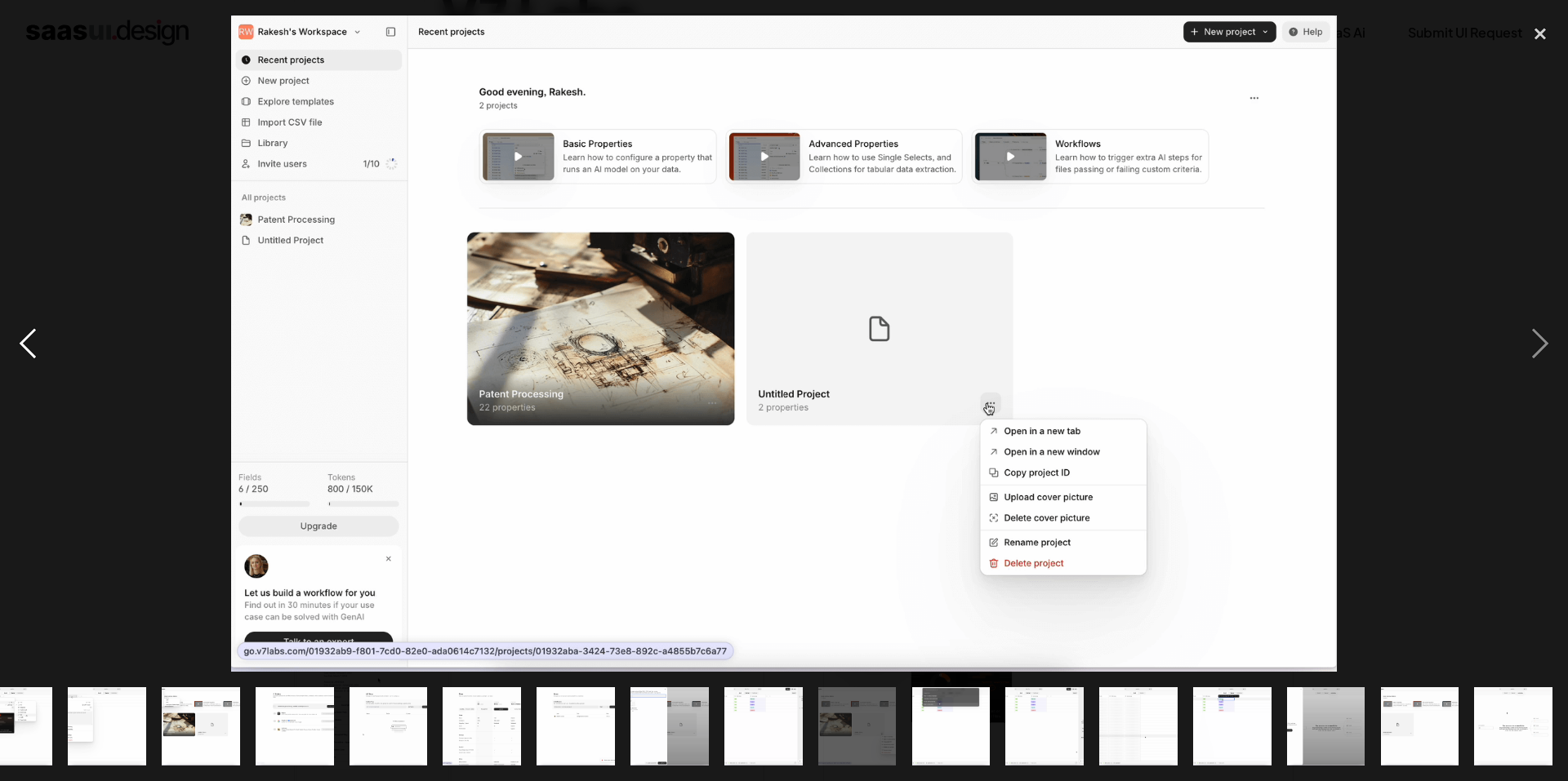
click at [50, 344] on div "previous image" at bounding box center [27, 344] width 56 height 656
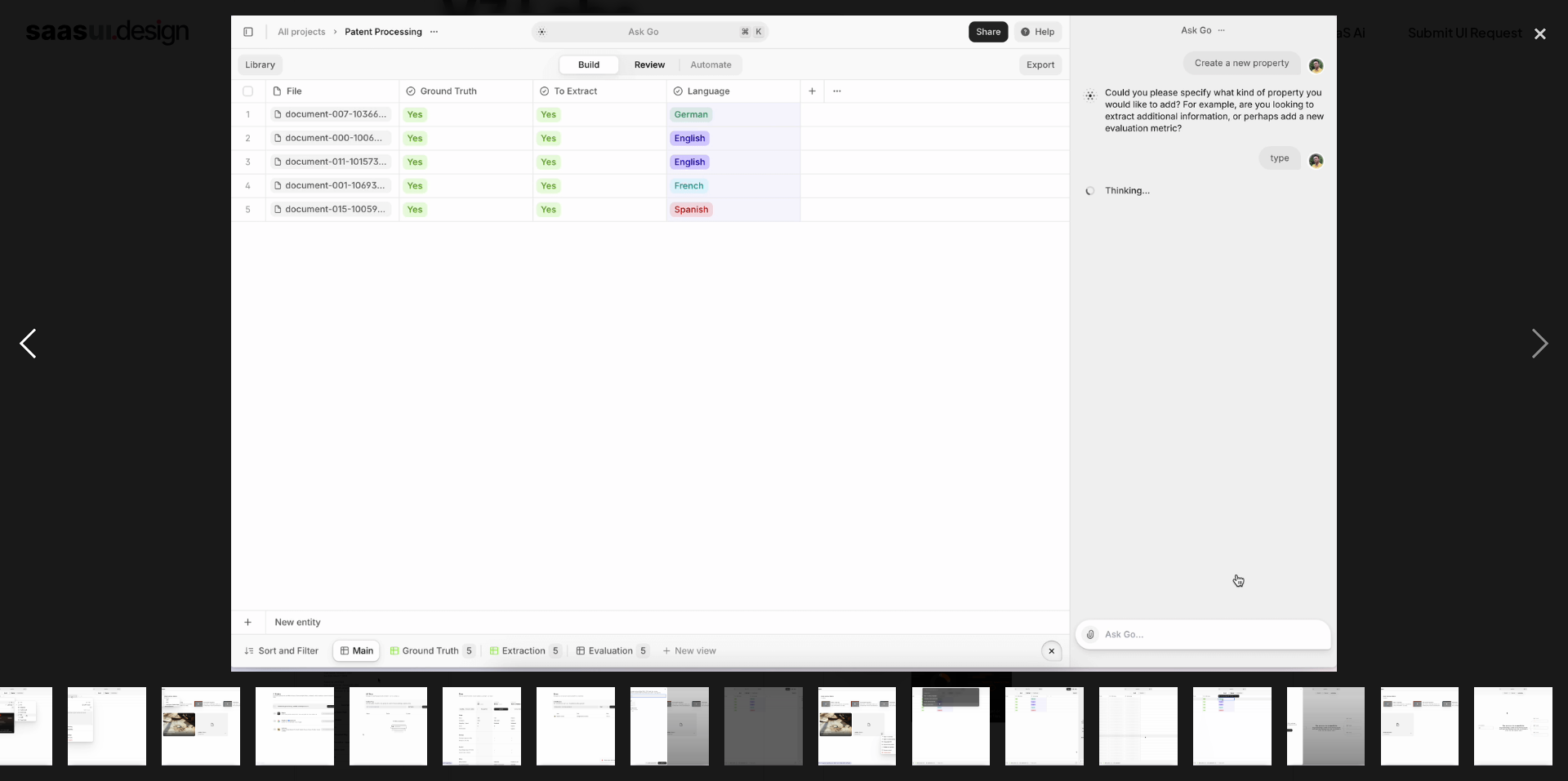
click at [50, 344] on div "previous image" at bounding box center [27, 344] width 56 height 656
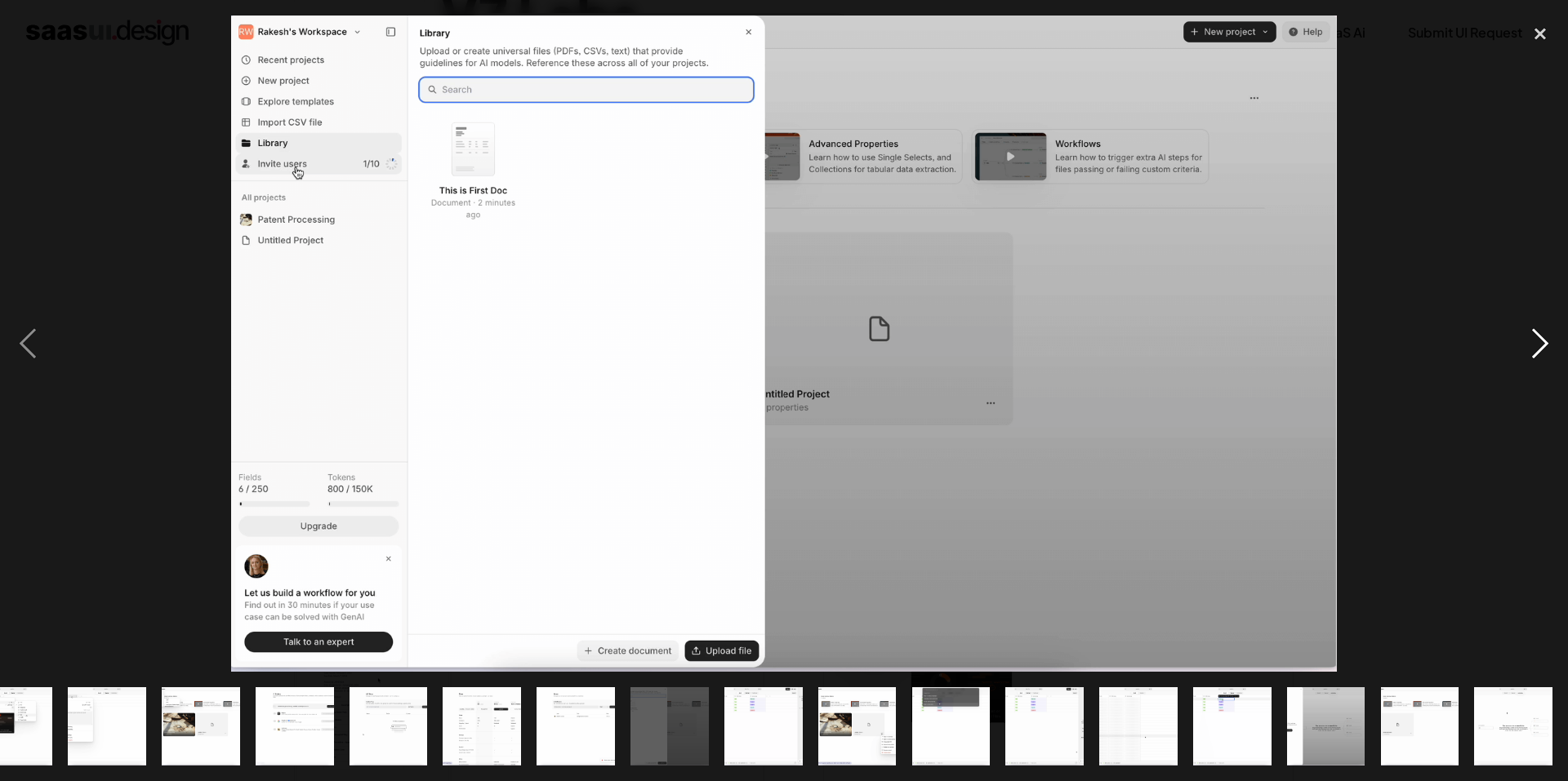
click at [1542, 338] on div "next image" at bounding box center [1540, 344] width 56 height 656
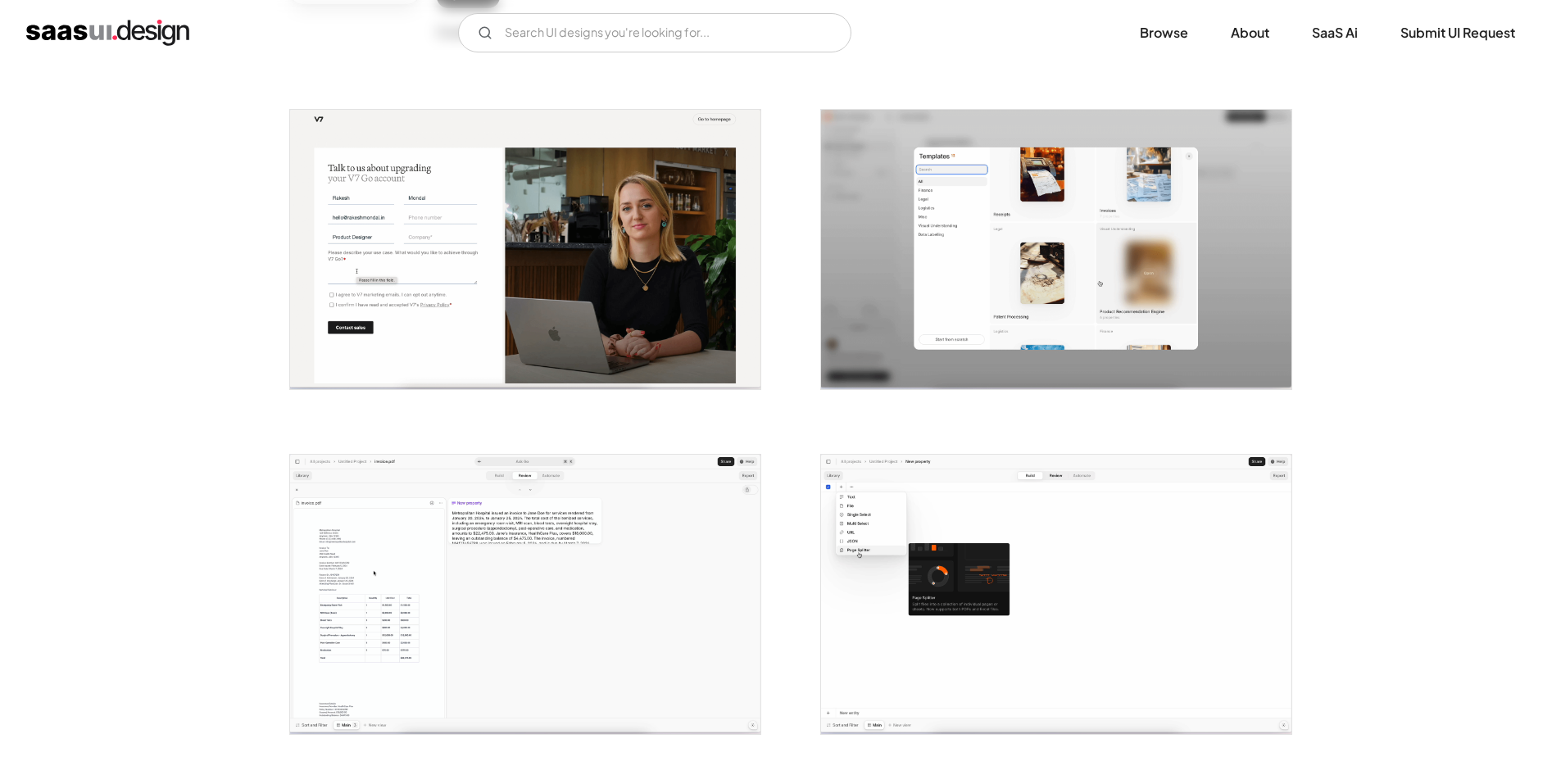
scroll to position [328, 0]
